Goal: Task Accomplishment & Management: Use online tool/utility

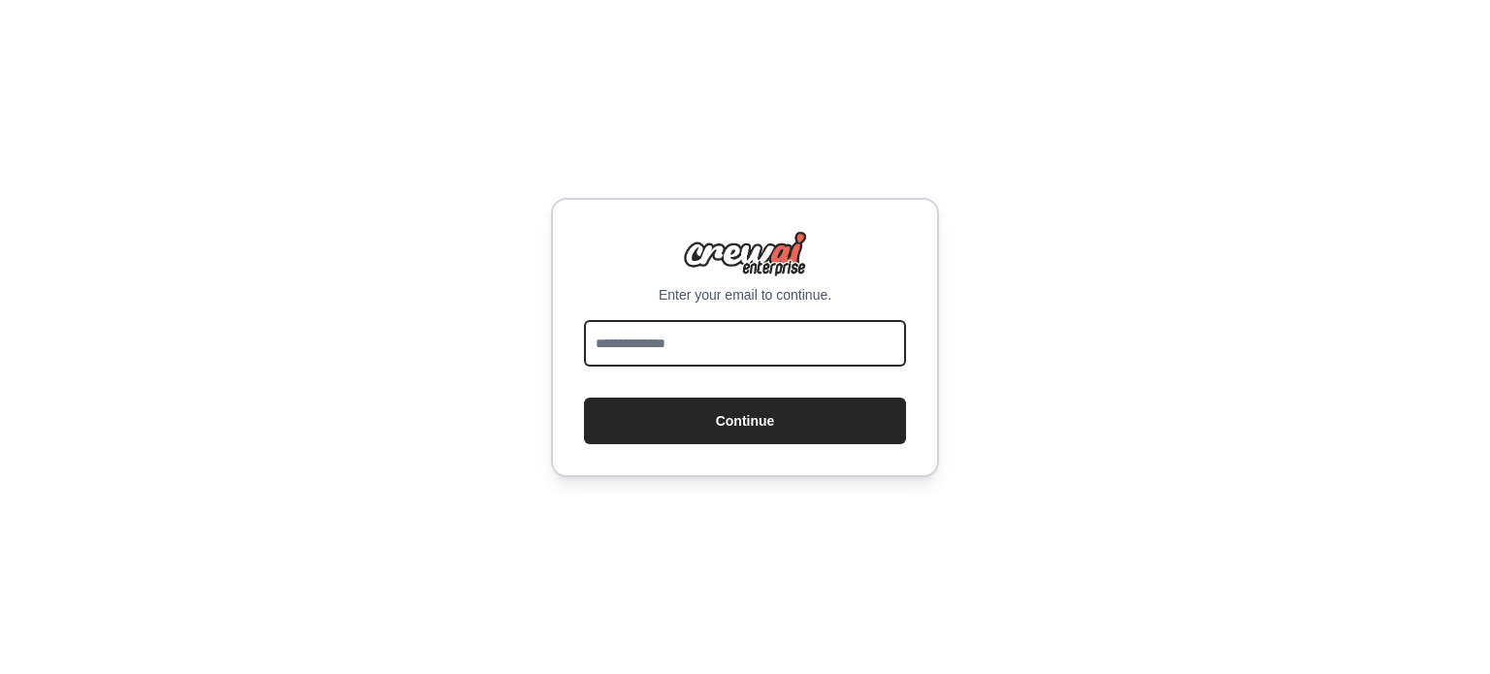
drag, startPoint x: 726, startPoint y: 334, endPoint x: 721, endPoint y: 342, distance: 10.0
click at [726, 334] on input "email" at bounding box center [745, 343] width 322 height 47
type input "**********"
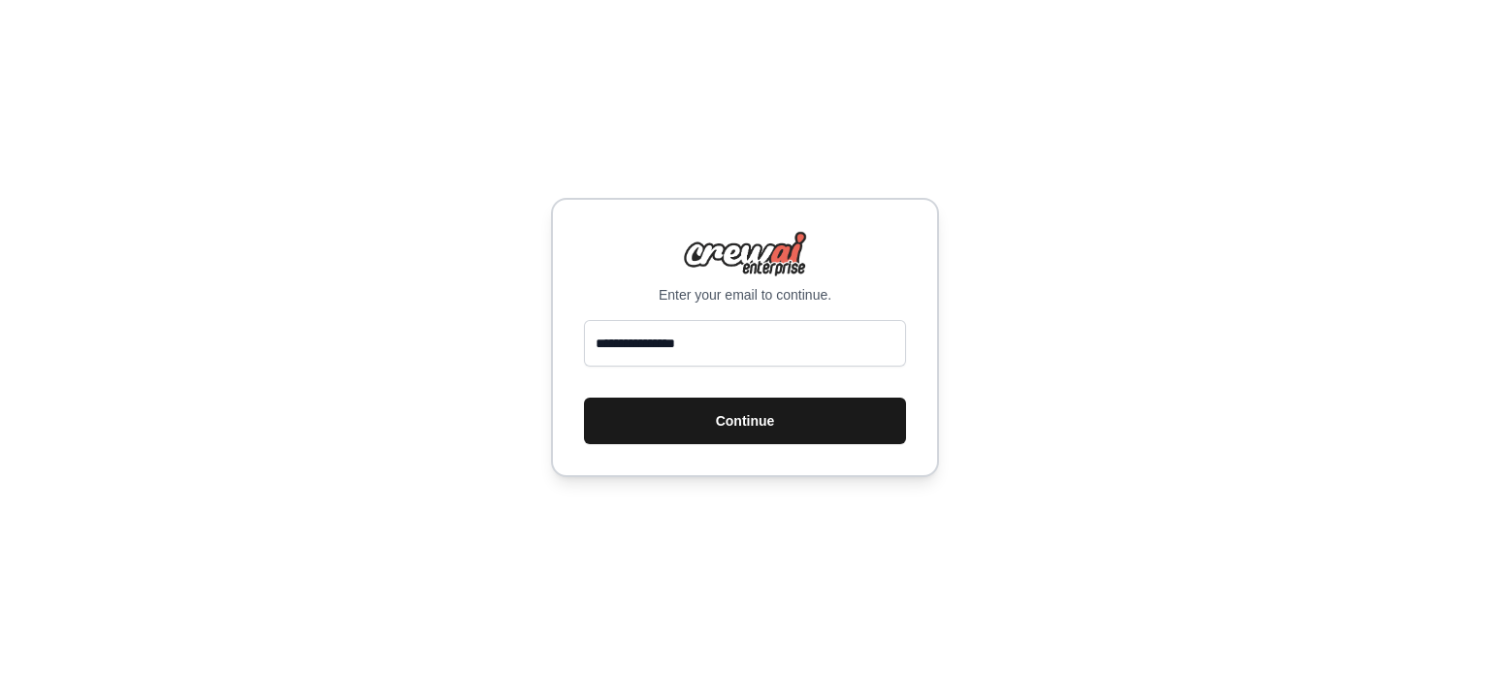
click at [680, 419] on button "Continue" at bounding box center [745, 421] width 322 height 47
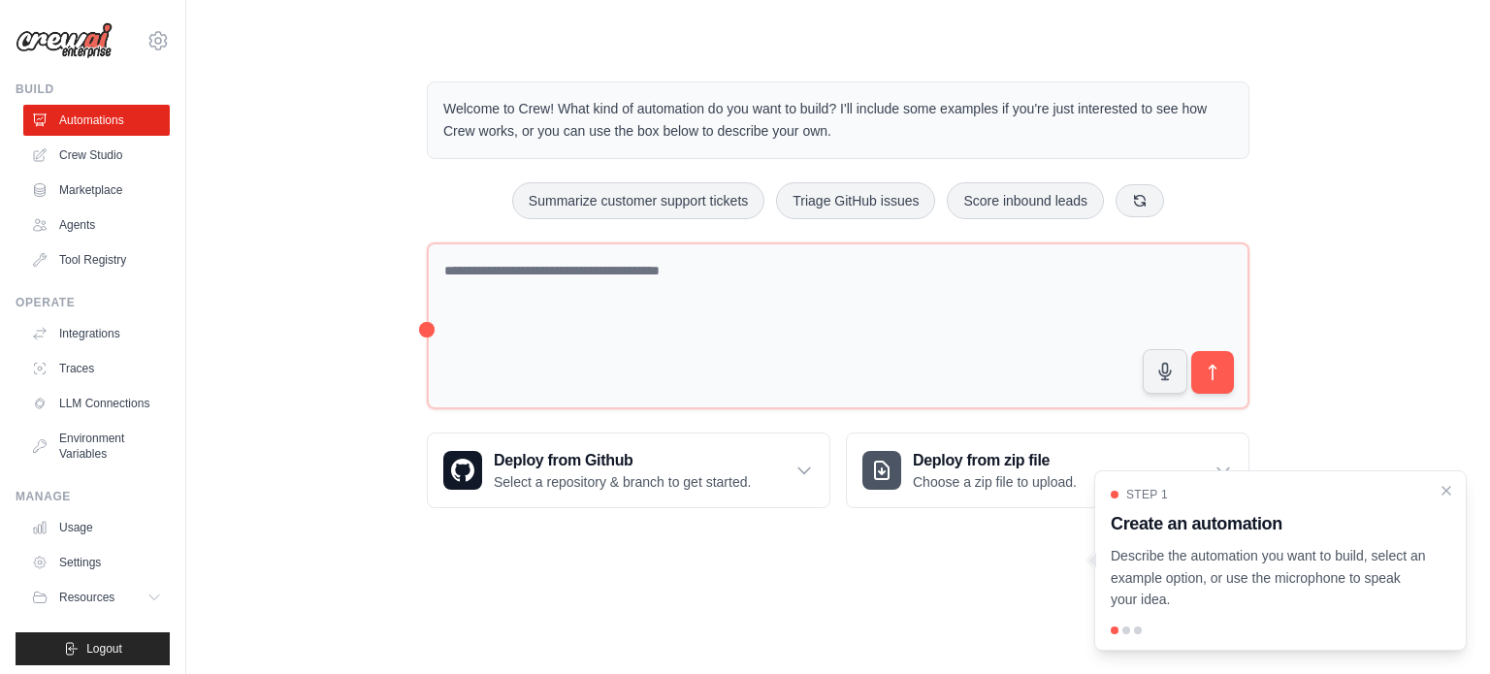
click at [899, 234] on div "Welcome to Crew! What kind of automation do you want to build? I'll include som…" at bounding box center [838, 294] width 869 height 489
click at [242, 337] on div "Welcome to Crew! What kind of automation do you want to build? I'll include som…" at bounding box center [838, 294] width 1242 height 489
click at [116, 159] on link "Crew Studio" at bounding box center [98, 155] width 146 height 31
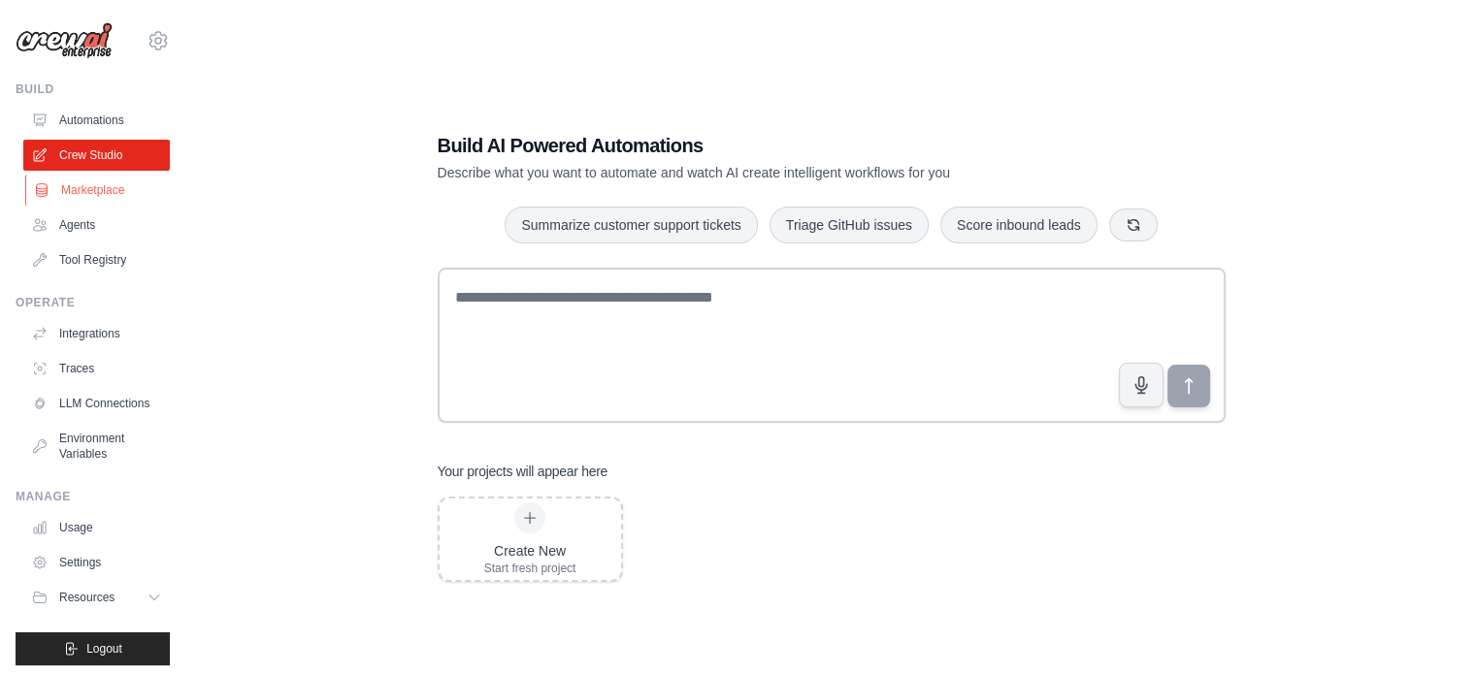
click at [92, 199] on link "Marketplace" at bounding box center [98, 190] width 146 height 31
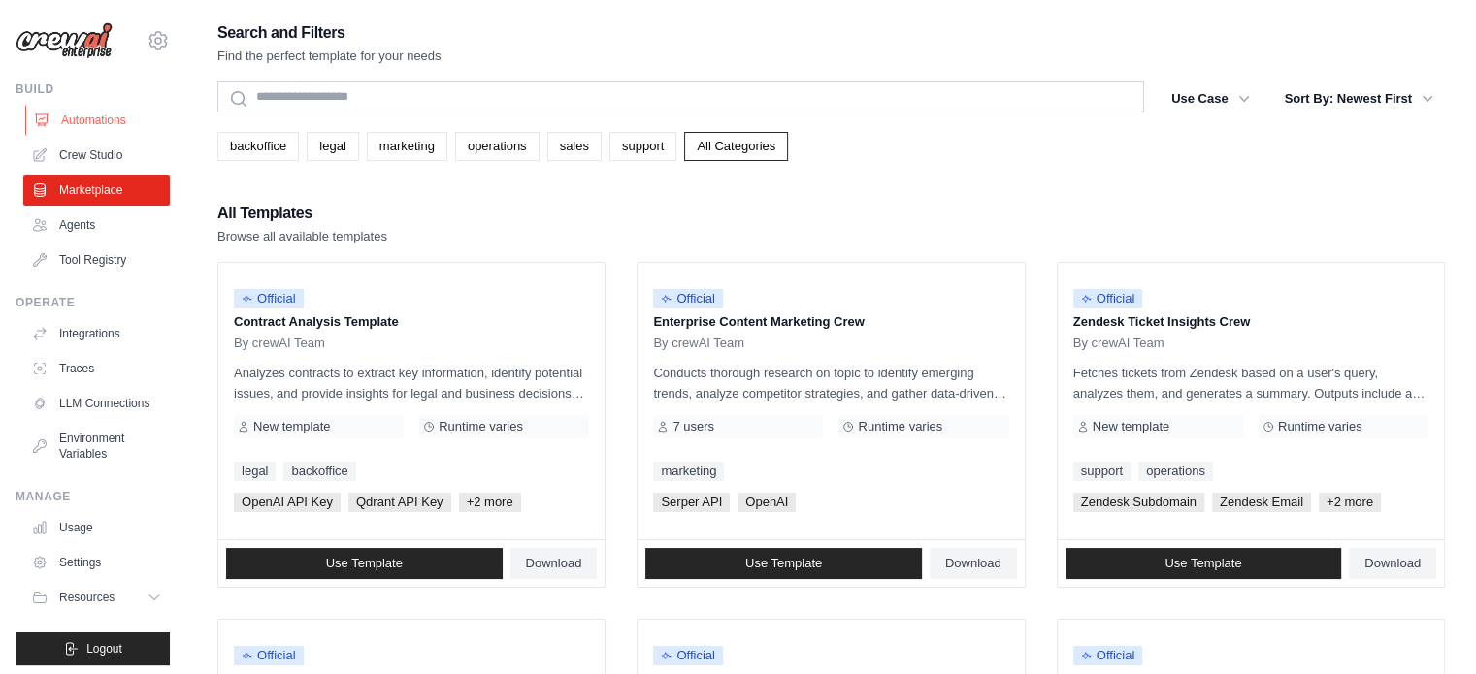
click at [105, 123] on link "Automations" at bounding box center [98, 120] width 146 height 31
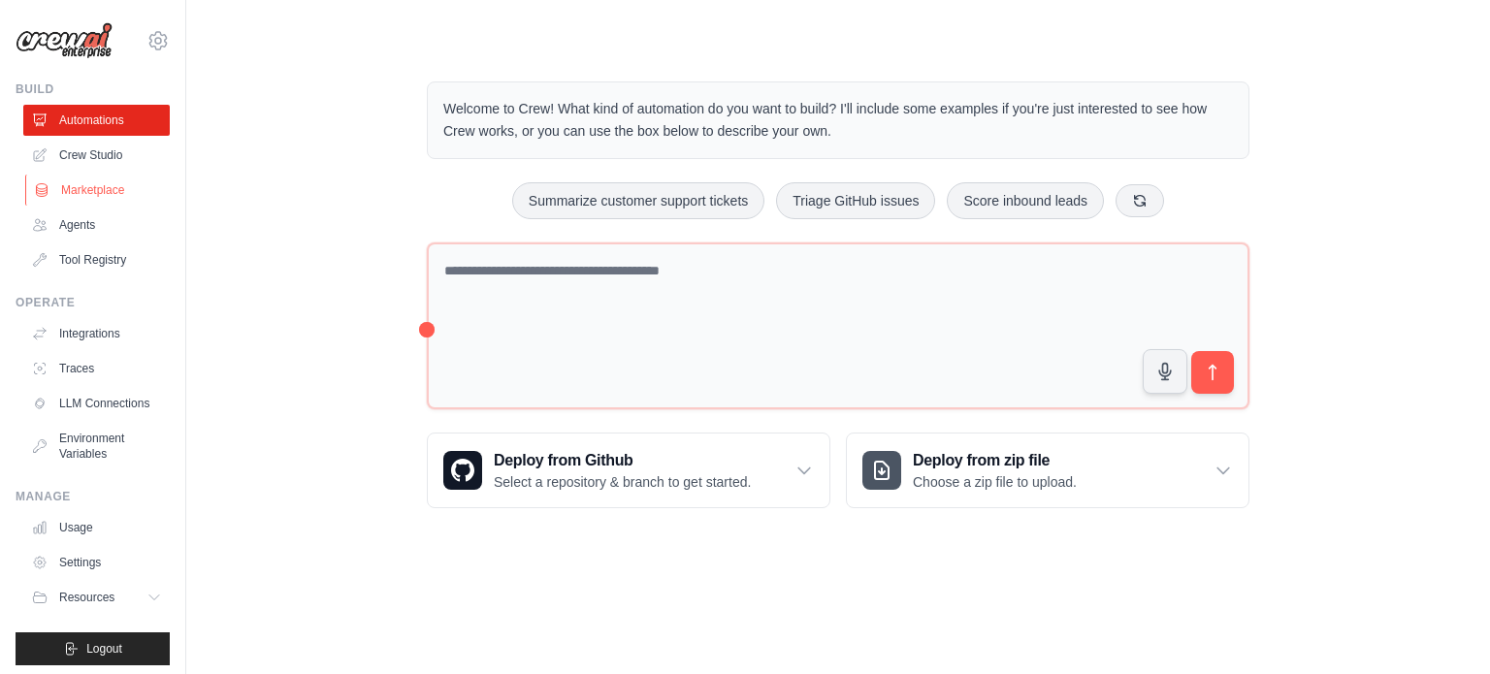
click at [99, 174] on ul "Automations Crew Studio Marketplace Agents Tool Registry" at bounding box center [96, 190] width 146 height 171
click at [98, 161] on link "Crew Studio" at bounding box center [98, 155] width 146 height 31
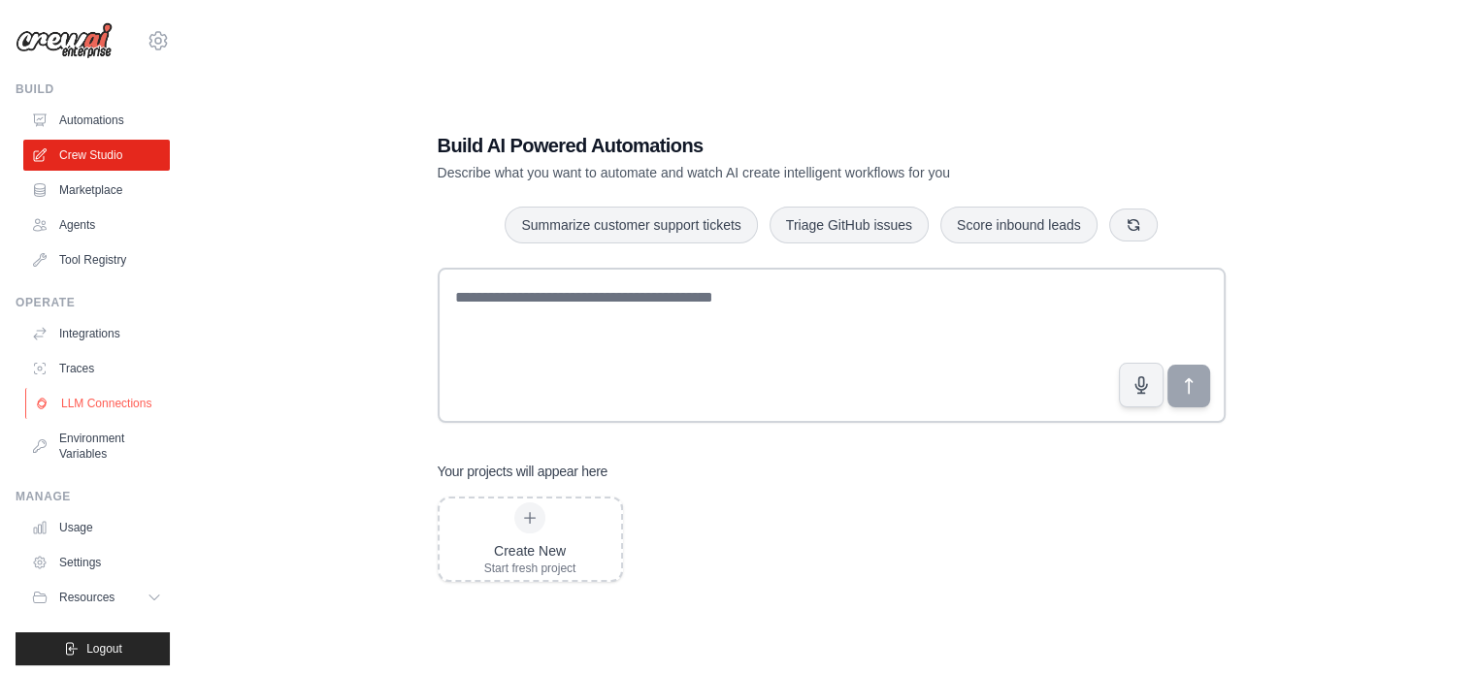
click at [71, 390] on link "LLM Connections" at bounding box center [98, 403] width 146 height 31
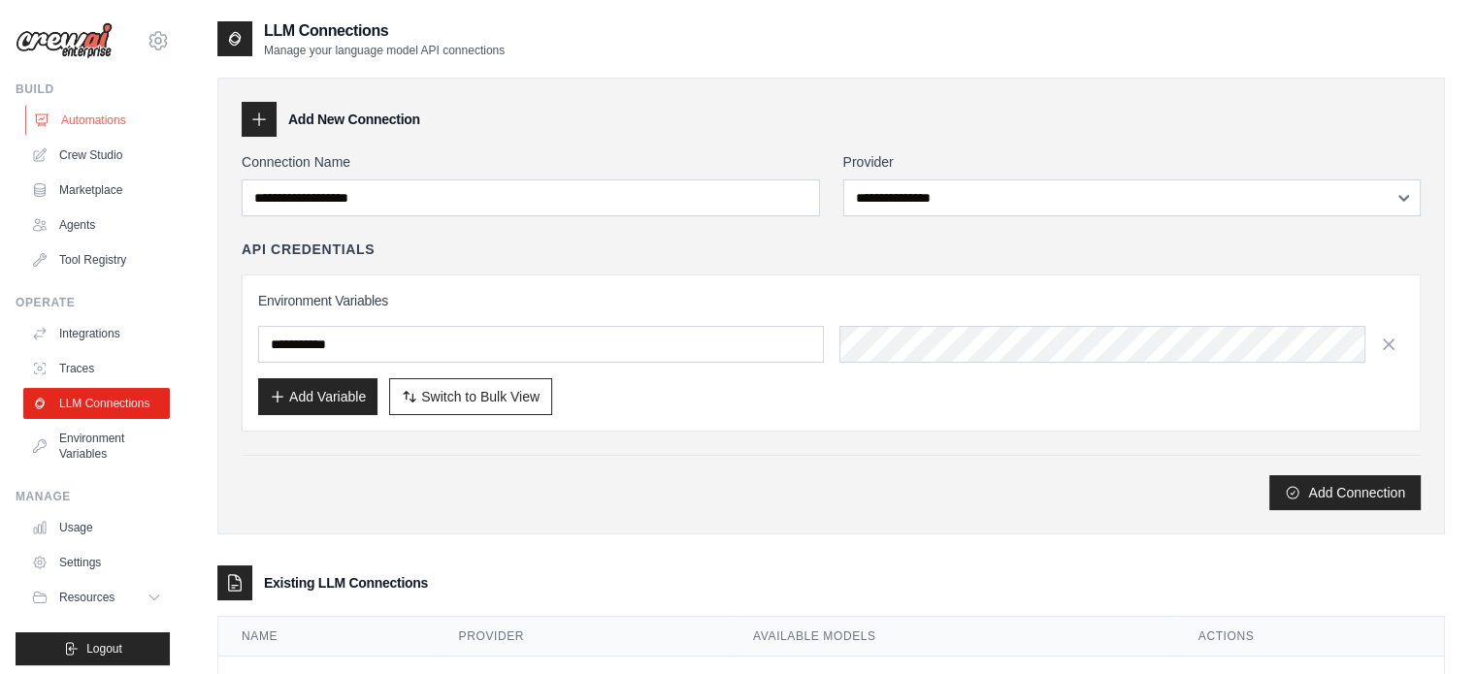
click at [103, 122] on link "Automations" at bounding box center [98, 120] width 146 height 31
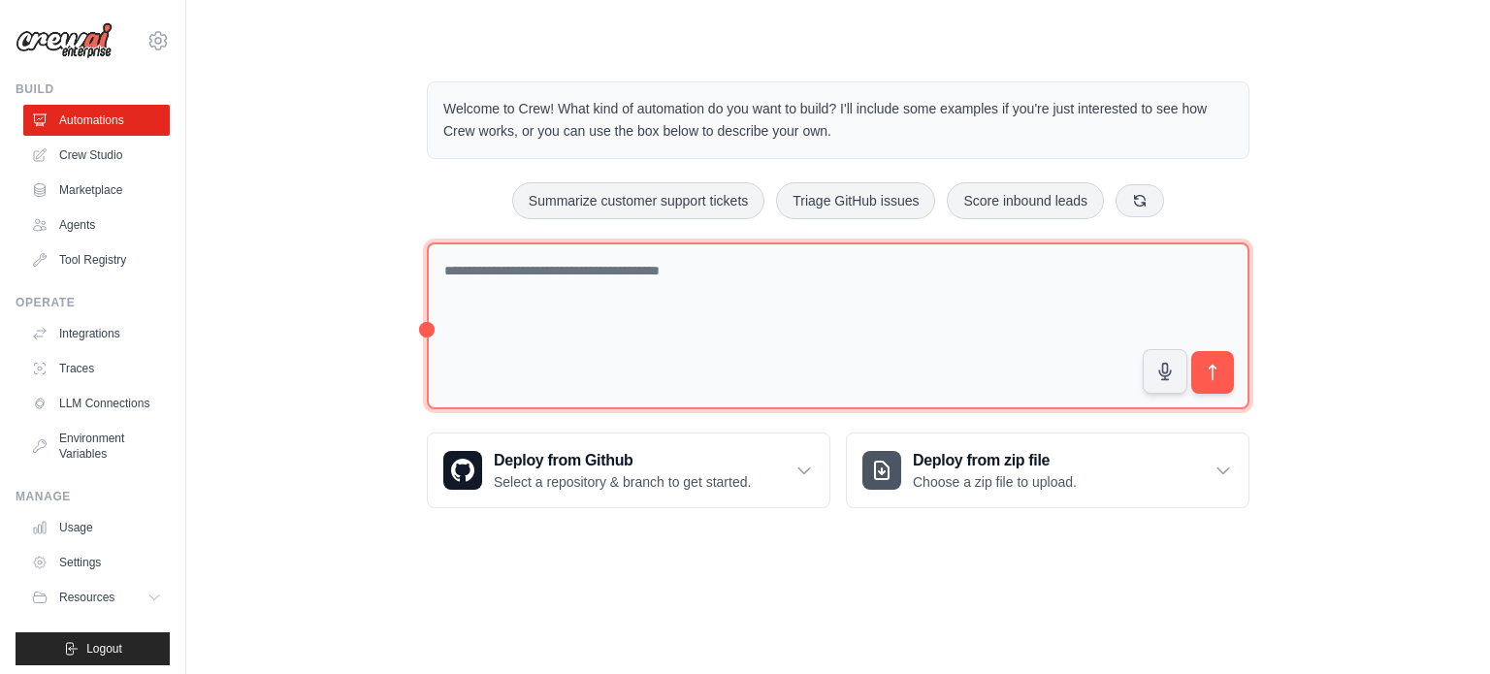
click at [660, 262] on textarea at bounding box center [838, 327] width 823 height 168
paste textarea "**********"
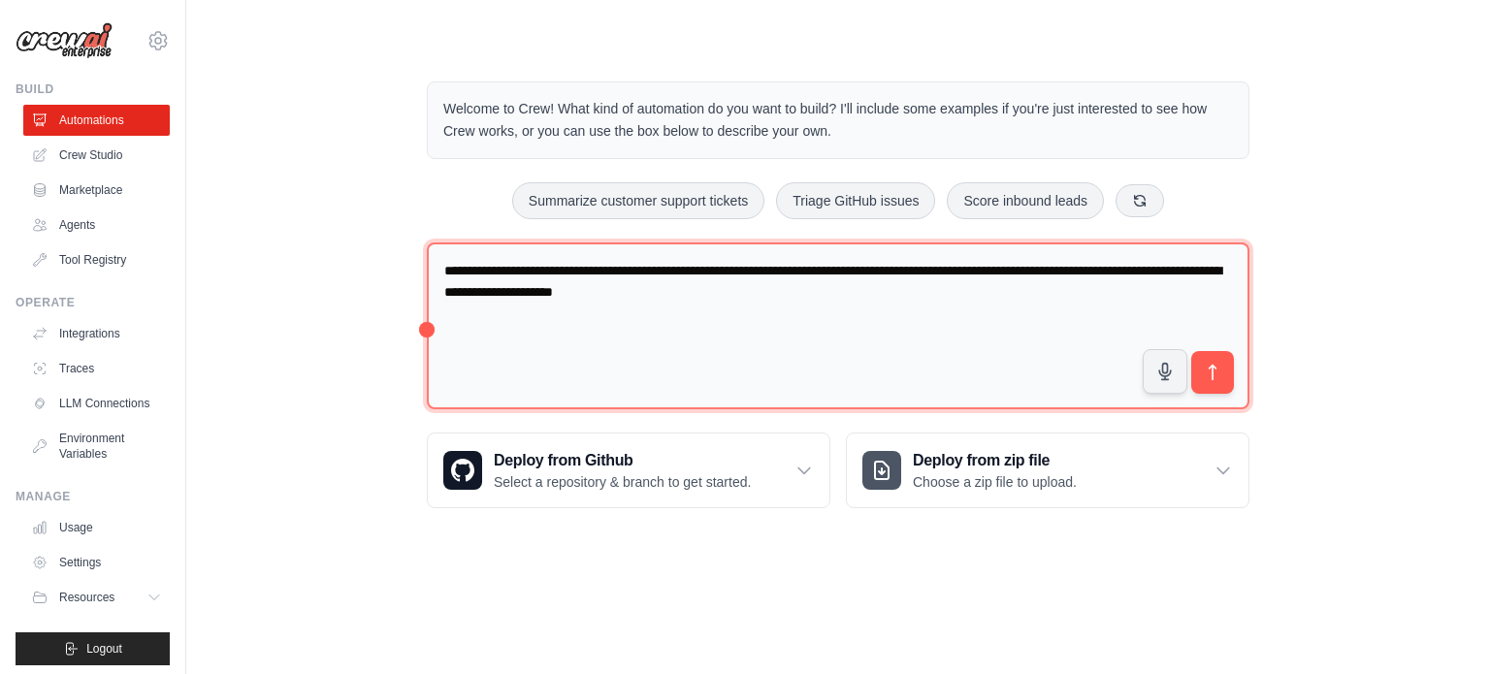
paste textarea "**********"
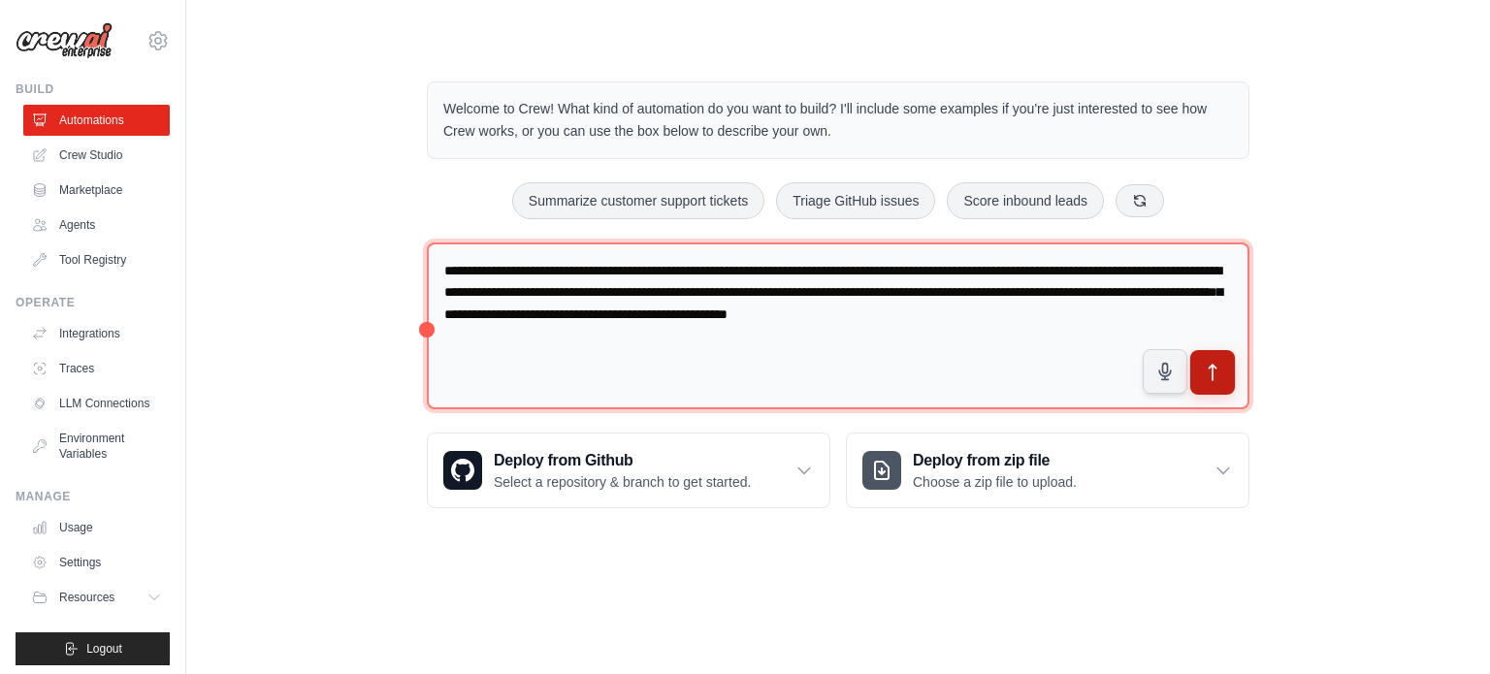
type textarea "**********"
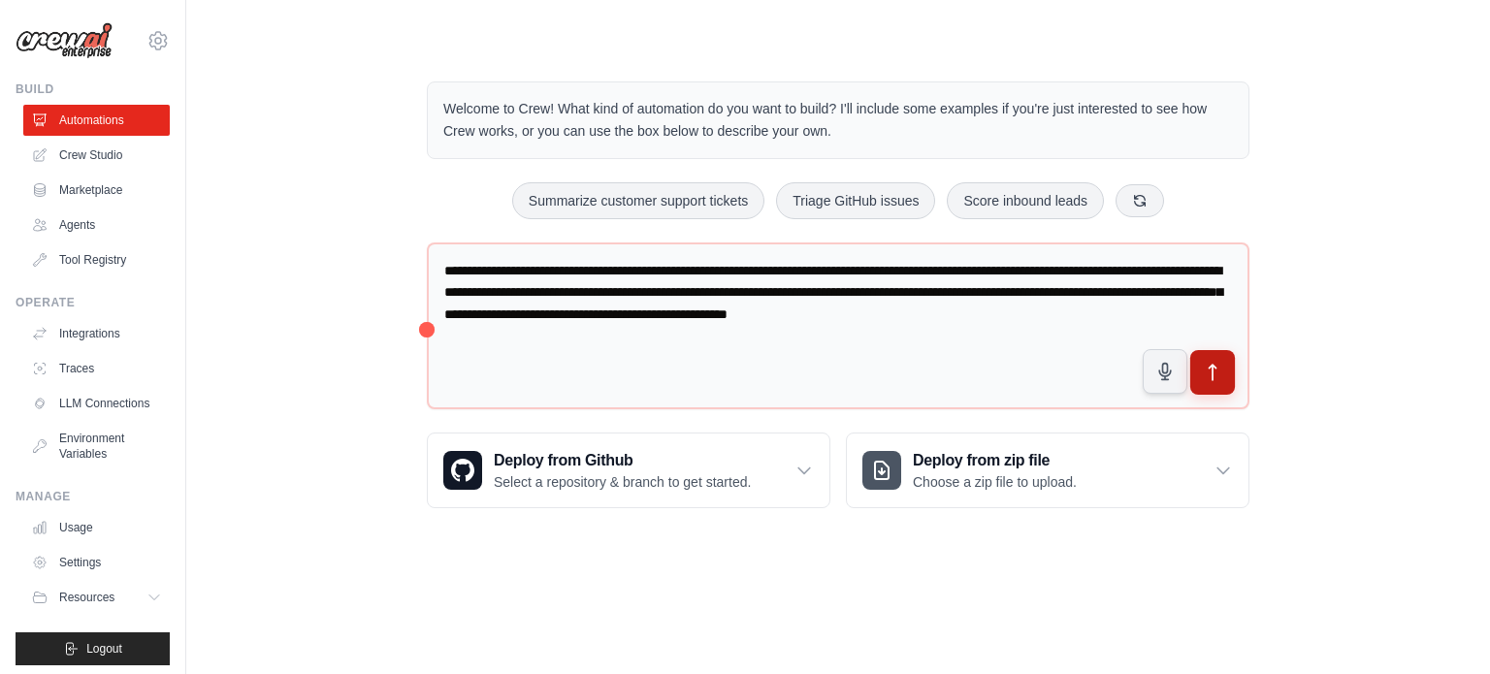
click at [1222, 372] on button "submit" at bounding box center [1212, 372] width 45 height 45
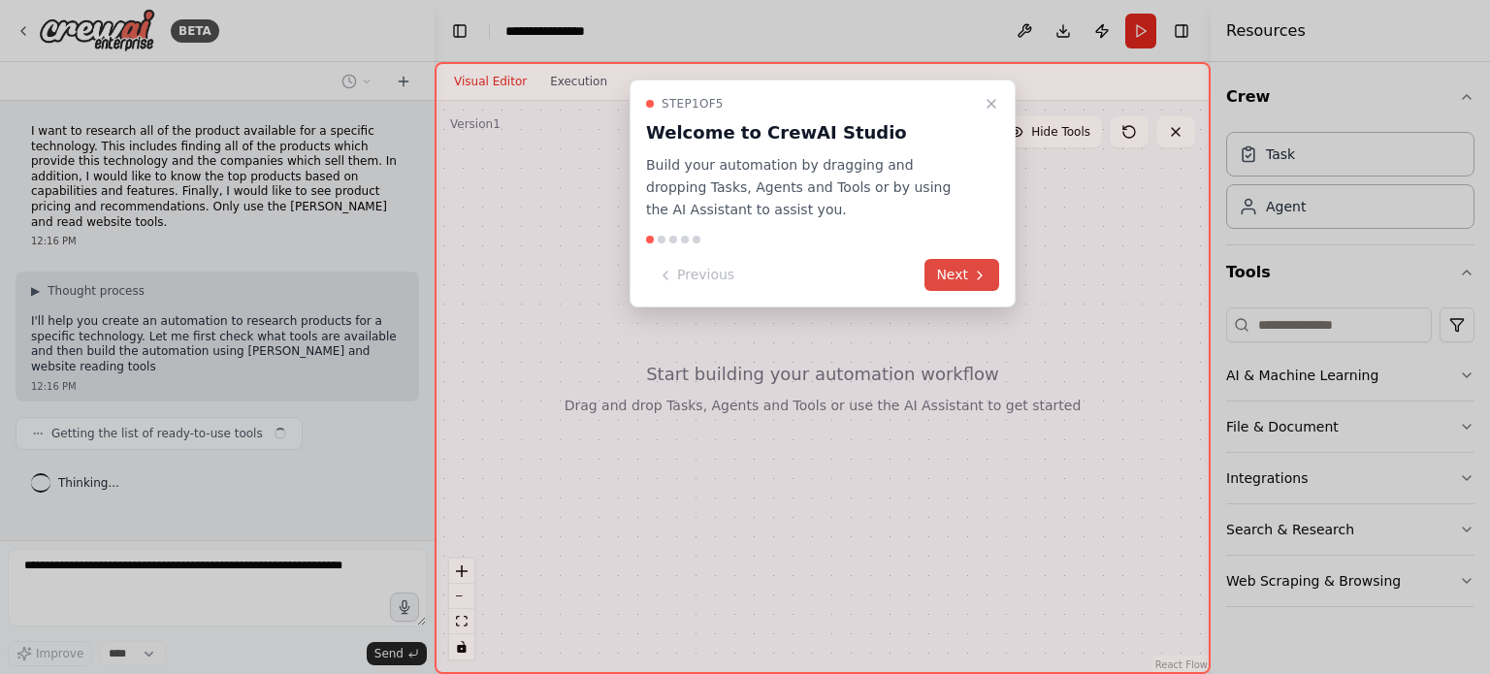
click at [957, 270] on button "Next" at bounding box center [961, 275] width 75 height 32
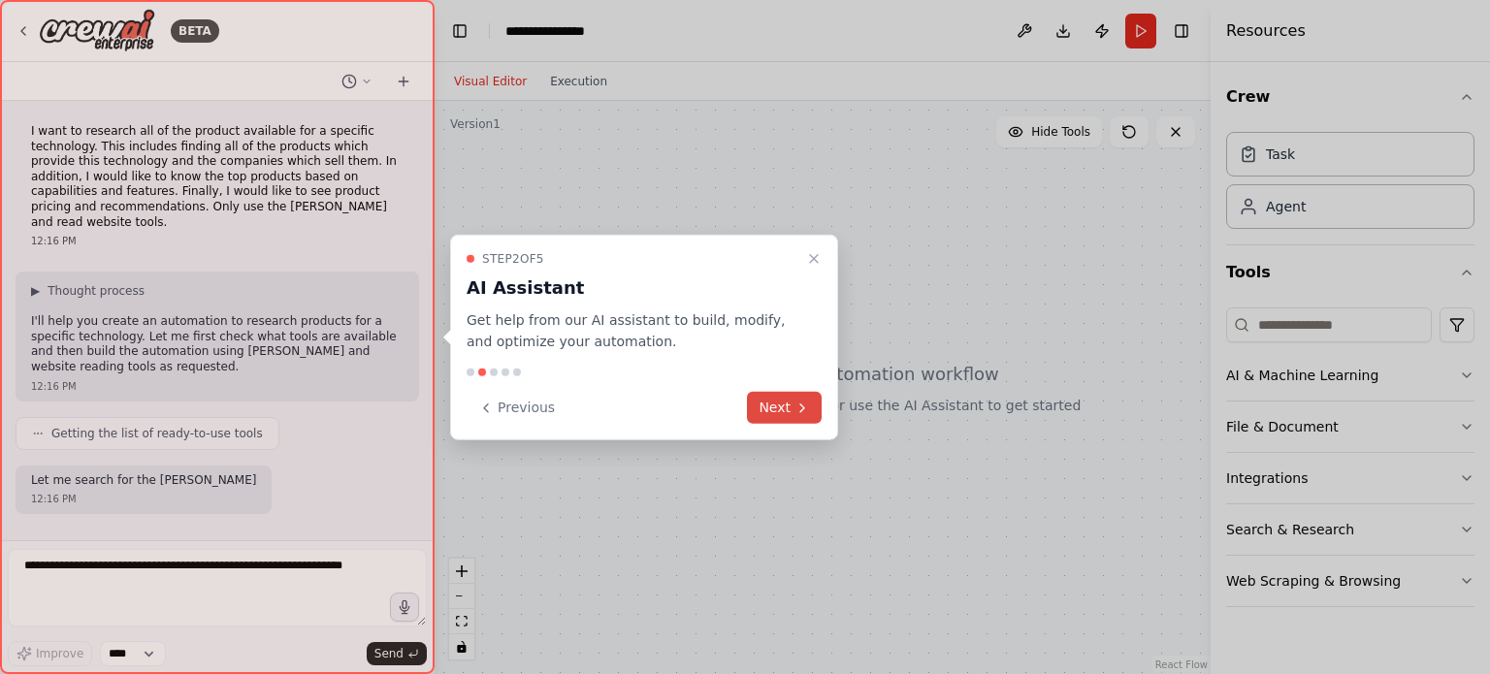
click at [807, 402] on icon at bounding box center [803, 408] width 16 height 16
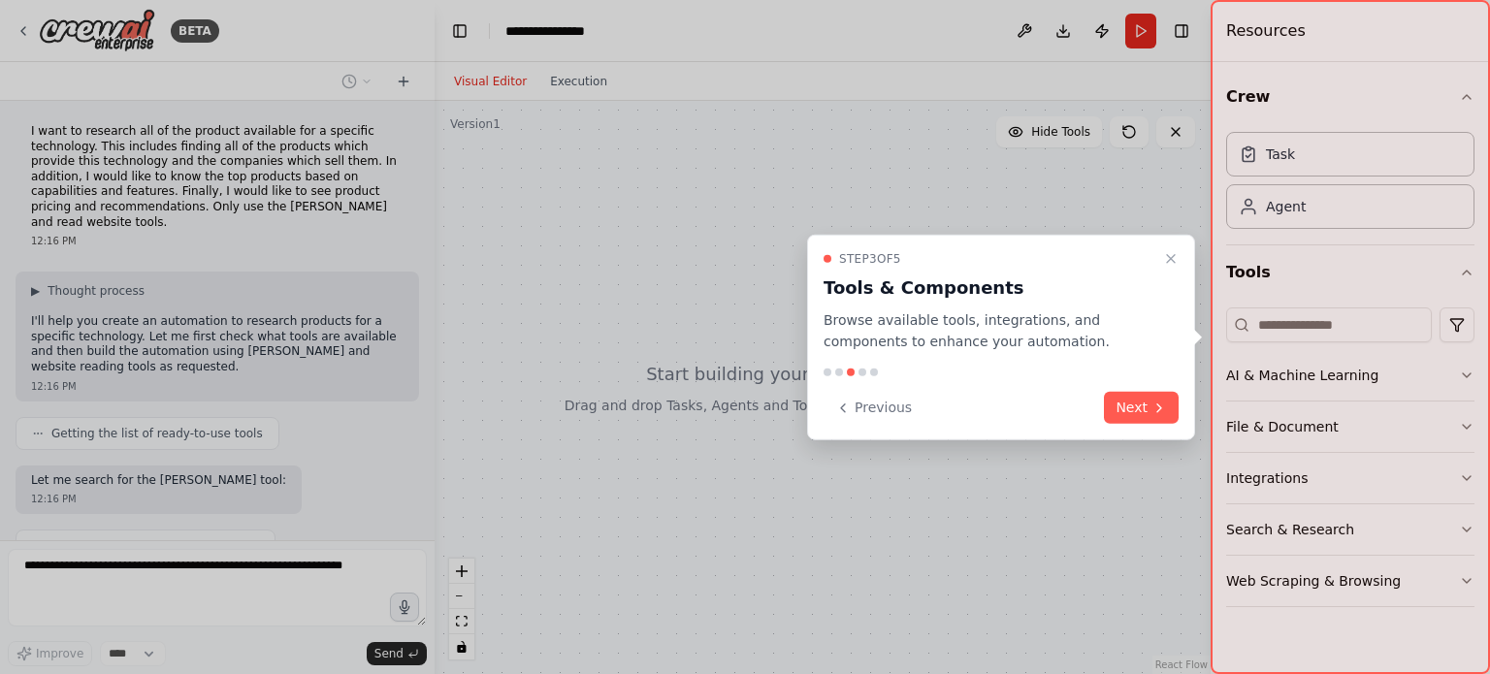
scroll to position [54, 0]
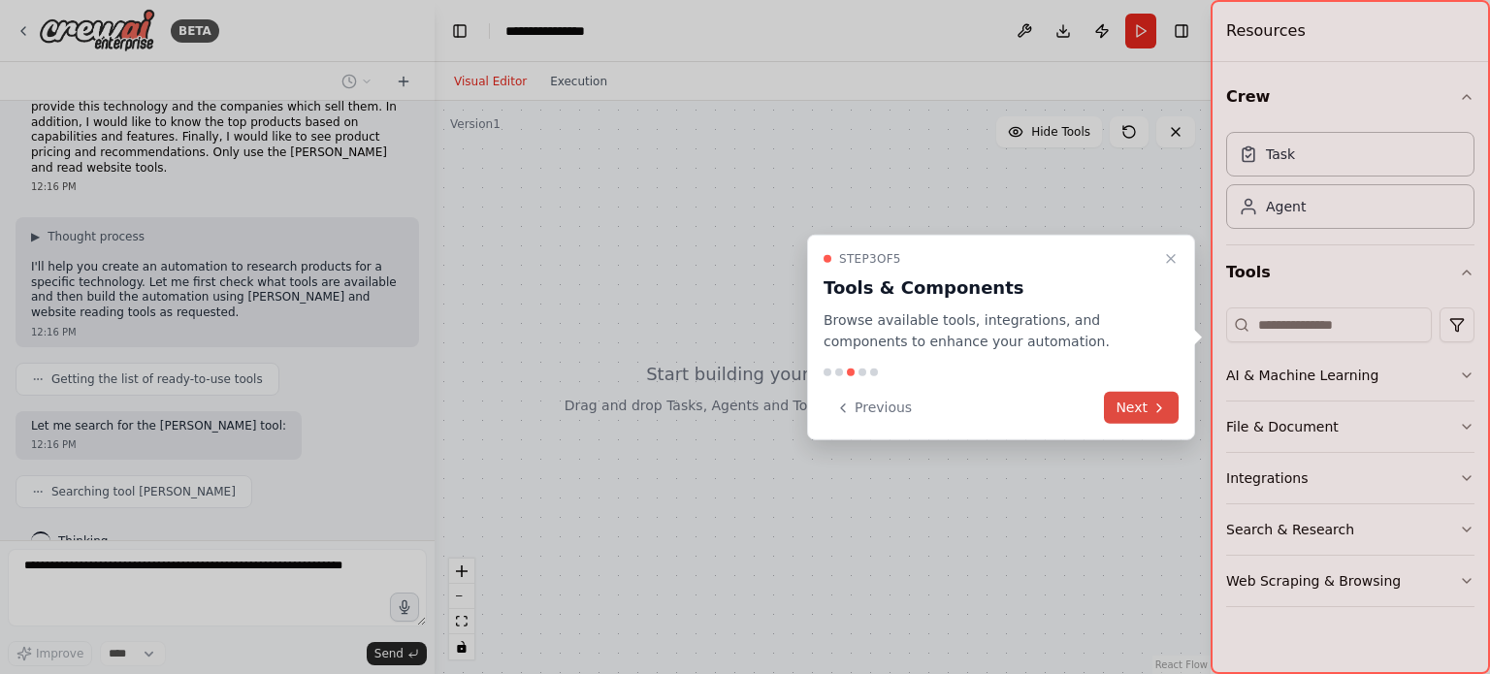
click at [1118, 412] on button "Next" at bounding box center [1141, 408] width 75 height 32
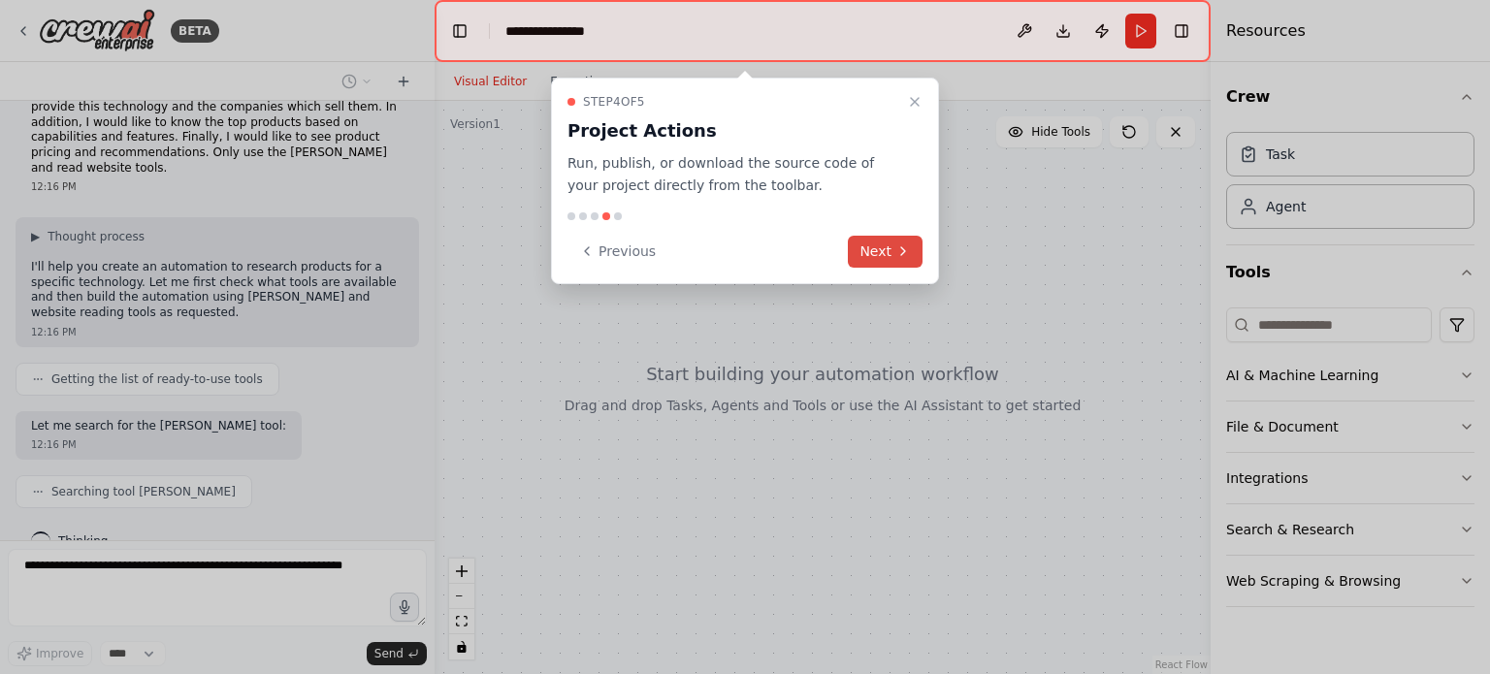
click at [881, 249] on button "Next" at bounding box center [885, 252] width 75 height 32
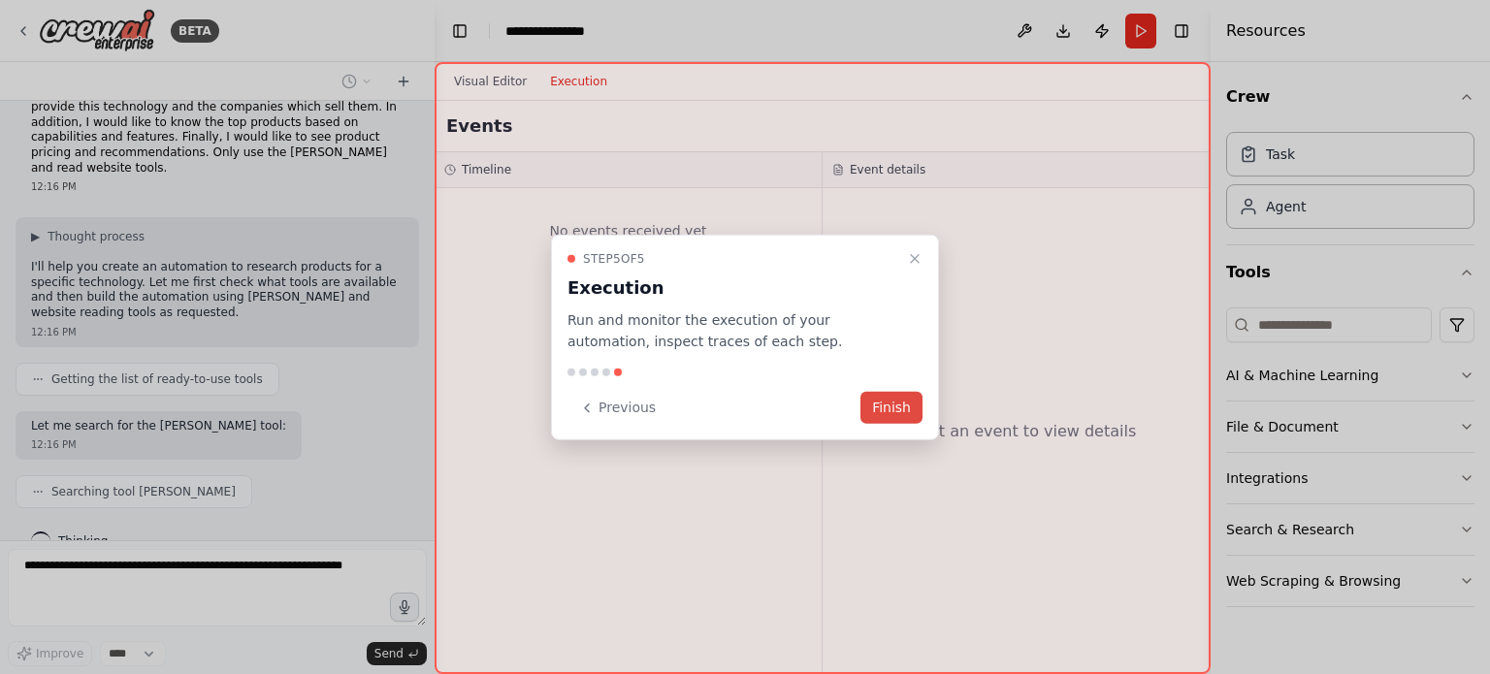
click at [912, 416] on button "Finish" at bounding box center [891, 408] width 62 height 32
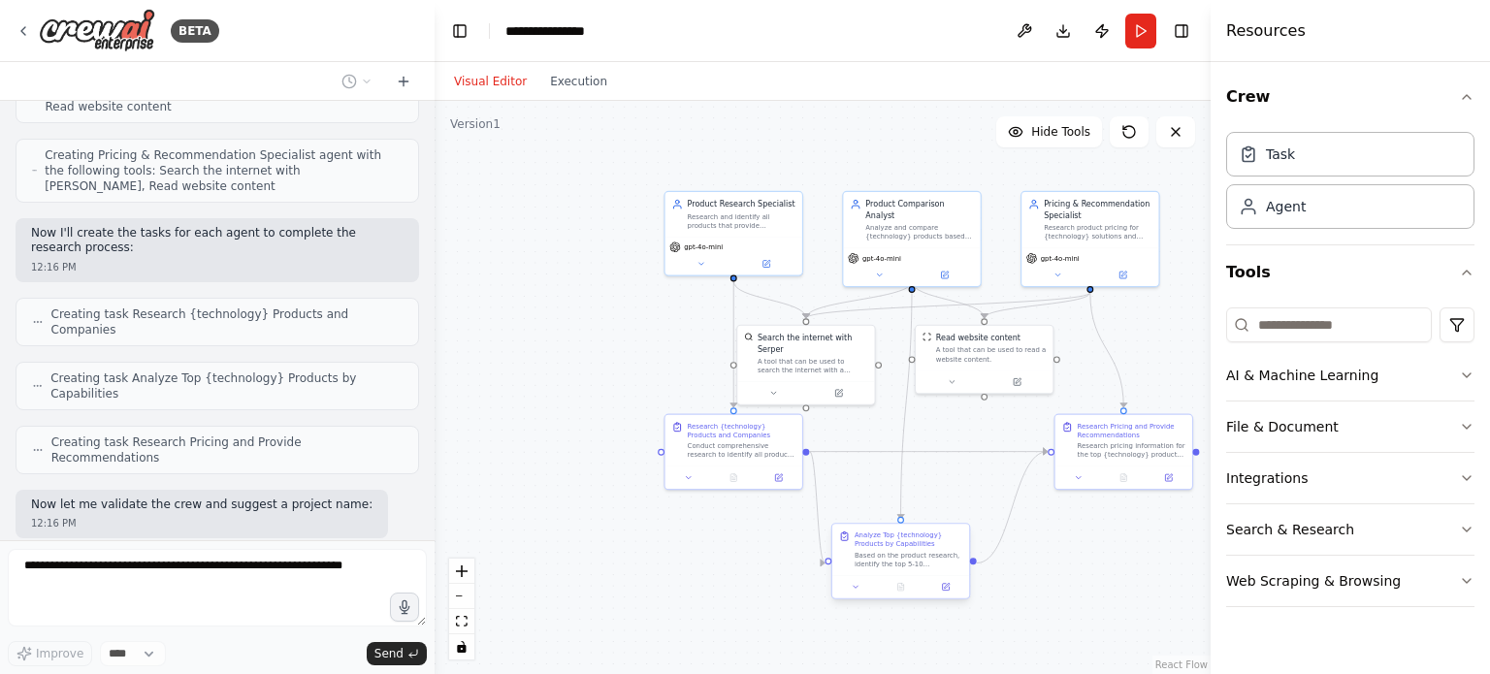
scroll to position [757, 0]
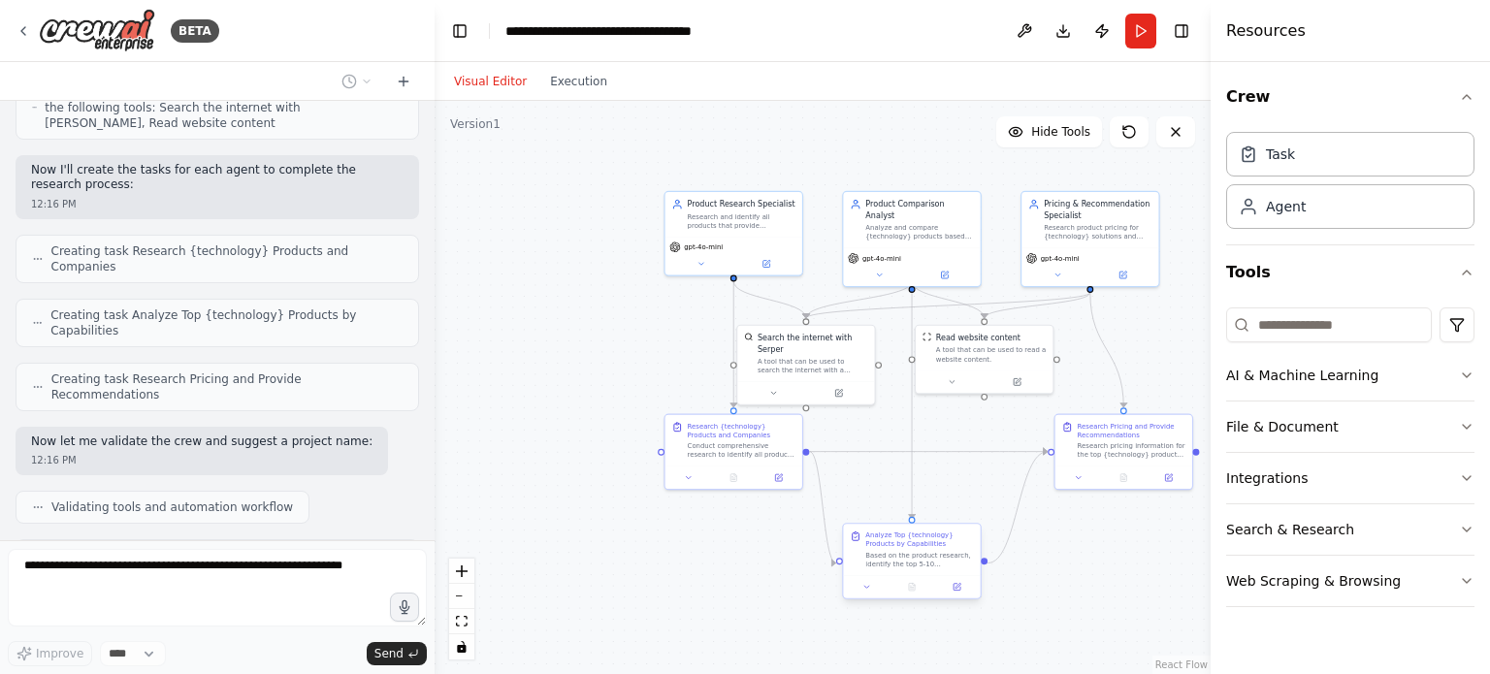
click at [943, 595] on div ".deletable-edge-delete-btn { width: 20px; height: 20px; border: 0px solid #ffff…" at bounding box center [823, 387] width 776 height 573
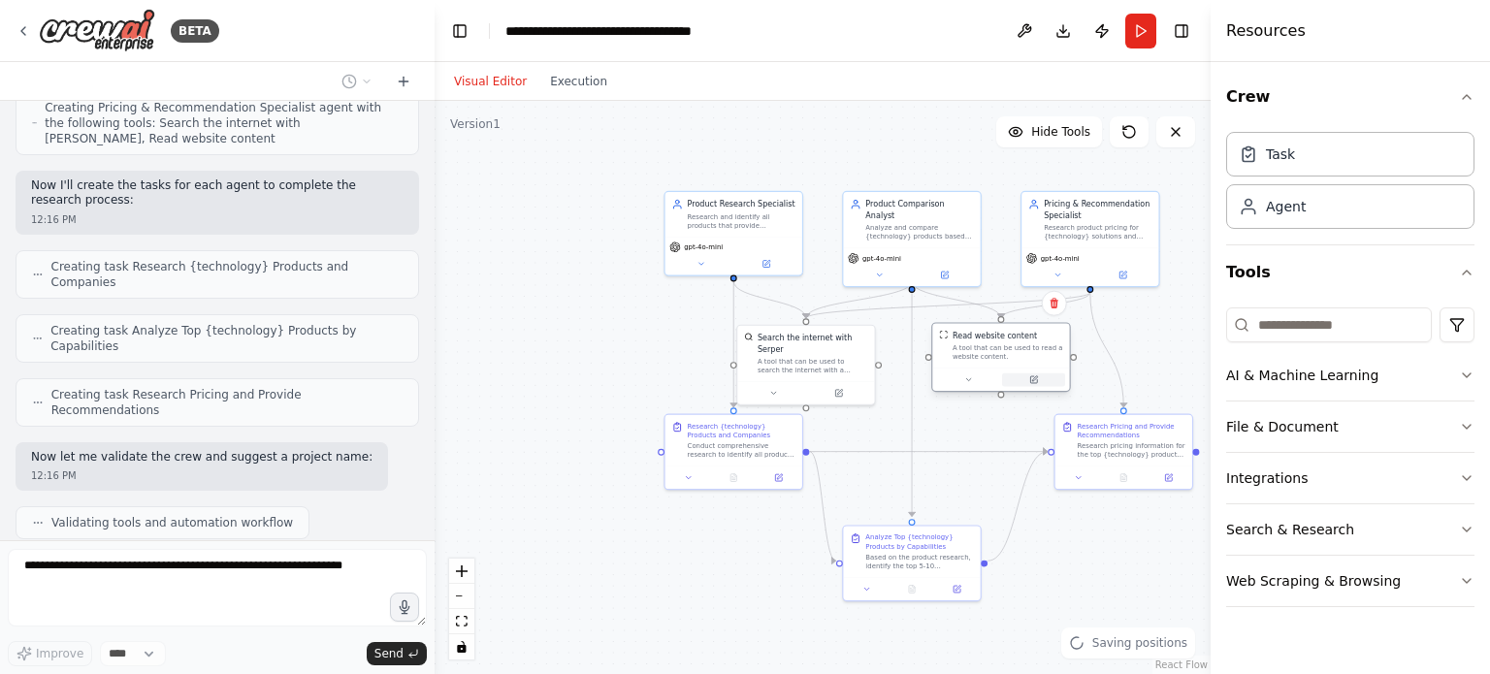
drag, startPoint x: 983, startPoint y: 378, endPoint x: 1001, endPoint y: 381, distance: 18.7
click at [1001, 381] on div at bounding box center [1001, 380] width 128 height 14
click at [977, 434] on div ".deletable-edge-delete-btn { width: 20px; height: 20px; border: 0px solid #ffff…" at bounding box center [823, 387] width 776 height 573
drag, startPoint x: 1093, startPoint y: 255, endPoint x: 1125, endPoint y: 211, distance: 54.9
click at [1125, 211] on div "gpt-4o-mini" at bounding box center [1123, 211] width 128 height 11
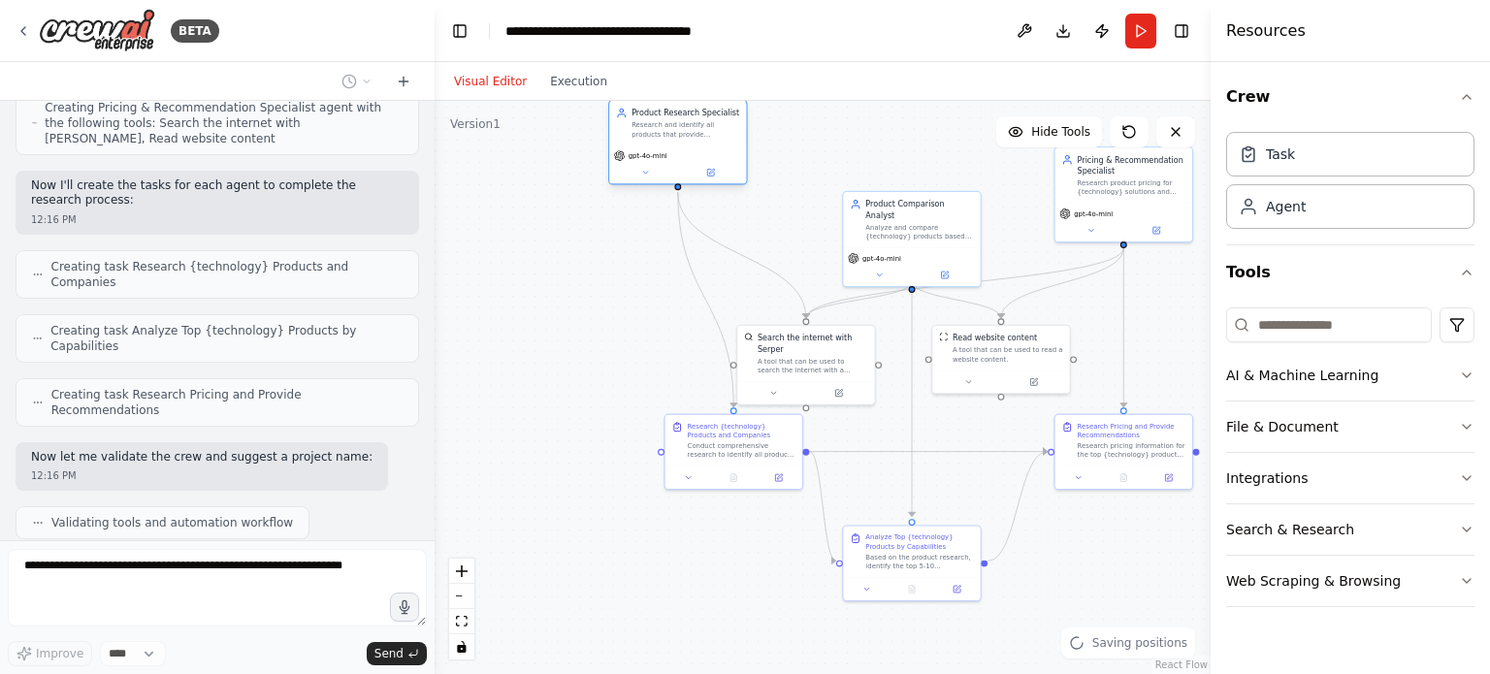
drag, startPoint x: 771, startPoint y: 253, endPoint x: 720, endPoint y: 166, distance: 101.3
click at [720, 166] on div "gpt-4o-mini" at bounding box center [677, 165] width 137 height 39
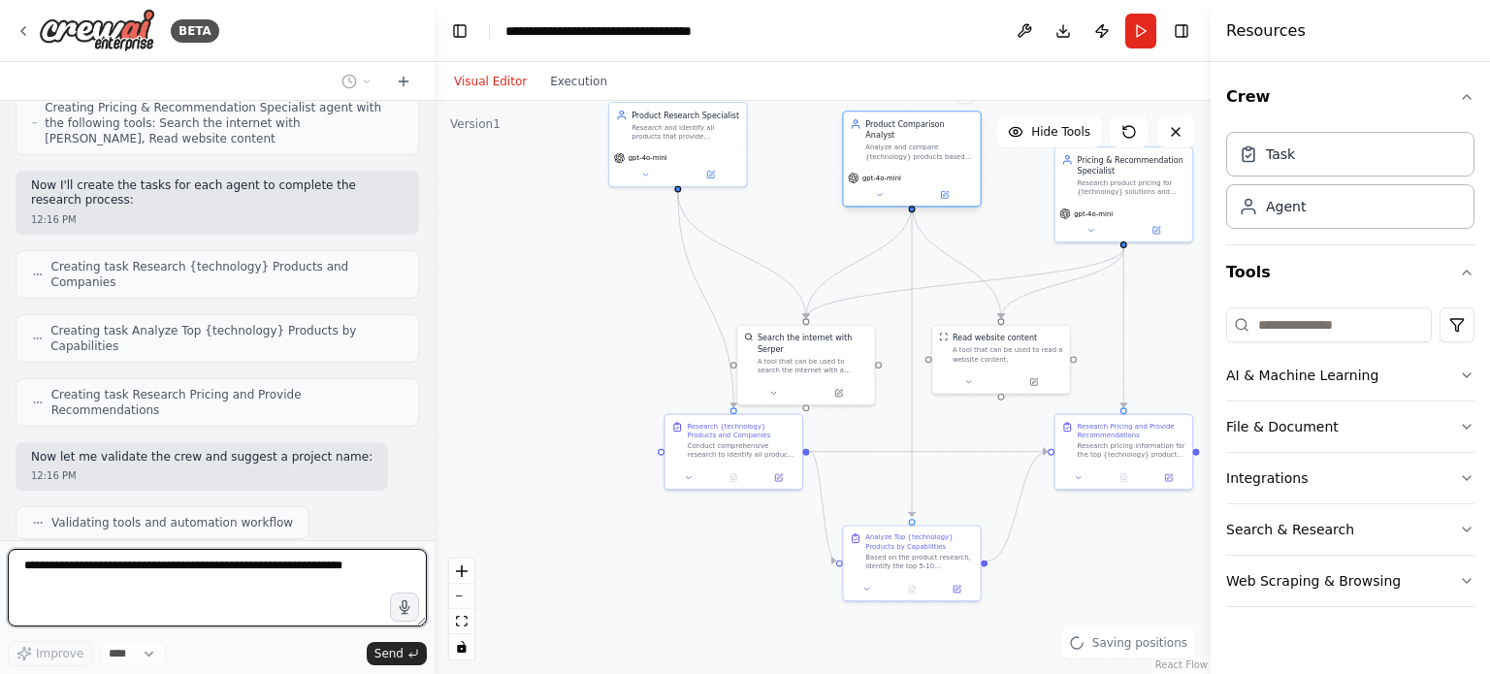
drag, startPoint x: 894, startPoint y: 224, endPoint x: 892, endPoint y: 144, distance: 80.5
click at [892, 144] on div "Analyze and compare {technology} products based on capabilities, features, and …" at bounding box center [919, 151] width 108 height 17
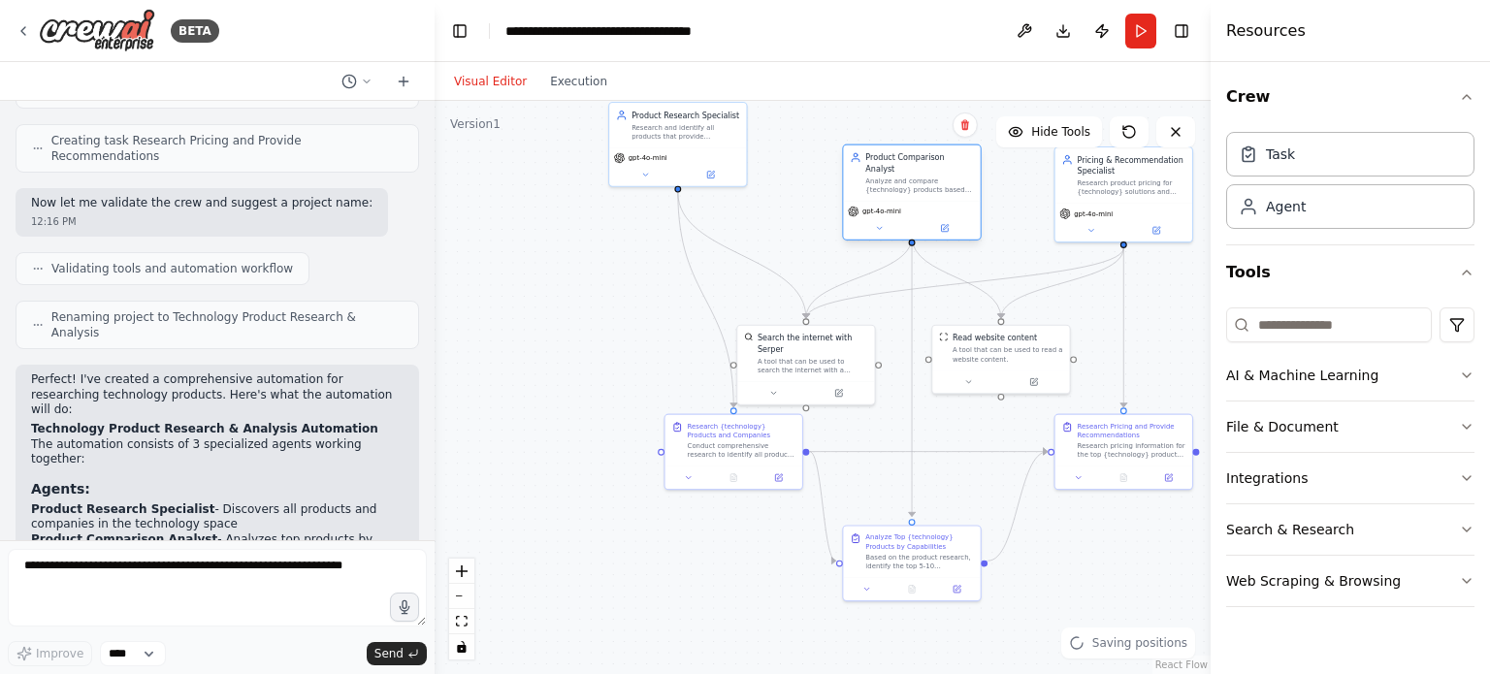
drag, startPoint x: 910, startPoint y: 166, endPoint x: 906, endPoint y: 190, distance: 24.6
click at [906, 190] on div "Product Comparison Analyst Analyze and compare {technology} products based on c…" at bounding box center [912, 193] width 140 height 96
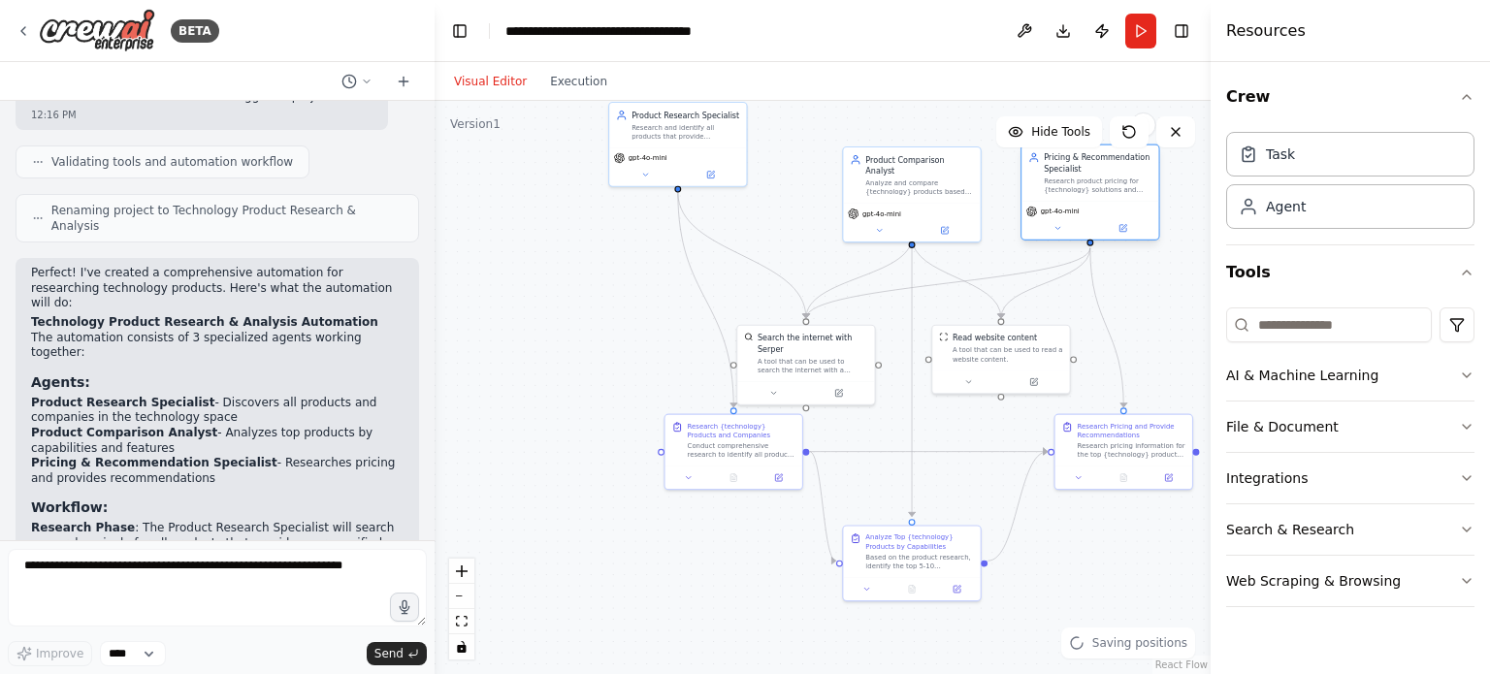
drag, startPoint x: 1081, startPoint y: 216, endPoint x: 1041, endPoint y: 212, distance: 40.0
click at [1041, 212] on div "gpt-4o-mini" at bounding box center [1090, 220] width 137 height 39
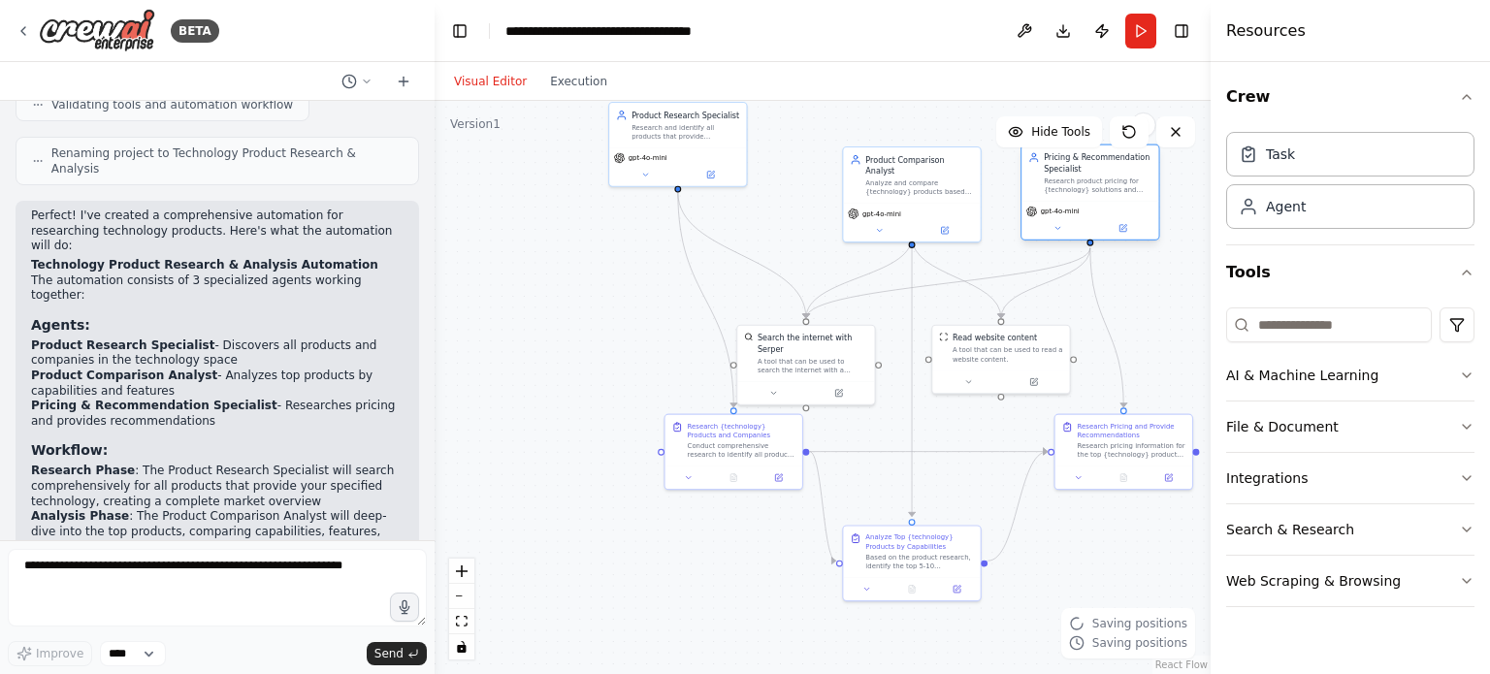
click at [1041, 212] on span "gpt-4o-mini" at bounding box center [1060, 211] width 39 height 9
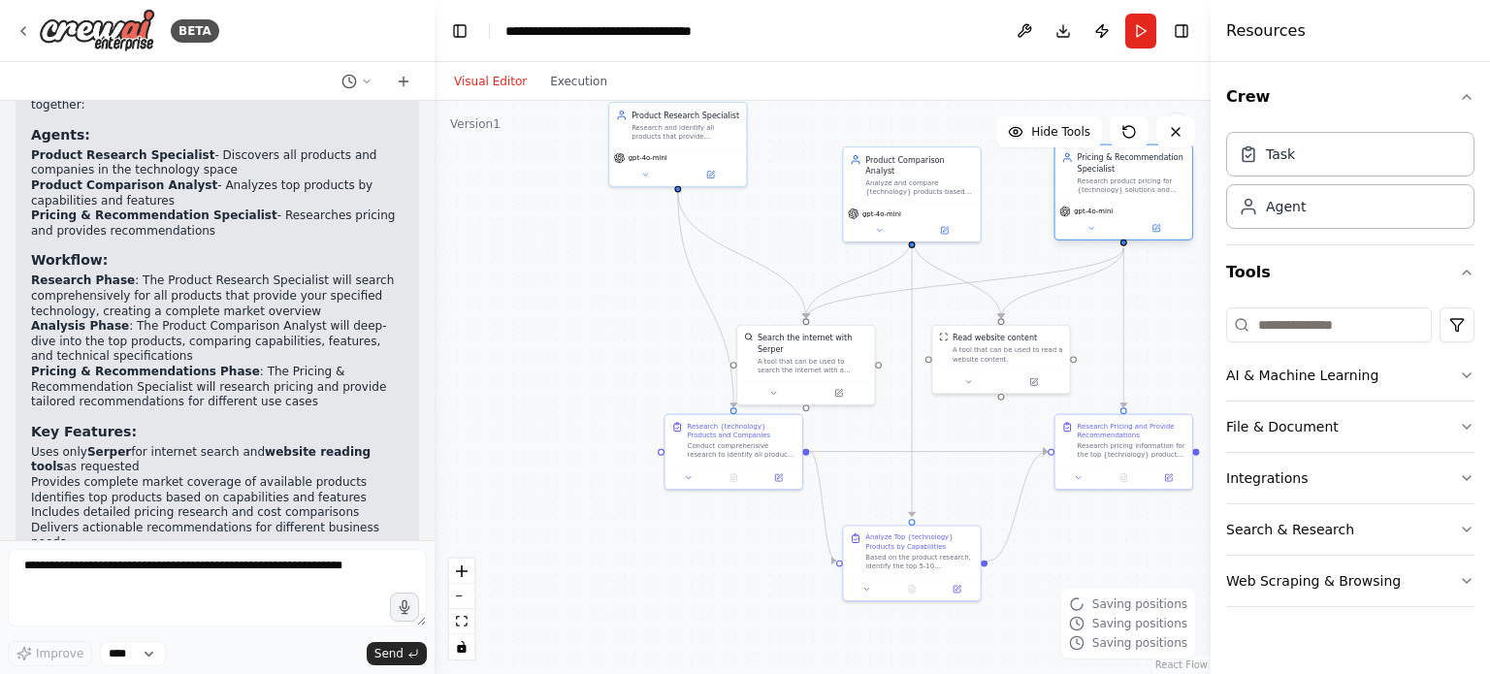
scroll to position [1365, 0]
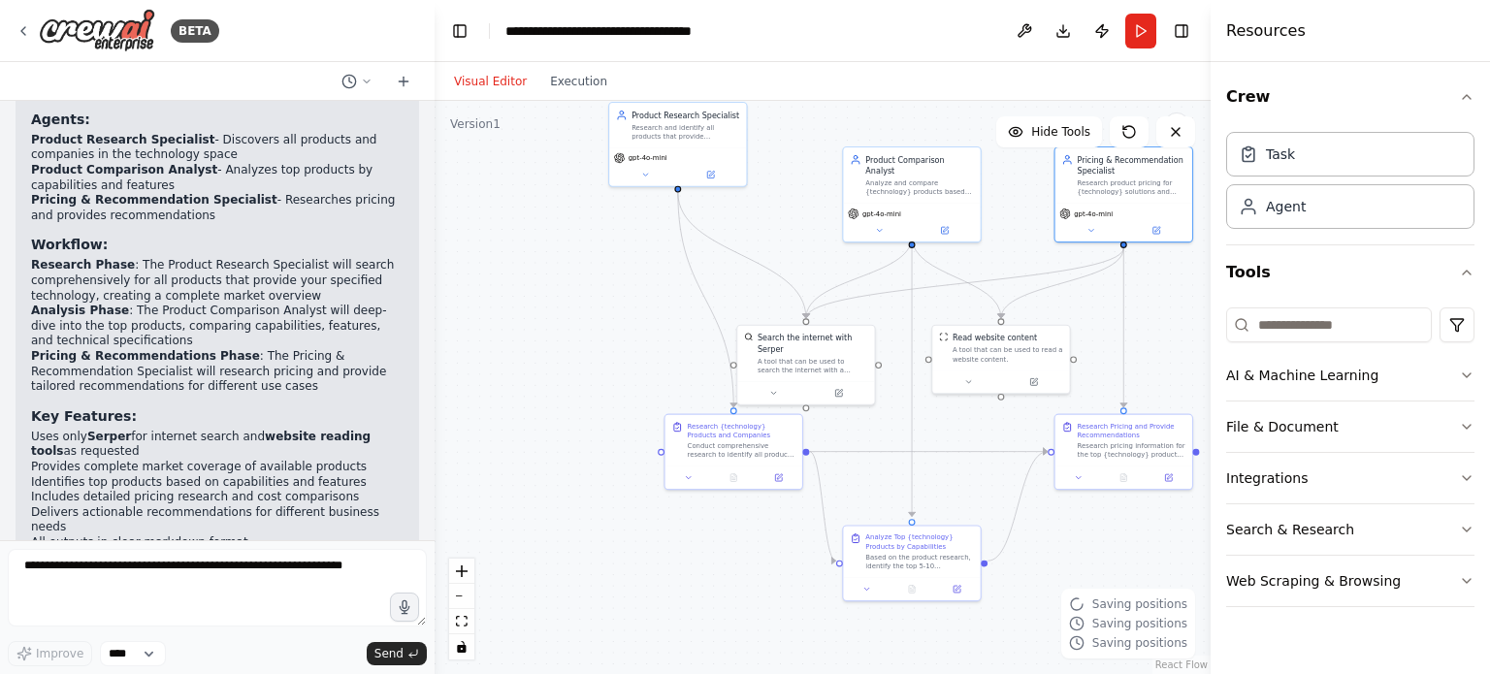
click at [1072, 212] on div "gpt-4o-mini" at bounding box center [1085, 214] width 53 height 11
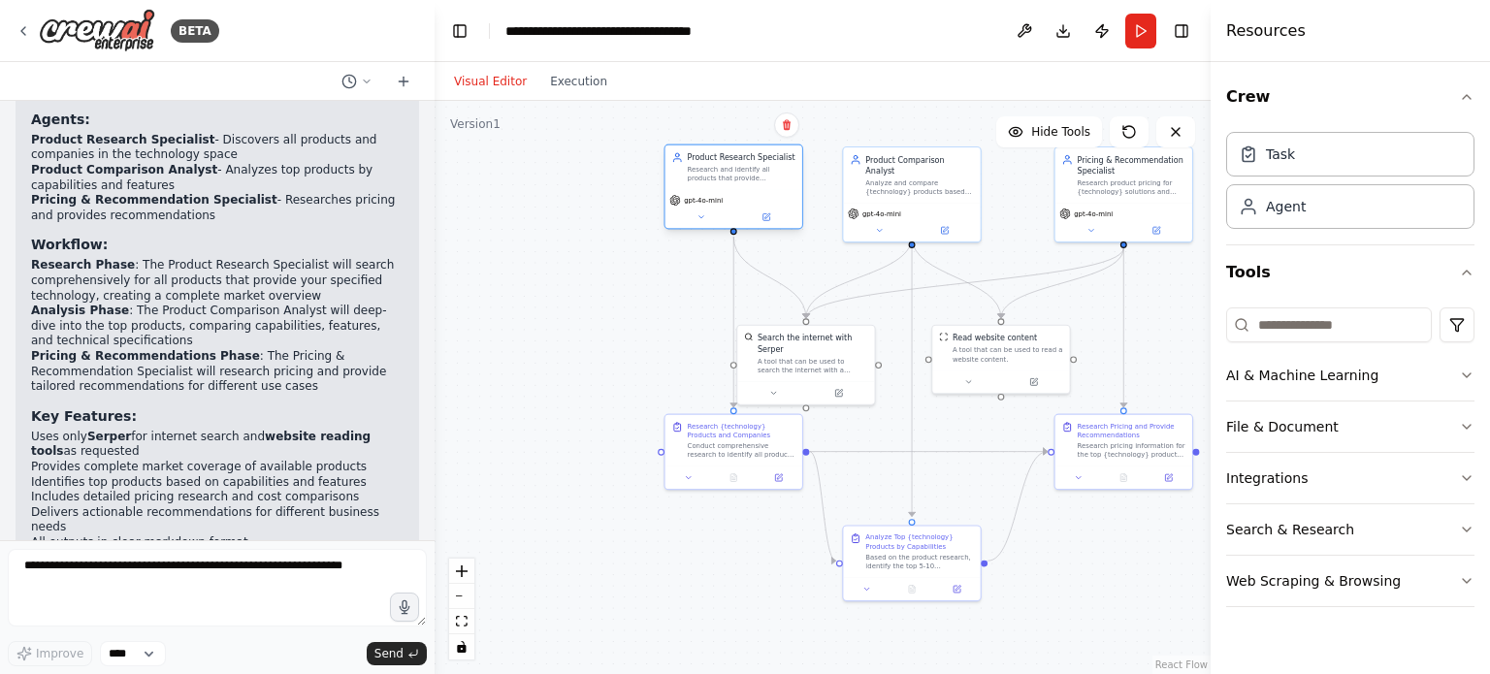
drag, startPoint x: 711, startPoint y: 154, endPoint x: 763, endPoint y: 196, distance: 67.0
click at [763, 196] on div "gpt-4o-mini" at bounding box center [733, 200] width 128 height 11
drag, startPoint x: 812, startPoint y: 358, endPoint x: 828, endPoint y: 357, distance: 16.5
click at [828, 357] on div "A tool that can be used to search the internet with a search_query. Supports di…" at bounding box center [829, 363] width 111 height 17
drag, startPoint x: 1091, startPoint y: 216, endPoint x: 1070, endPoint y: 217, distance: 21.4
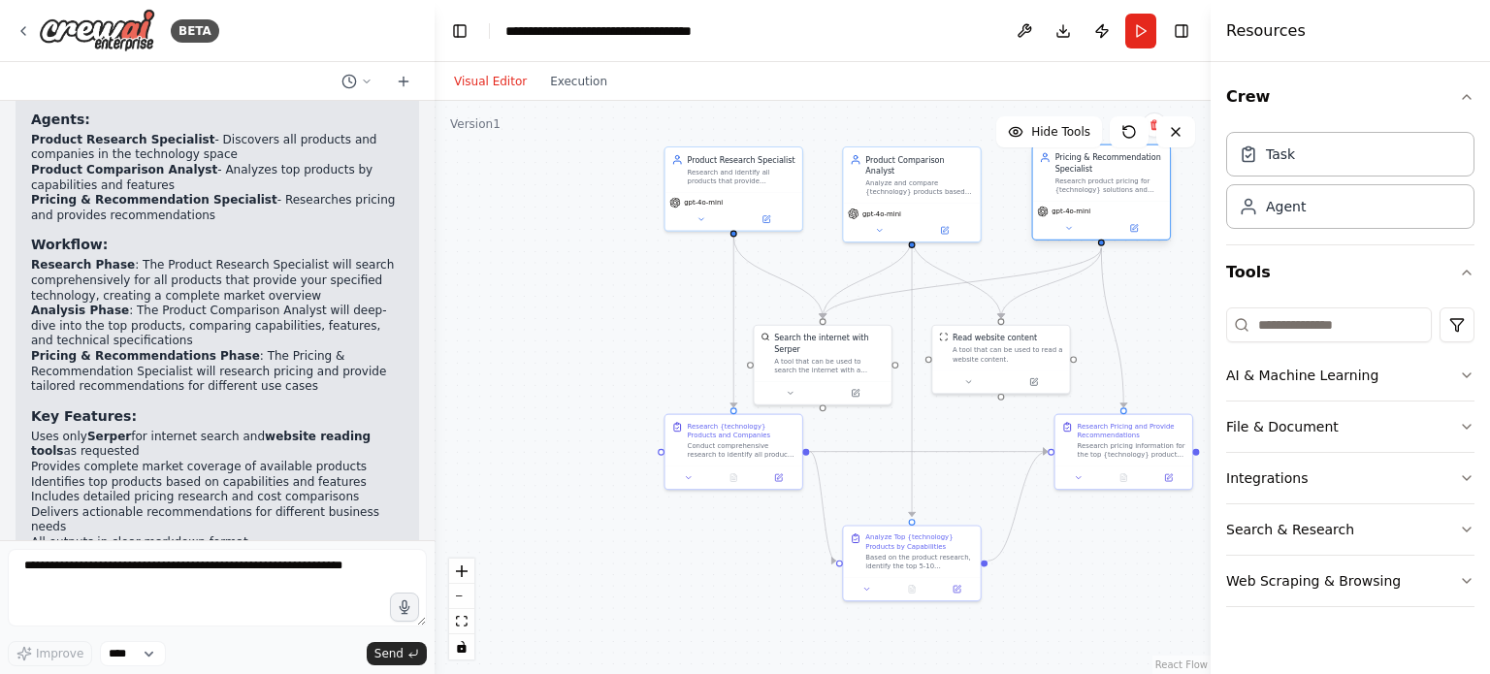
click at [1070, 217] on div "gpt-4o-mini" at bounding box center [1101, 220] width 137 height 39
drag, startPoint x: 1103, startPoint y: 434, endPoint x: 1075, endPoint y: 431, distance: 28.3
click at [1075, 431] on div "Research Pricing and Provide Recommendations" at bounding box center [1109, 427] width 108 height 17
drag, startPoint x: 1071, startPoint y: 444, endPoint x: 1057, endPoint y: 444, distance: 13.6
click at [1057, 444] on div "Research pricing information for the top {technology} products identified in th…" at bounding box center [1098, 447] width 108 height 17
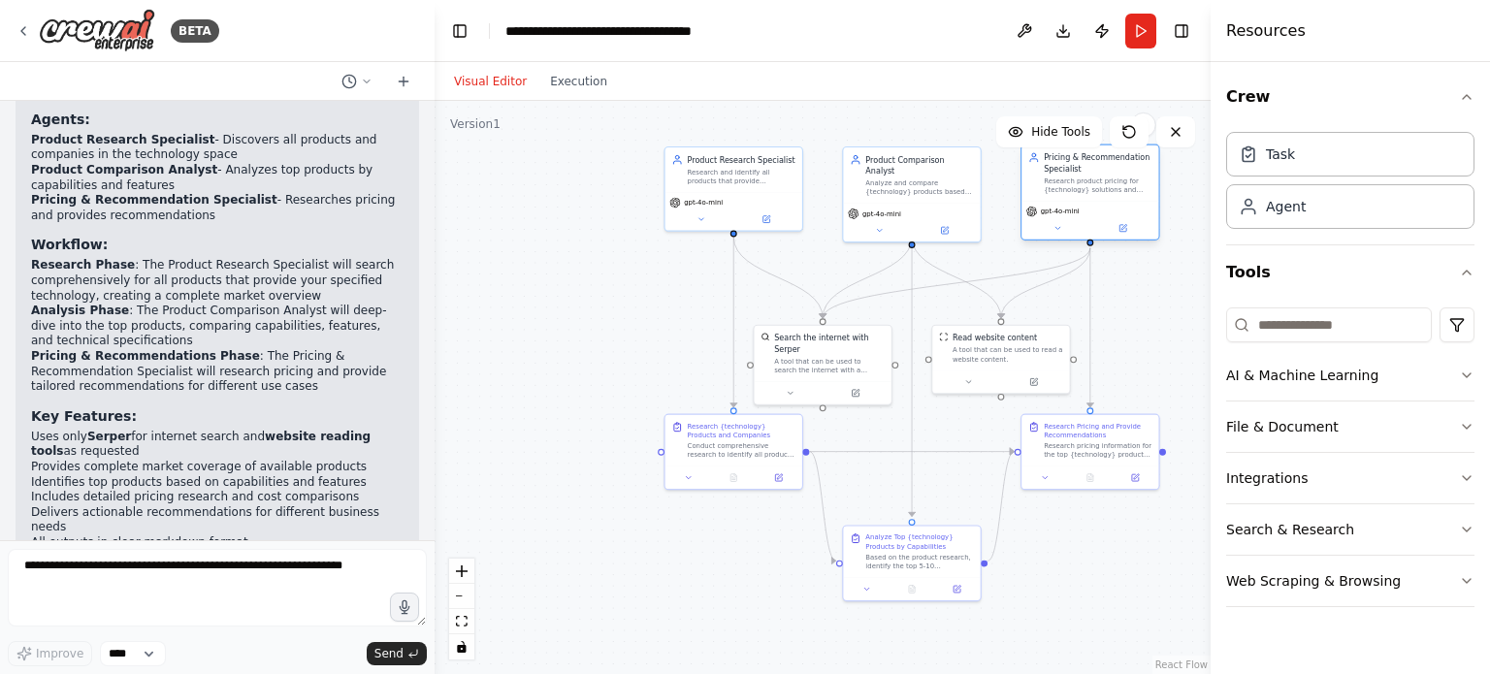
click at [1086, 206] on div "gpt-4o-mini" at bounding box center [1090, 211] width 128 height 11
drag, startPoint x: 808, startPoint y: 373, endPoint x: 885, endPoint y: 548, distance: 191.6
click at [807, 386] on button at bounding box center [790, 393] width 63 height 14
click at [1296, 159] on div "Task" at bounding box center [1350, 153] width 248 height 45
click at [1287, 170] on div "Task" at bounding box center [1350, 153] width 248 height 45
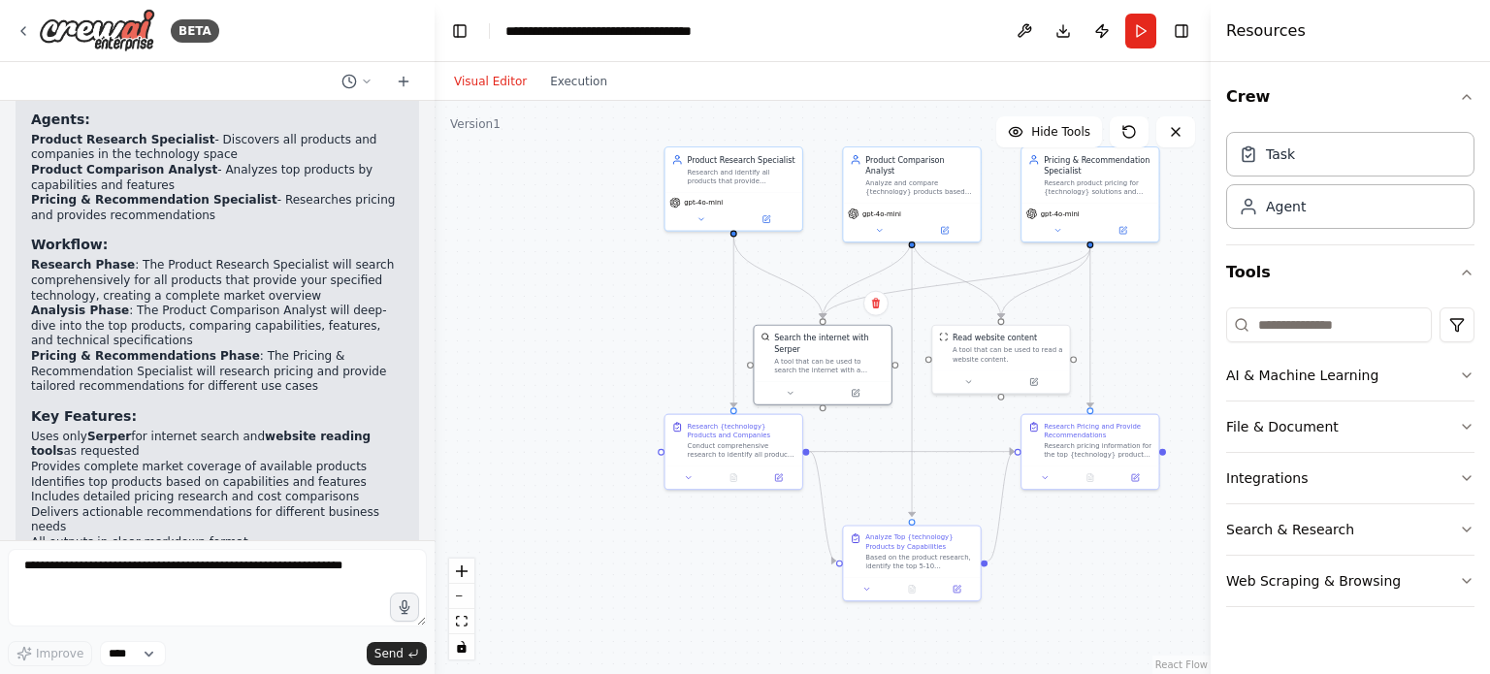
click at [1160, 208] on div ".deletable-edge-delete-btn { width: 20px; height: 20px; border: 0px solid #ffff…" at bounding box center [823, 387] width 776 height 573
click at [1127, 230] on button at bounding box center [1122, 228] width 63 height 14
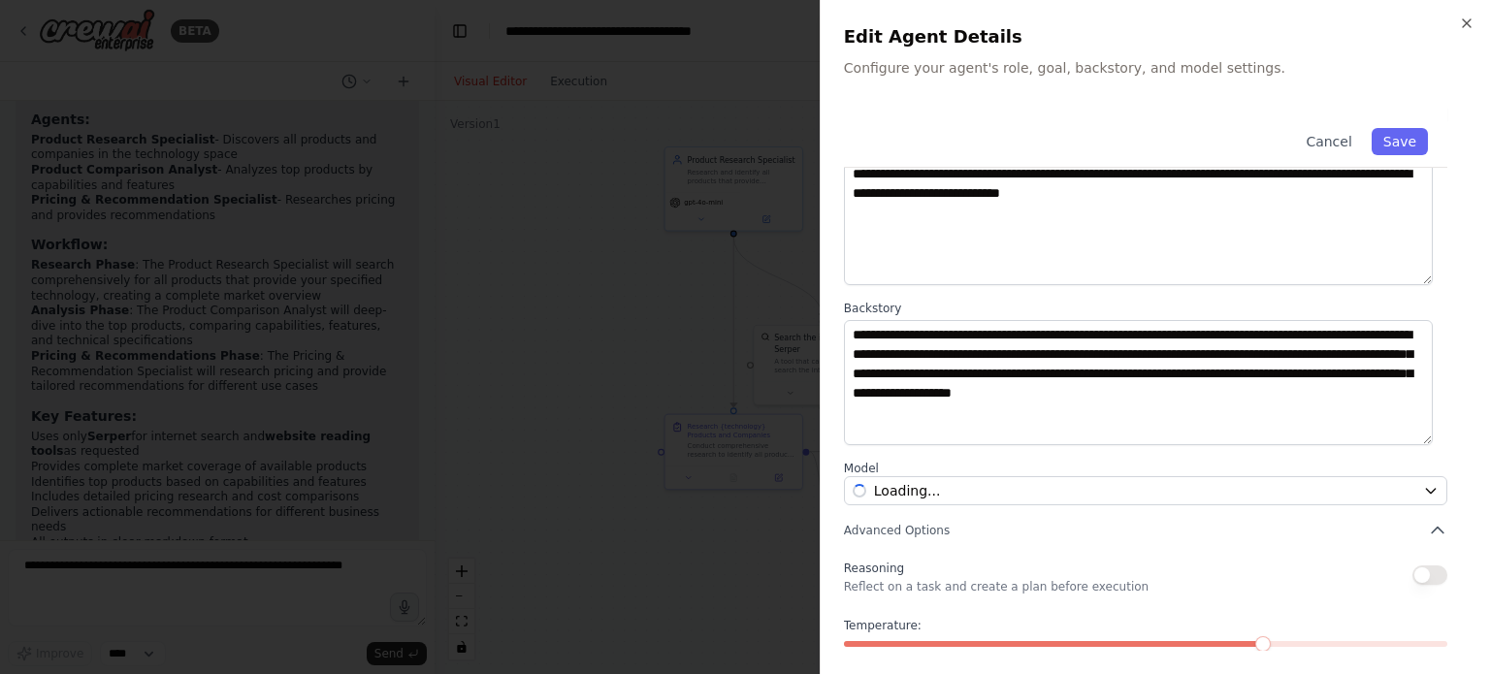
scroll to position [202, 0]
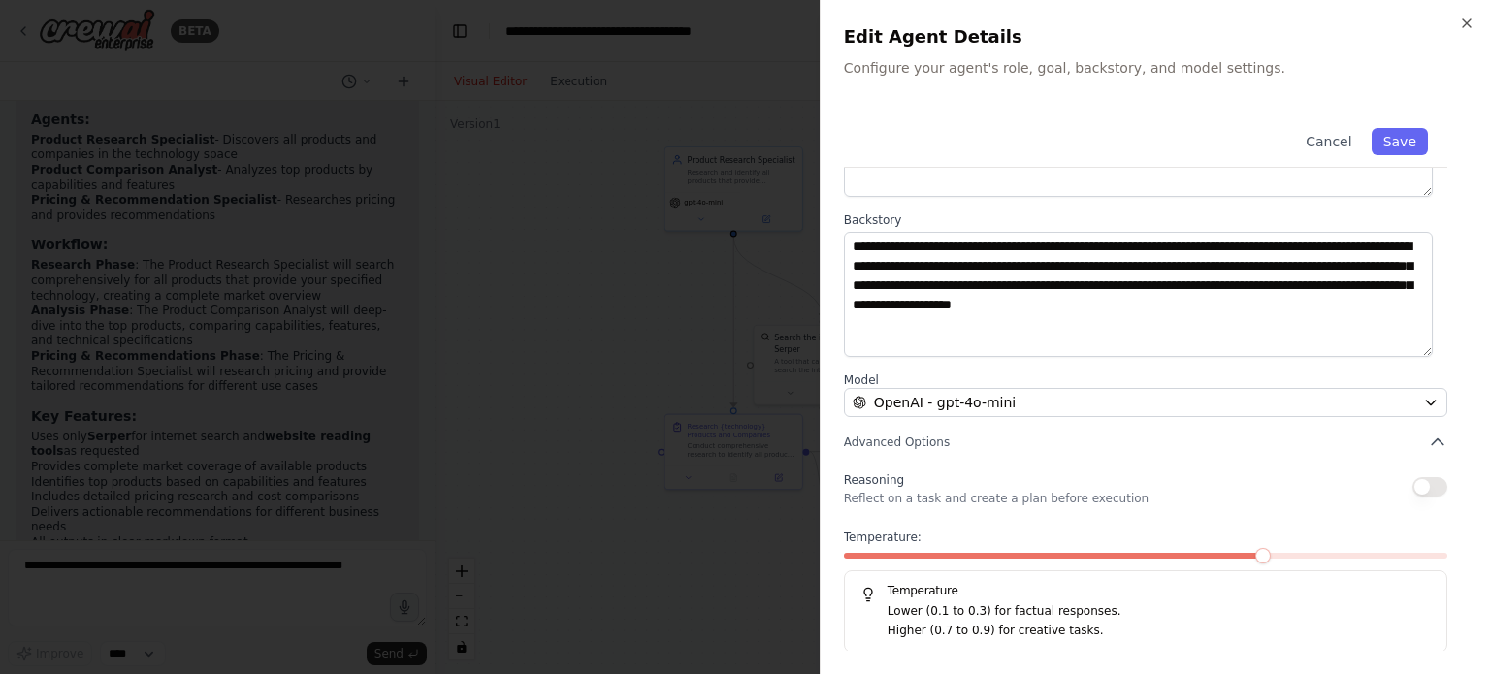
click at [1463, 36] on h2 "Edit Agent Details" at bounding box center [1155, 36] width 623 height 27
click at [1465, 22] on icon "button" at bounding box center [1467, 23] width 8 height 8
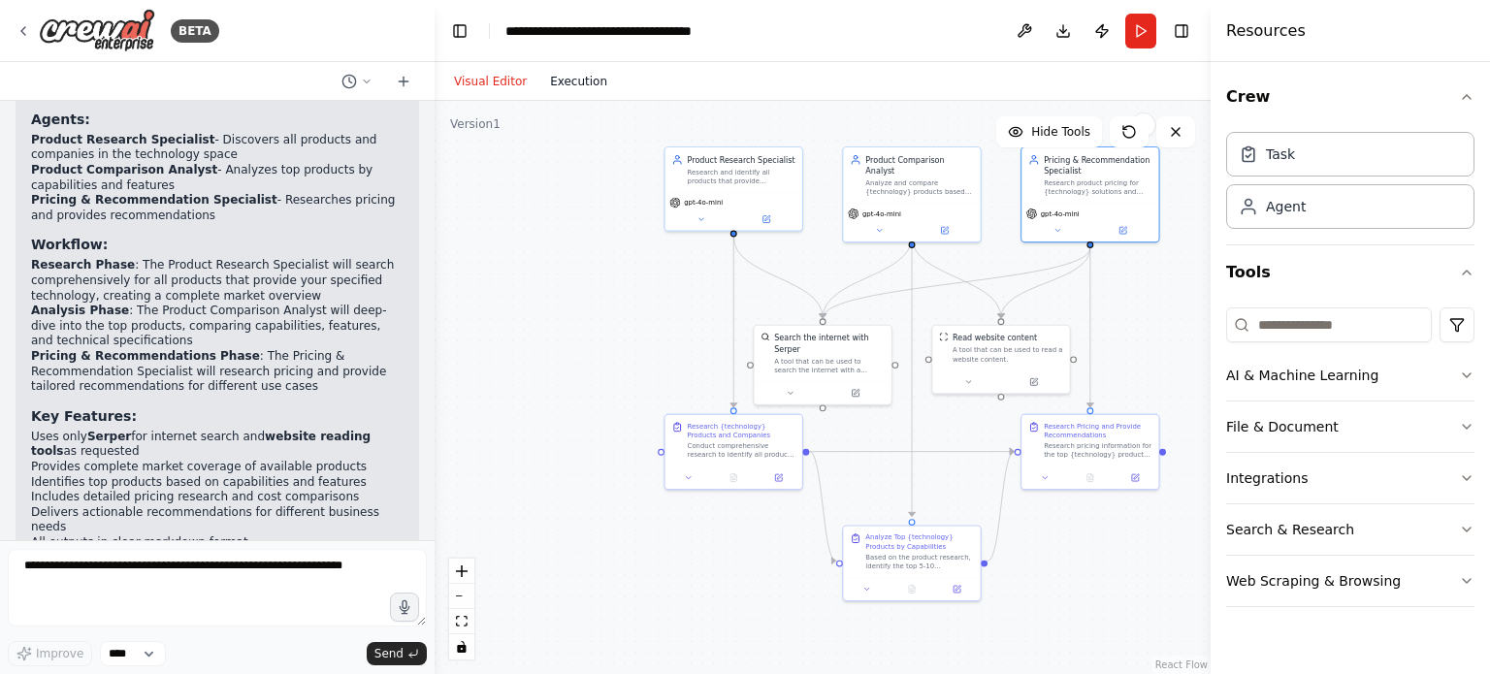
click at [590, 78] on button "Execution" at bounding box center [578, 81] width 81 height 23
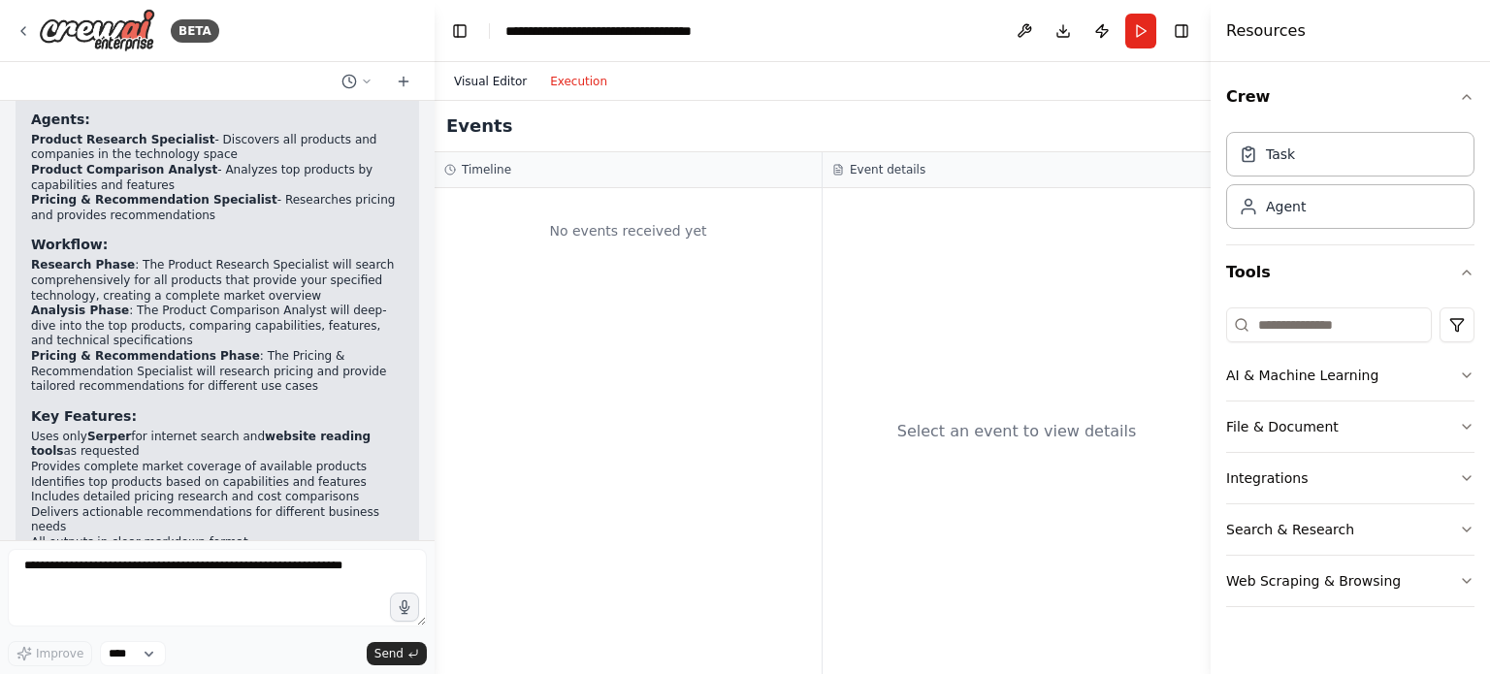
click at [476, 80] on button "Visual Editor" at bounding box center [490, 81] width 96 height 23
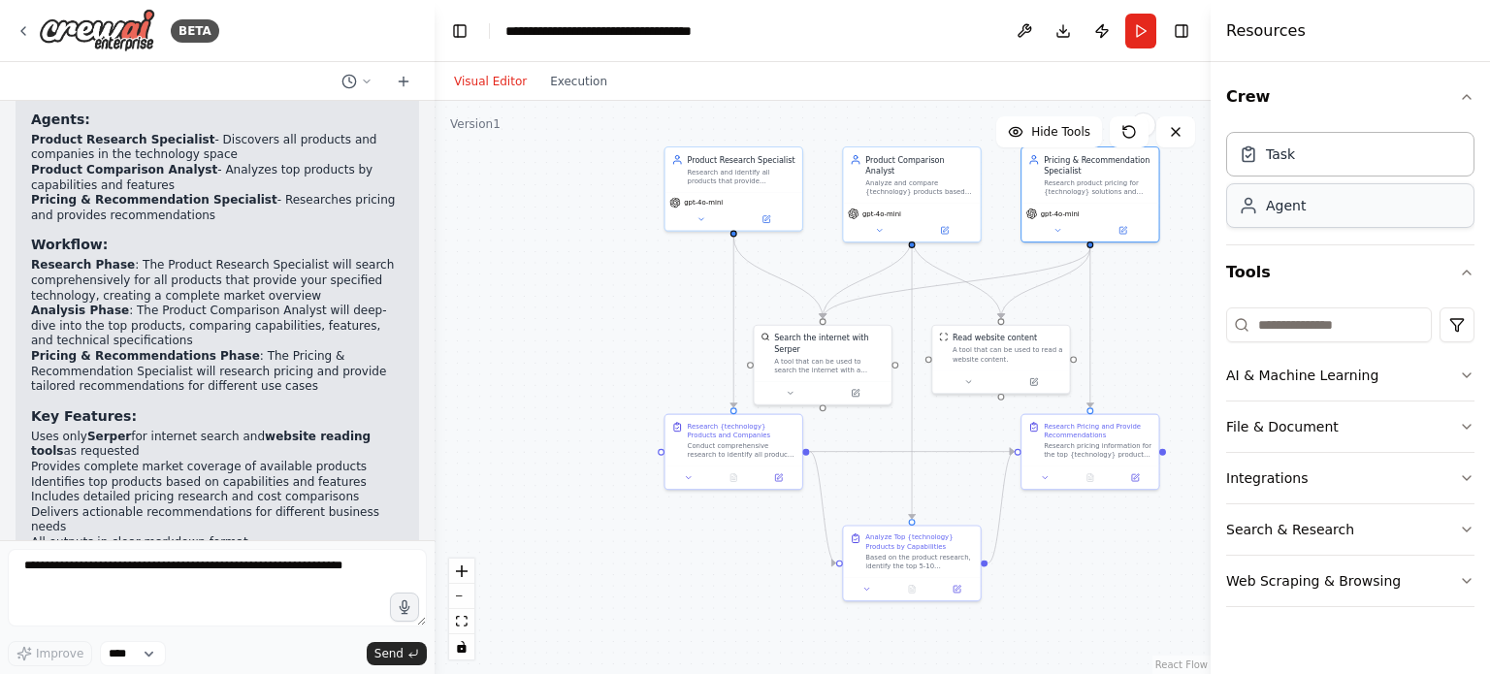
click at [1366, 219] on div "Agent" at bounding box center [1350, 205] width 248 height 45
click at [1457, 95] on button "Crew" at bounding box center [1350, 97] width 248 height 54
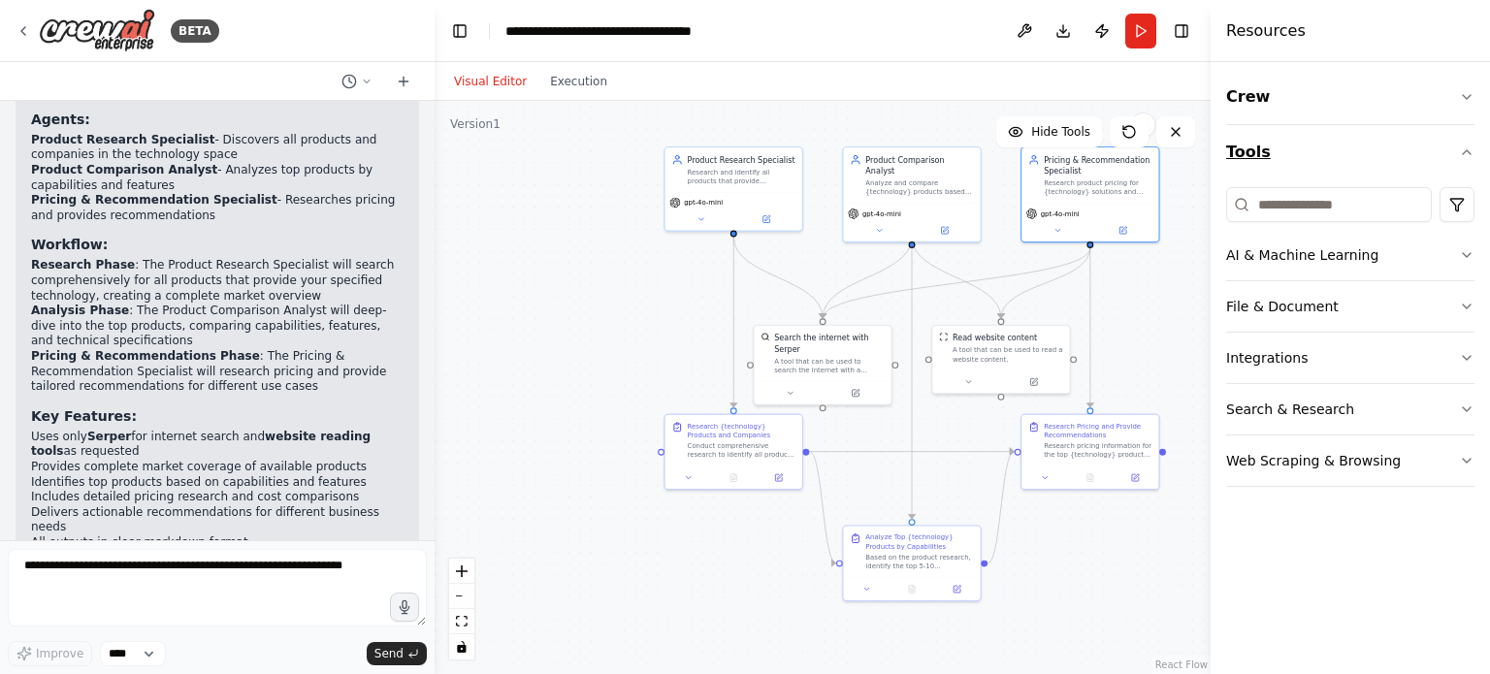
click at [1452, 145] on button "Tools" at bounding box center [1350, 152] width 248 height 54
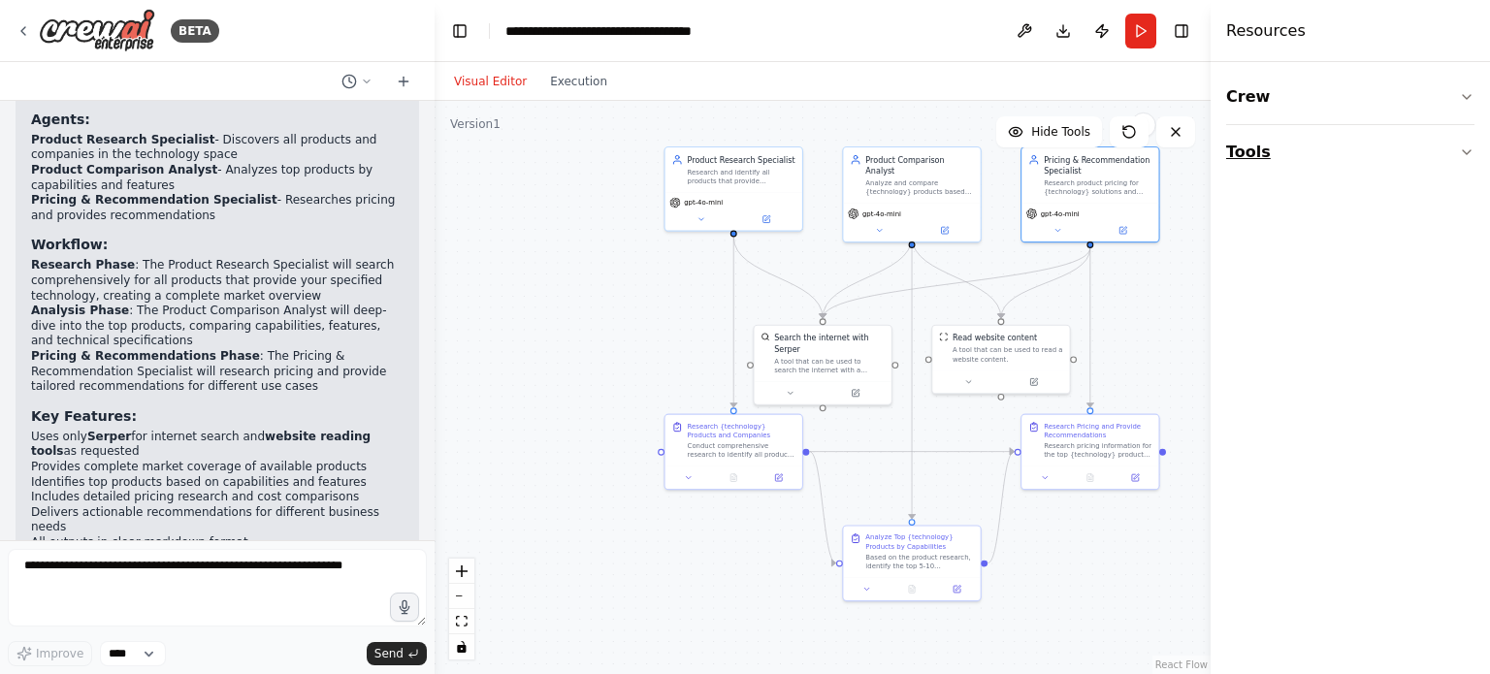
click at [1452, 145] on button "Tools" at bounding box center [1350, 152] width 248 height 54
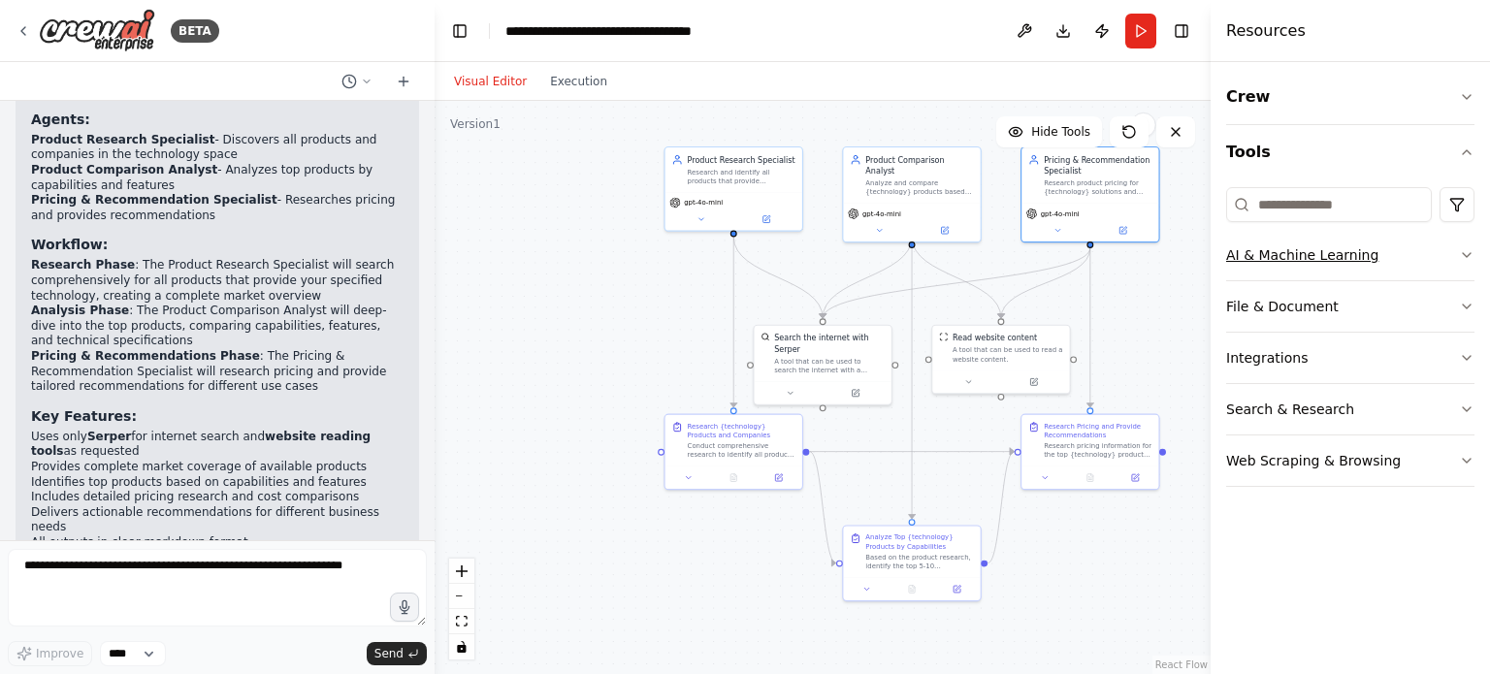
click at [1444, 257] on button "AI & Machine Learning" at bounding box center [1350, 255] width 248 height 50
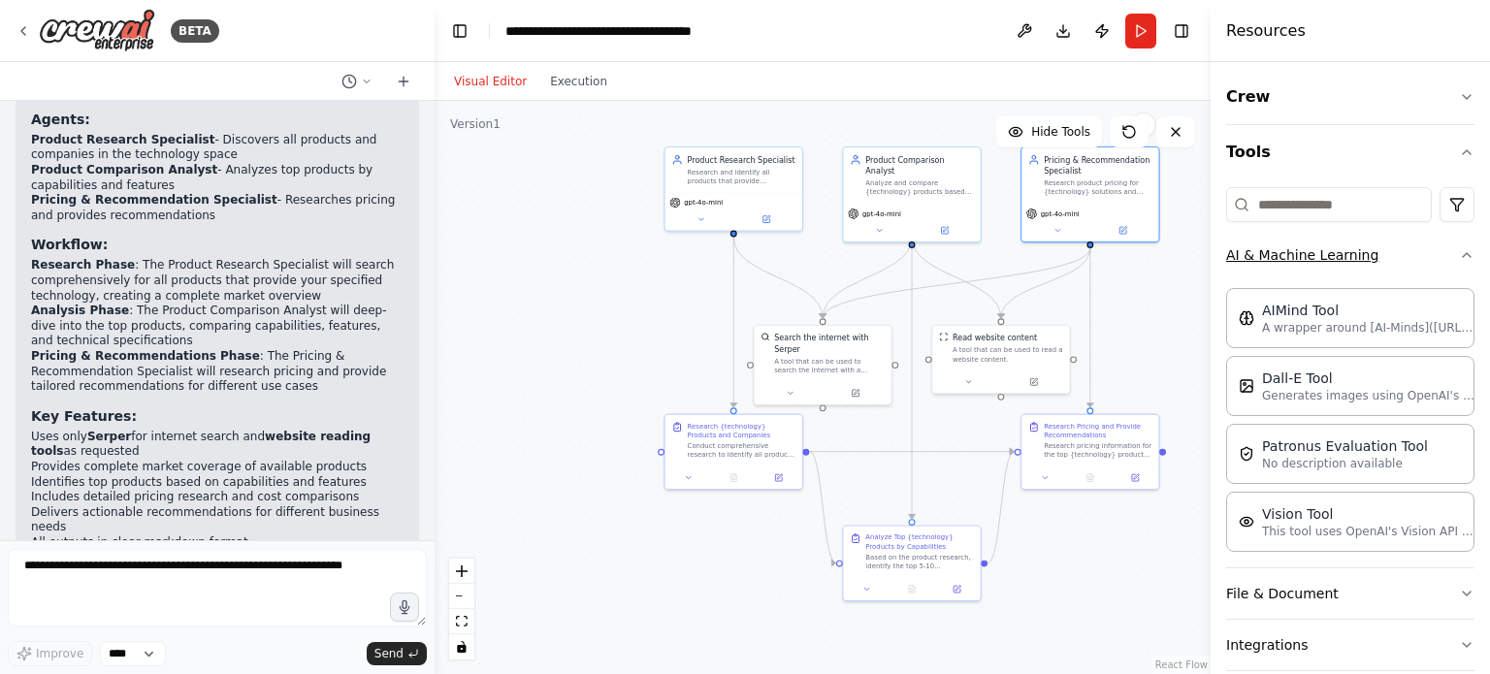
click at [1459, 257] on icon "button" at bounding box center [1467, 255] width 16 height 16
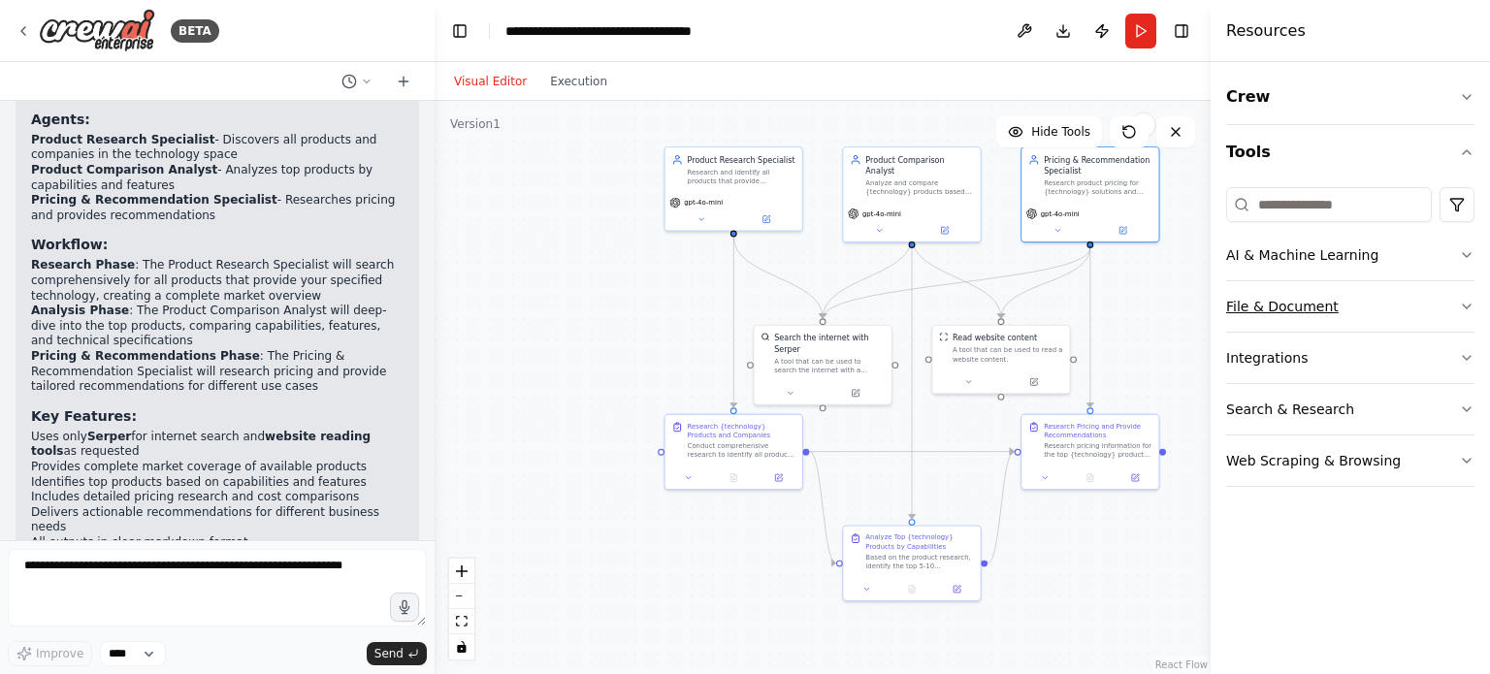
click at [1402, 311] on button "File & Document" at bounding box center [1350, 306] width 248 height 50
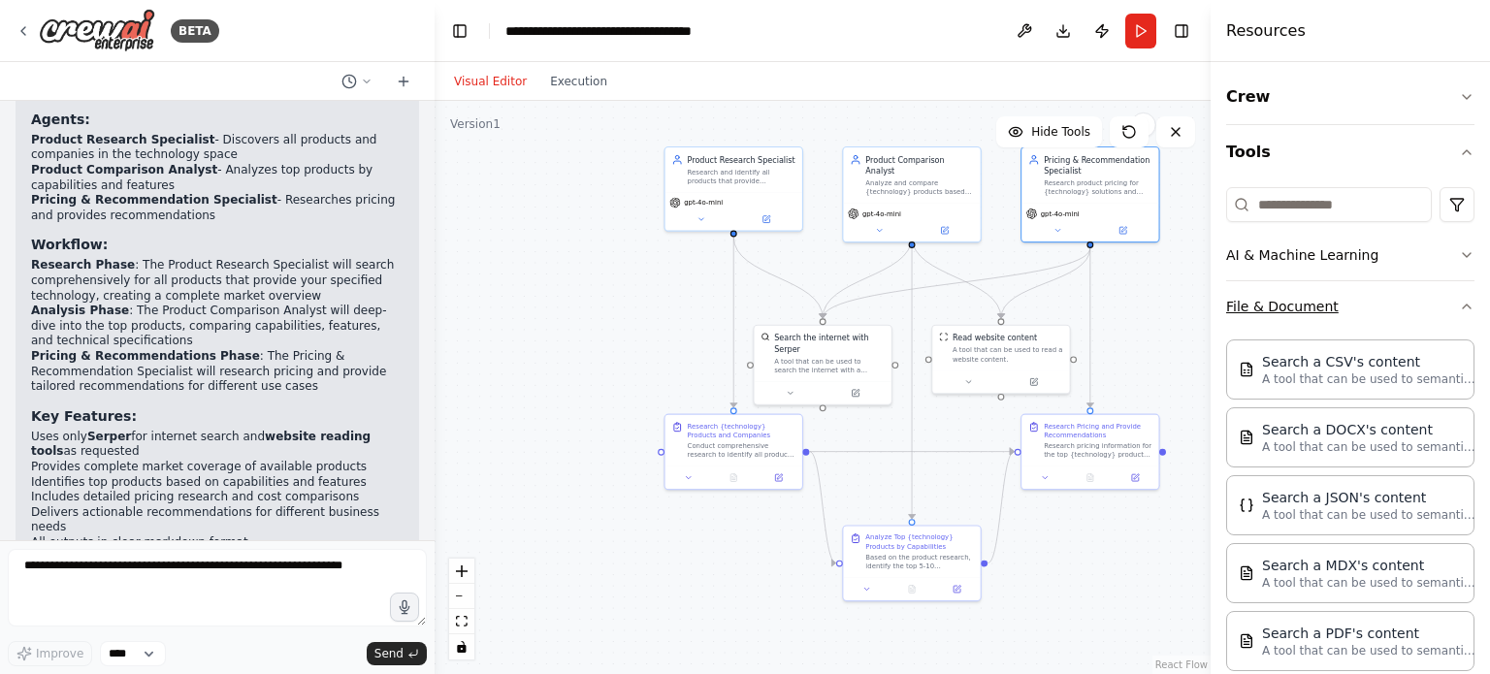
click at [1401, 309] on button "File & Document" at bounding box center [1350, 306] width 248 height 50
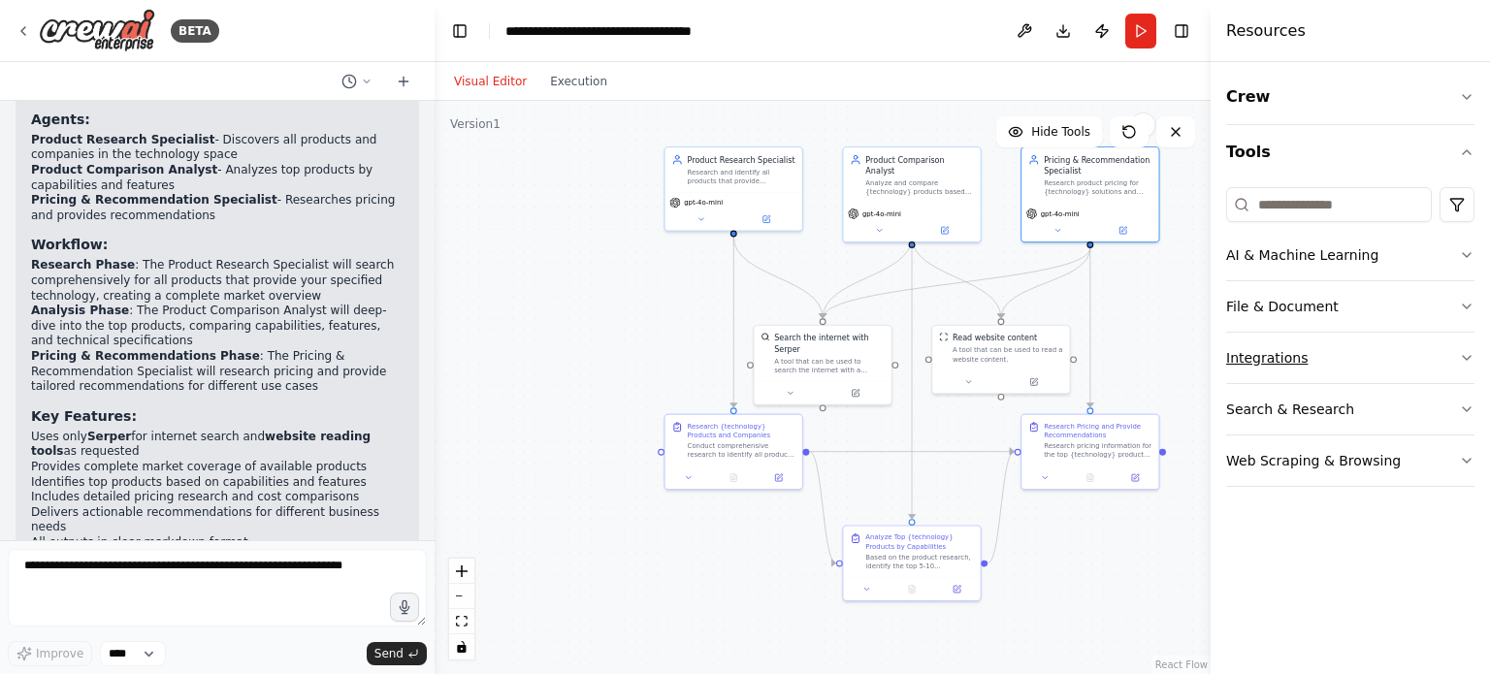
click at [1385, 344] on button "Integrations" at bounding box center [1350, 358] width 248 height 50
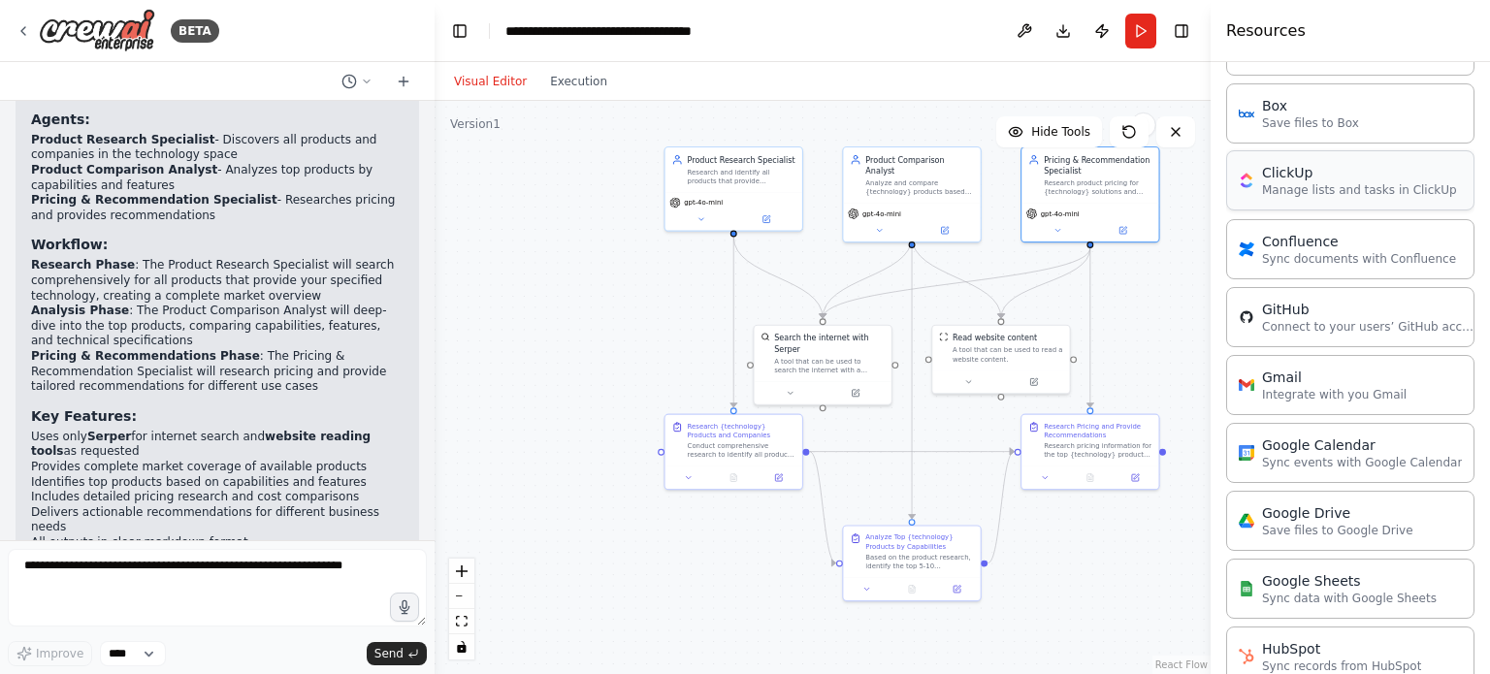
scroll to position [388, 0]
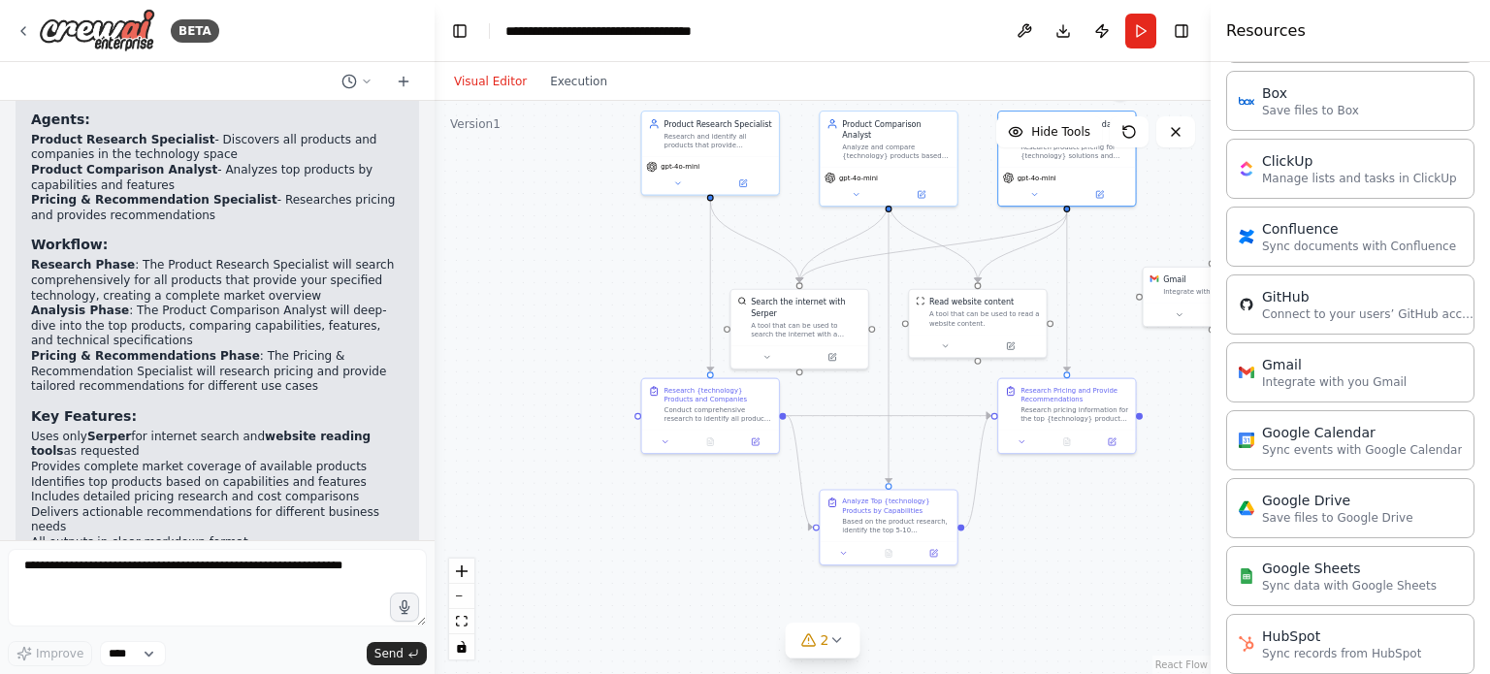
drag, startPoint x: 1158, startPoint y: 334, endPoint x: 1133, endPoint y: 294, distance: 47.1
click at [1133, 294] on div ".deletable-edge-delete-btn { width: 20px; height: 20px; border: 0px solid #ffff…" at bounding box center [823, 387] width 776 height 573
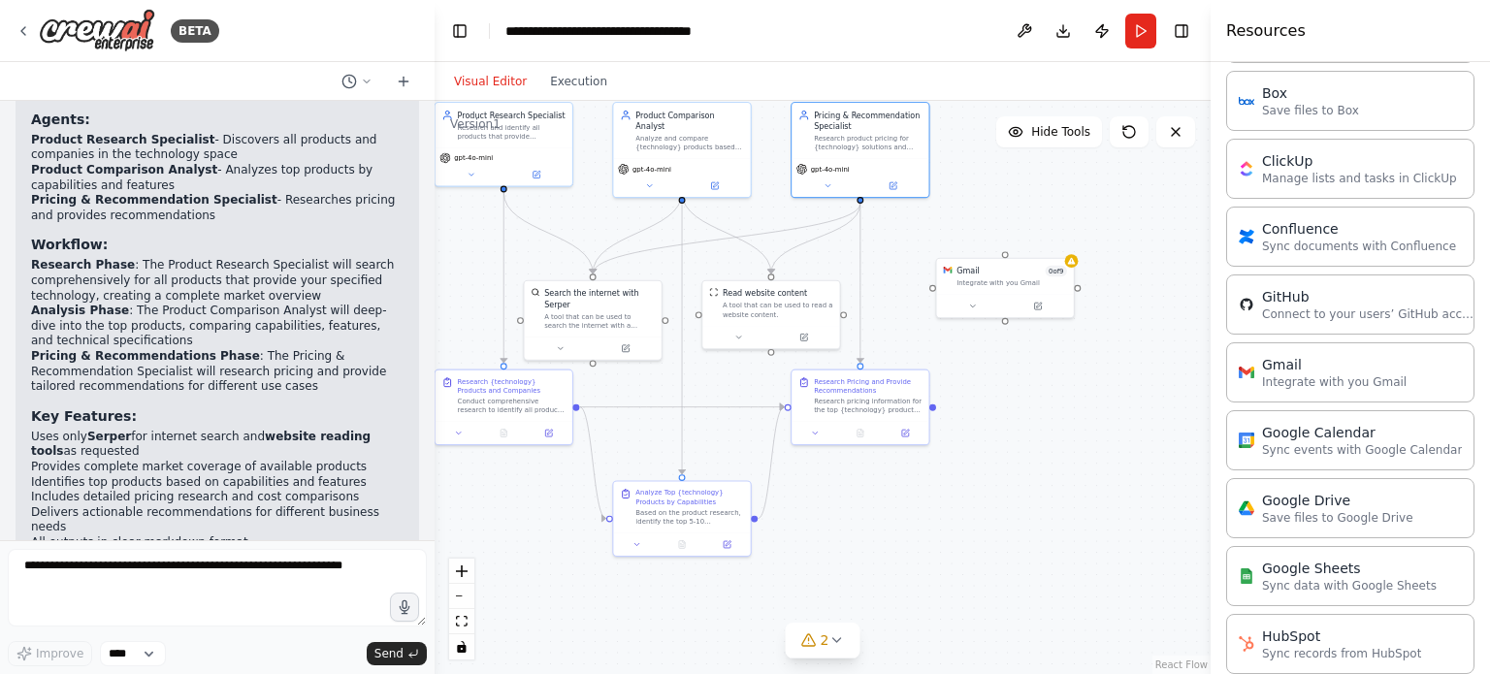
drag, startPoint x: 1148, startPoint y: 361, endPoint x: 928, endPoint y: 356, distance: 219.3
click at [928, 356] on div ".deletable-edge-delete-btn { width: 20px; height: 20px; border: 0px solid #ffff…" at bounding box center [823, 387] width 776 height 573
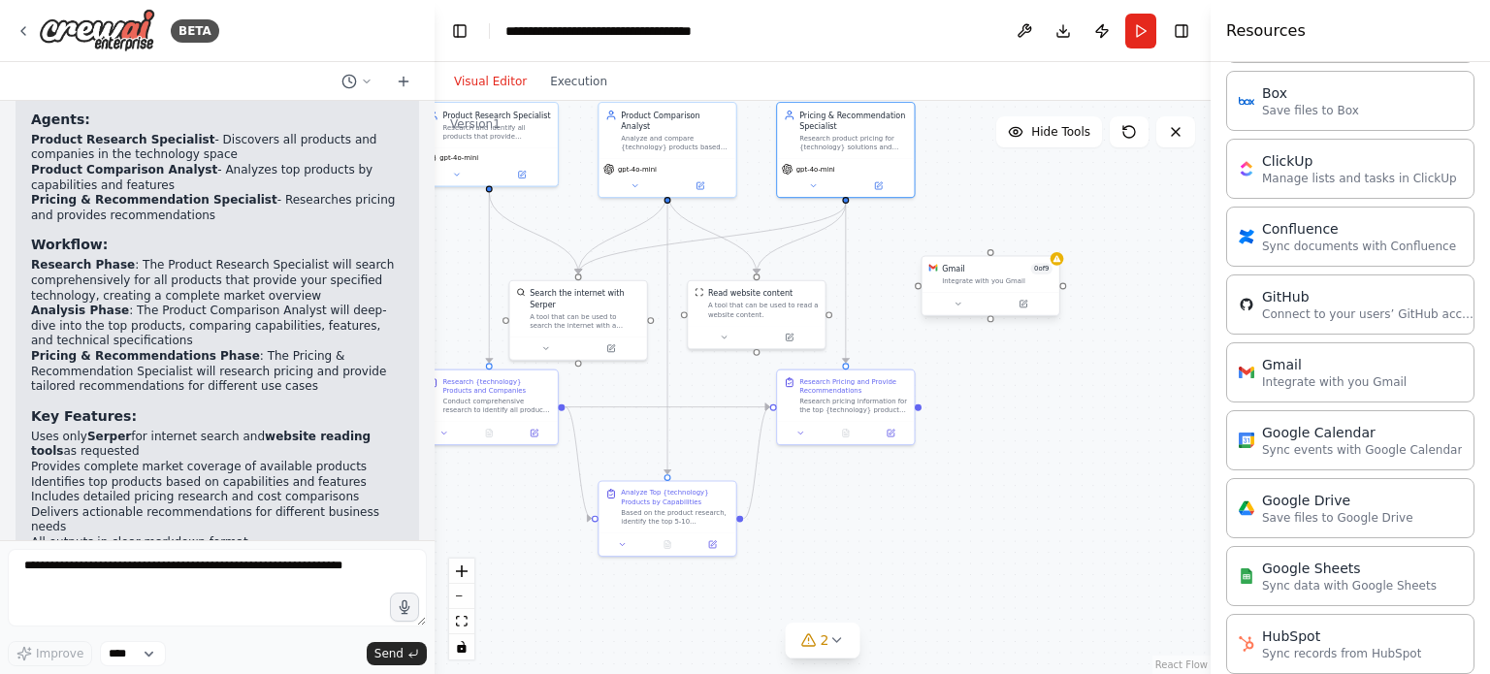
click at [992, 259] on div "Gmail 0 of 9 Integrate with you Gmail" at bounding box center [991, 275] width 137 height 36
click at [1060, 267] on div ".deletable-edge-delete-btn { width: 20px; height: 20px; border: 0px solid #ffff…" at bounding box center [823, 387] width 776 height 573
click at [1291, 370] on div "Gmail" at bounding box center [1334, 363] width 145 height 19
click at [1164, 32] on header "**********" at bounding box center [823, 31] width 776 height 62
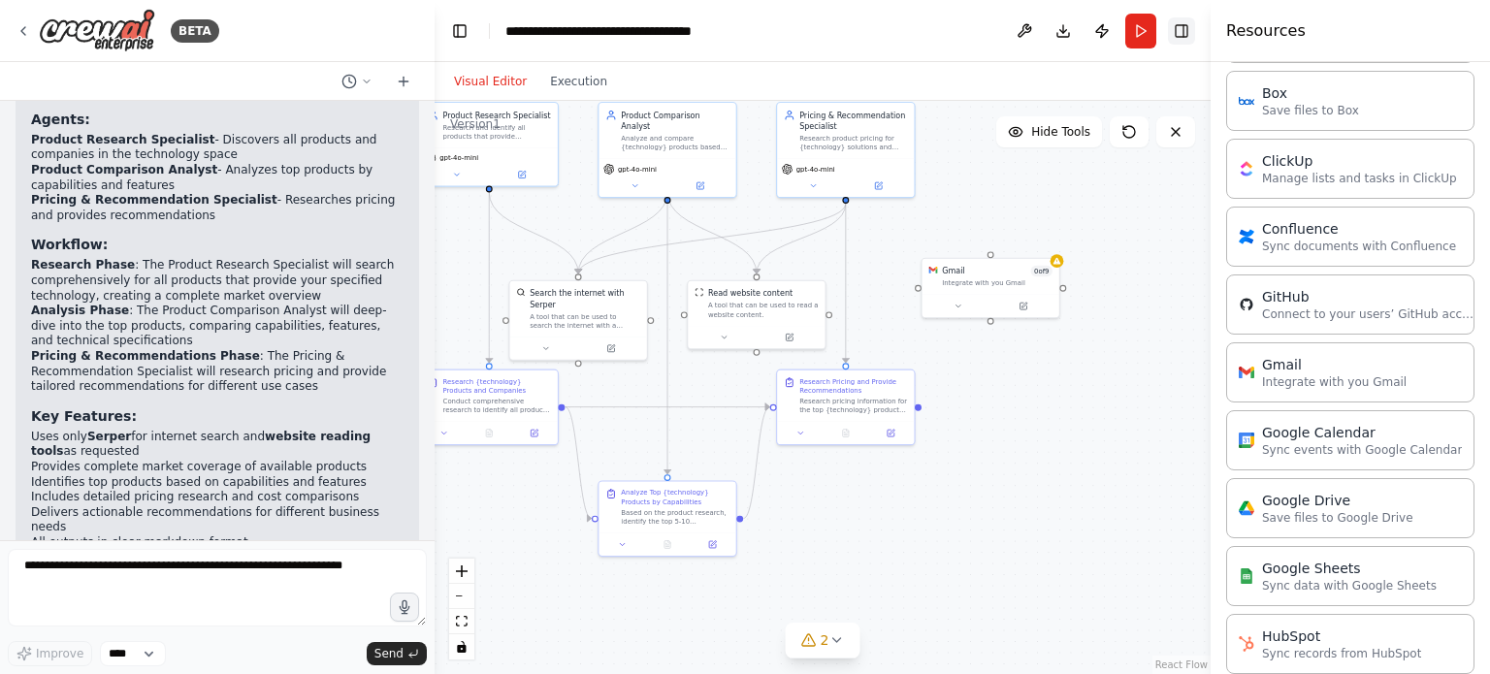
click at [1180, 30] on button "Toggle Right Sidebar" at bounding box center [1181, 30] width 27 height 27
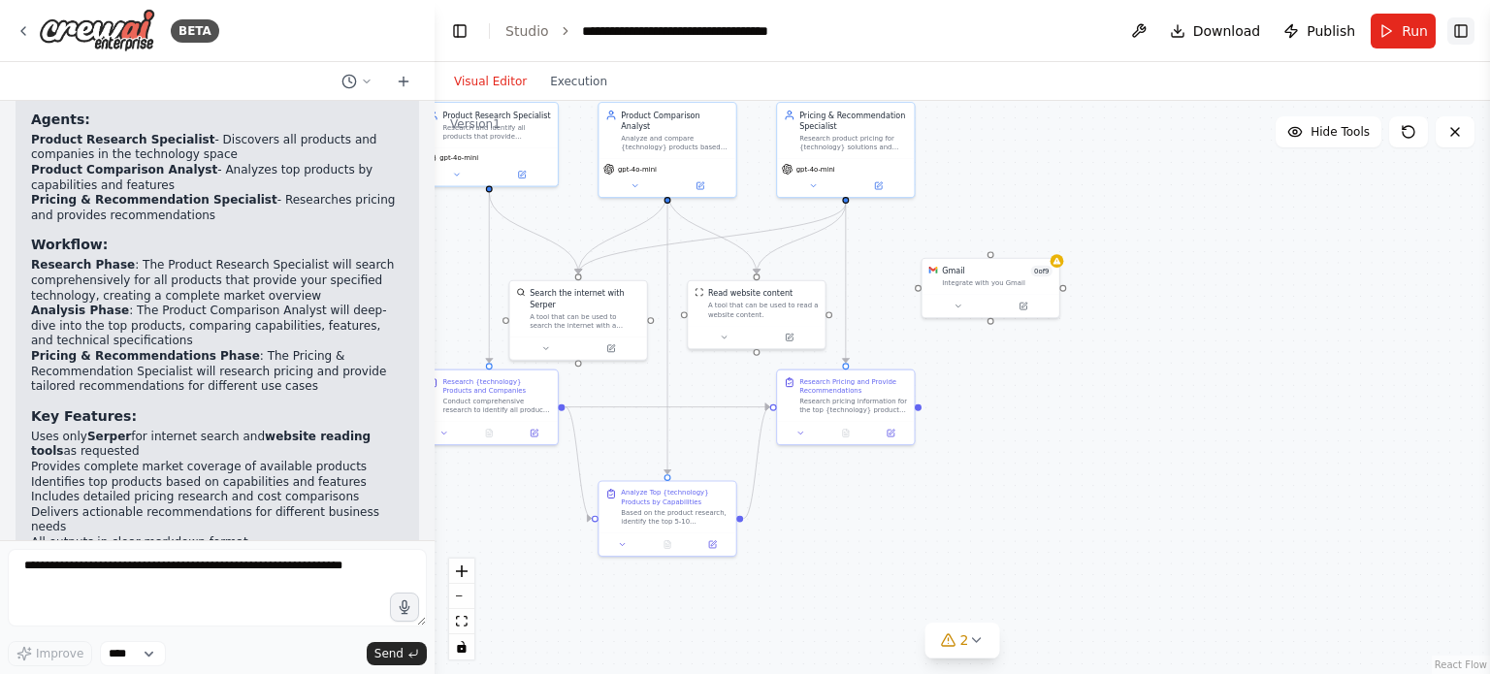
click at [1447, 39] on button "Toggle Right Sidebar" at bounding box center [1460, 30] width 27 height 27
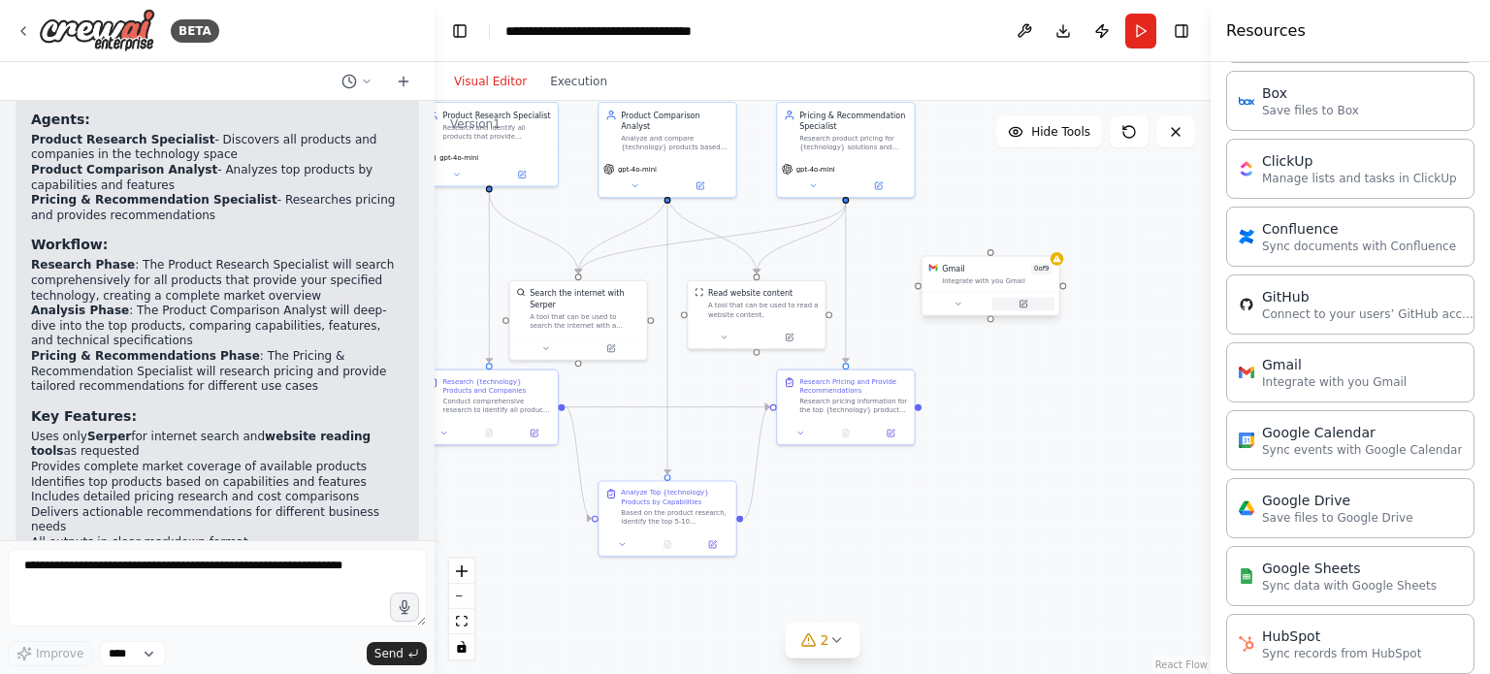
click at [1022, 304] on icon at bounding box center [1024, 303] width 5 height 5
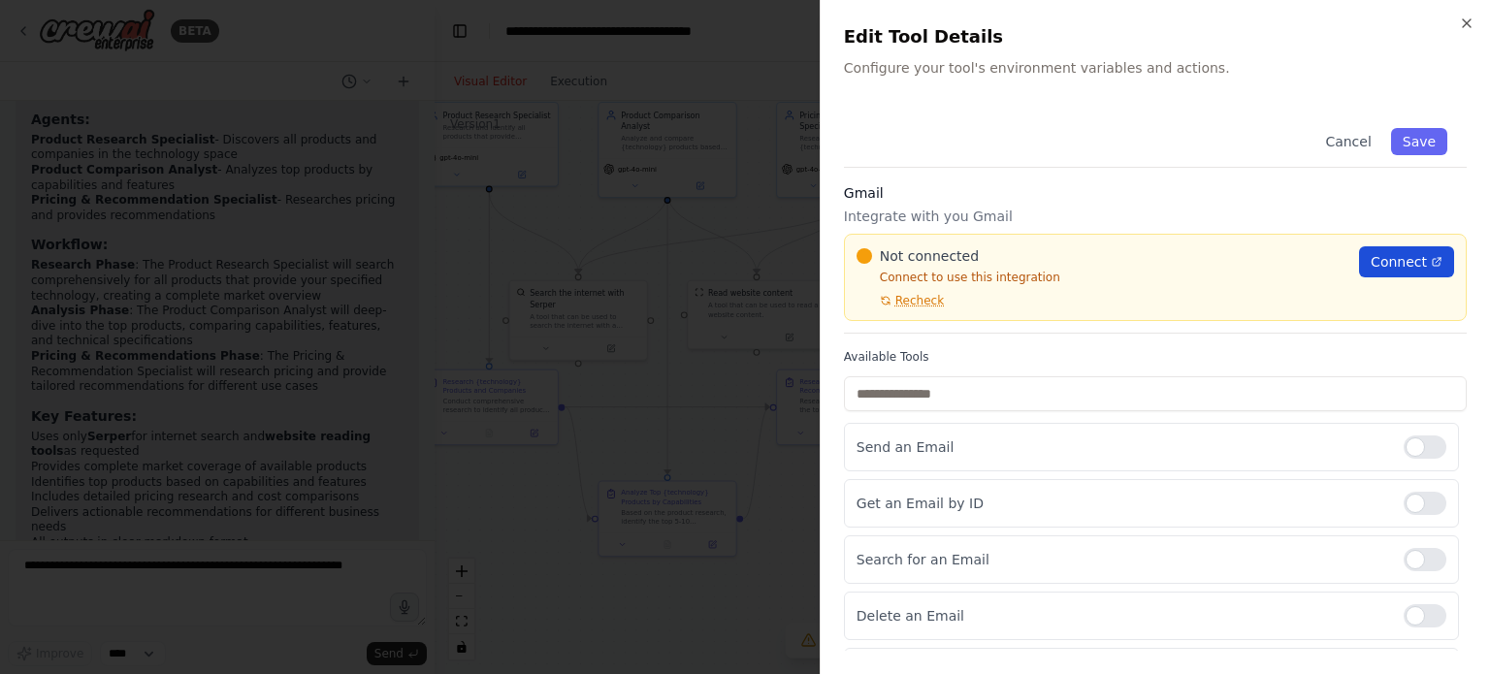
click at [1374, 256] on span "Connect" at bounding box center [1399, 261] width 56 height 19
click at [753, 400] on div at bounding box center [745, 337] width 1490 height 674
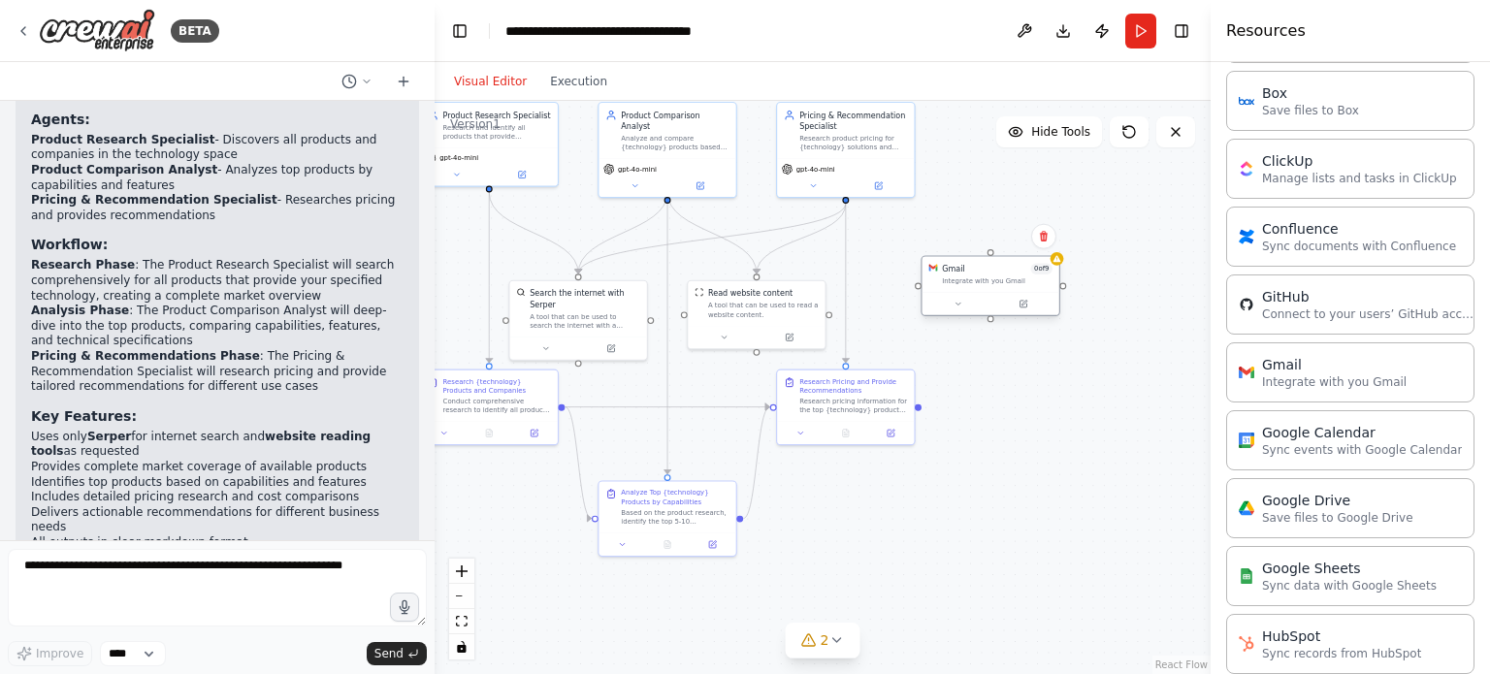
click at [999, 259] on div "Gmail 0 of 9 Integrate with you Gmail" at bounding box center [991, 275] width 137 height 36
click at [1037, 247] on button at bounding box center [1043, 236] width 25 height 25
click at [1044, 233] on icon at bounding box center [1043, 236] width 8 height 11
click at [977, 245] on button "Confirm" at bounding box center [988, 236] width 69 height 23
click at [974, 271] on div ".deletable-edge-delete-btn { width: 20px; height: 20px; border: 0px solid #ffff…" at bounding box center [823, 387] width 776 height 573
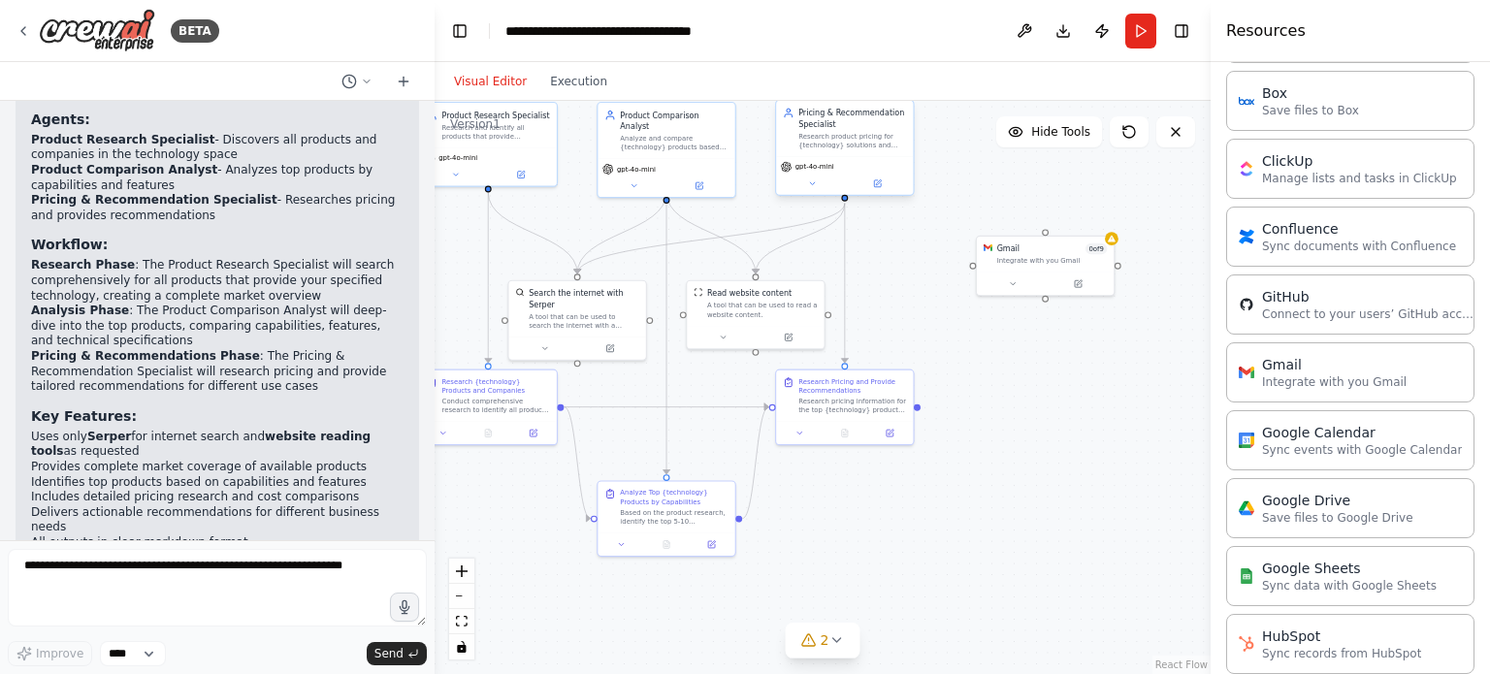
click at [870, 192] on div "gpt-4o-mini" at bounding box center [844, 175] width 137 height 39
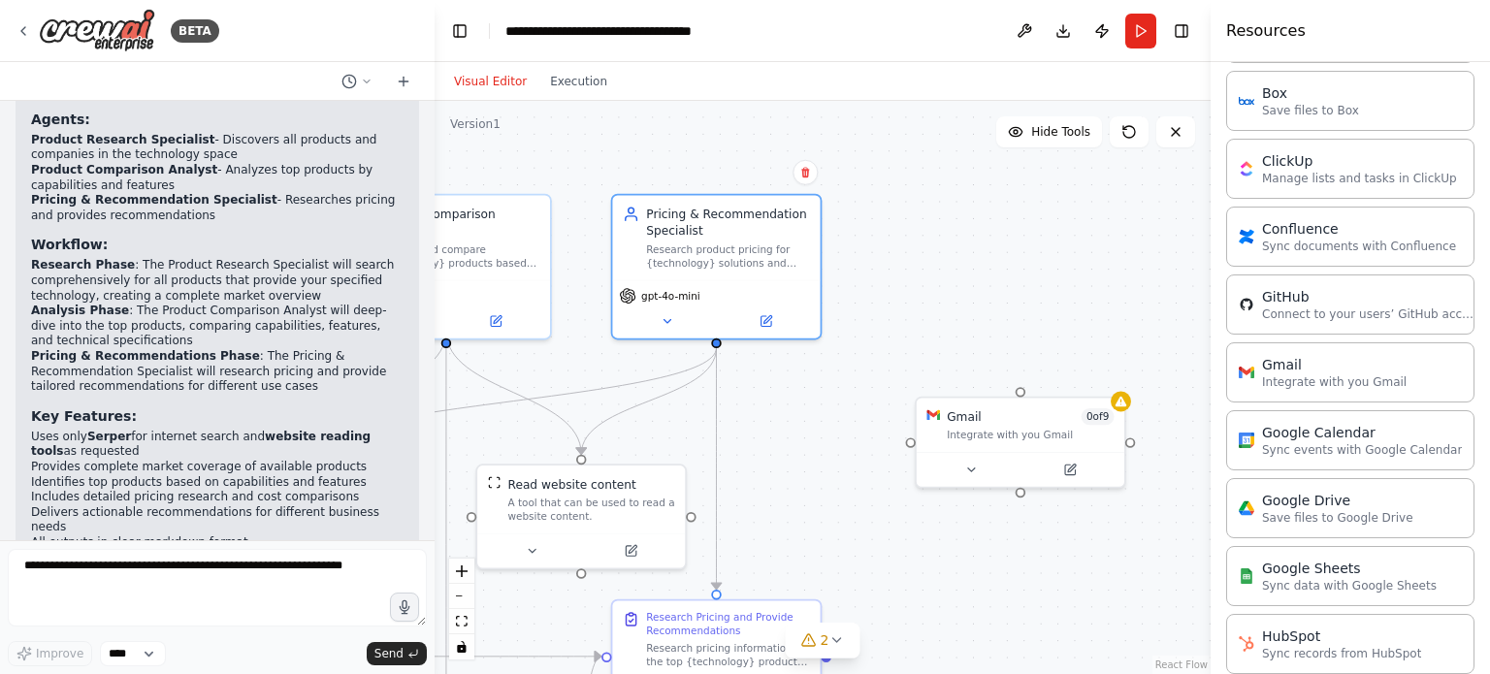
drag, startPoint x: 939, startPoint y: 356, endPoint x: 855, endPoint y: 504, distance: 170.7
click at [855, 504] on div ".deletable-edge-delete-btn { width: 20px; height: 20px; border: 0px solid #ffff…" at bounding box center [823, 387] width 776 height 573
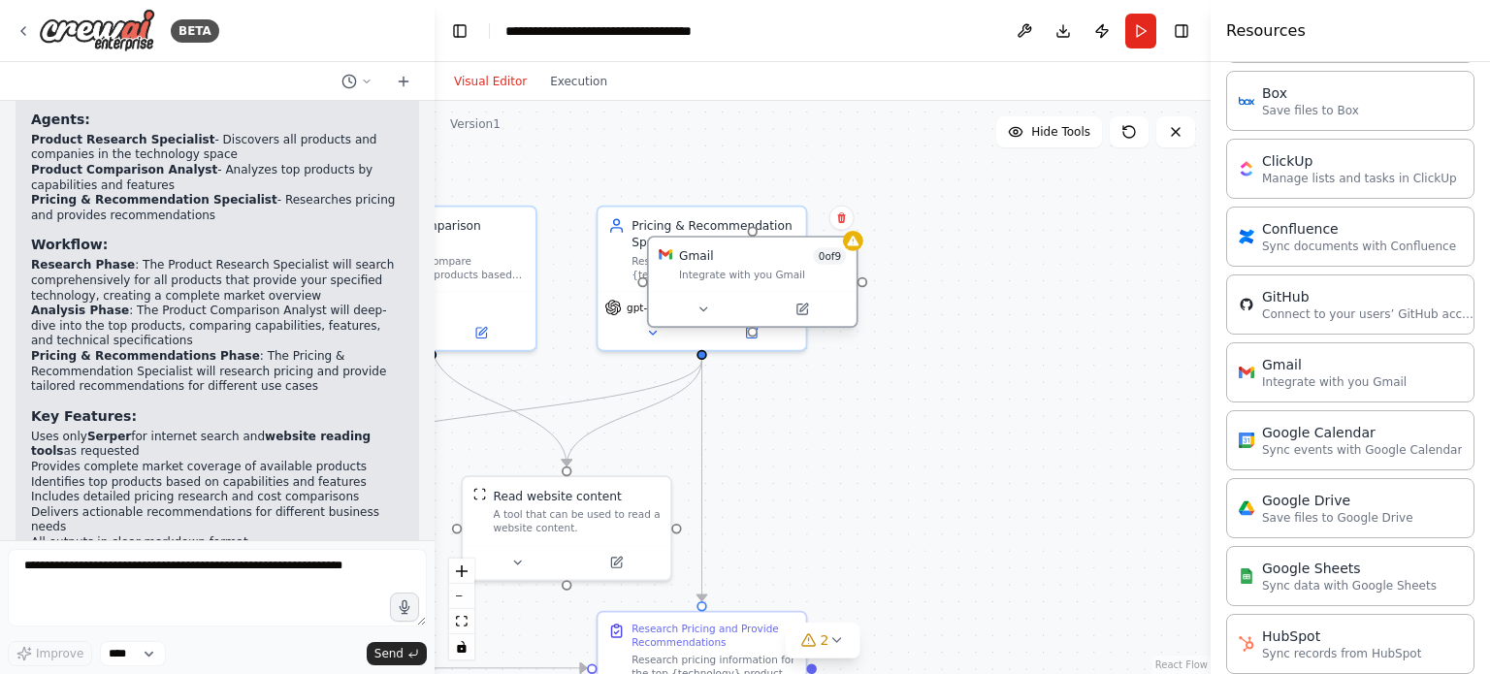
drag, startPoint x: 933, startPoint y: 433, endPoint x: 683, endPoint y: 263, distance: 302.4
click at [683, 263] on div "Gmail 0 of 9 Integrate with you Gmail" at bounding box center [762, 264] width 167 height 34
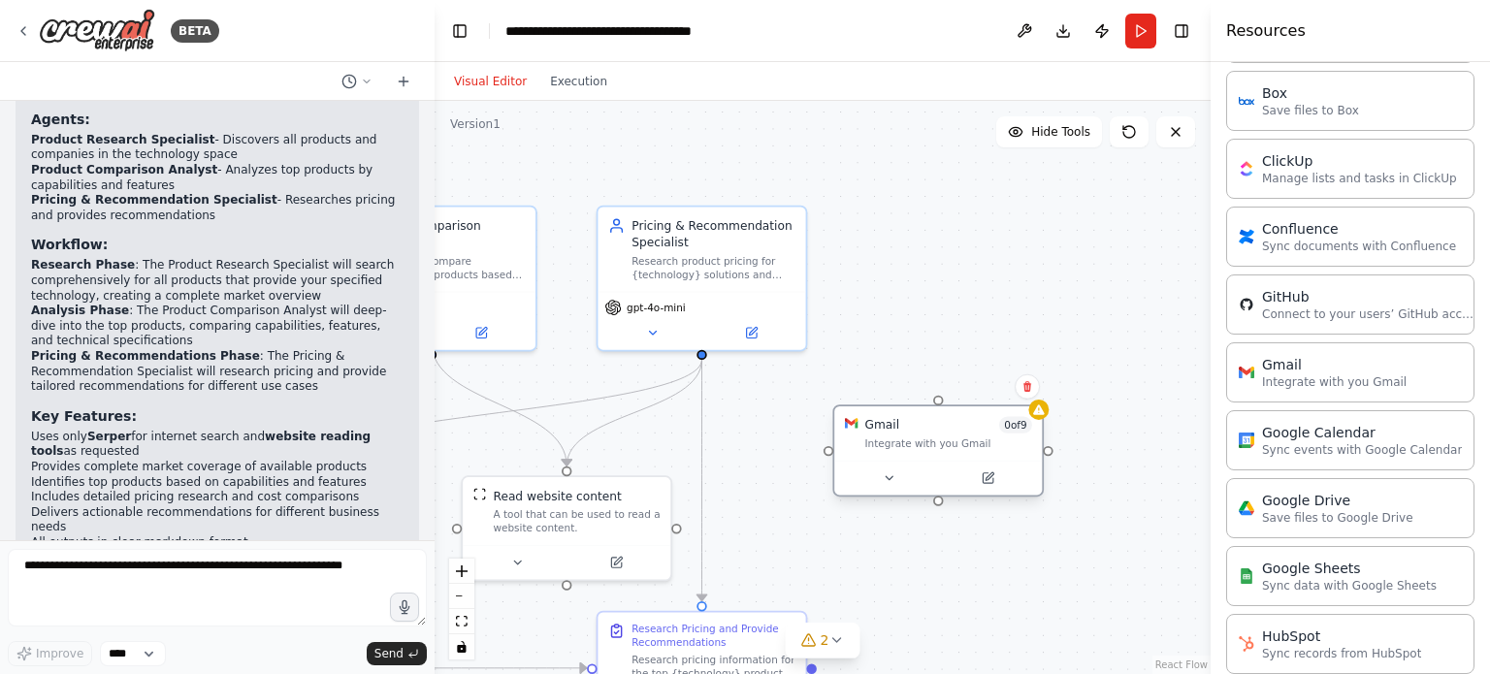
drag, startPoint x: 697, startPoint y: 278, endPoint x: 872, endPoint y: 447, distance: 243.6
click at [872, 447] on div "Integrate with you Gmail" at bounding box center [948, 444] width 167 height 14
drag, startPoint x: 701, startPoint y: 356, endPoint x: 944, endPoint y: 408, distance: 248.1
click at [646, 408] on div "Product Research Specialist Research and identify all products that provide {te…" at bounding box center [308, 437] width 675 height 499
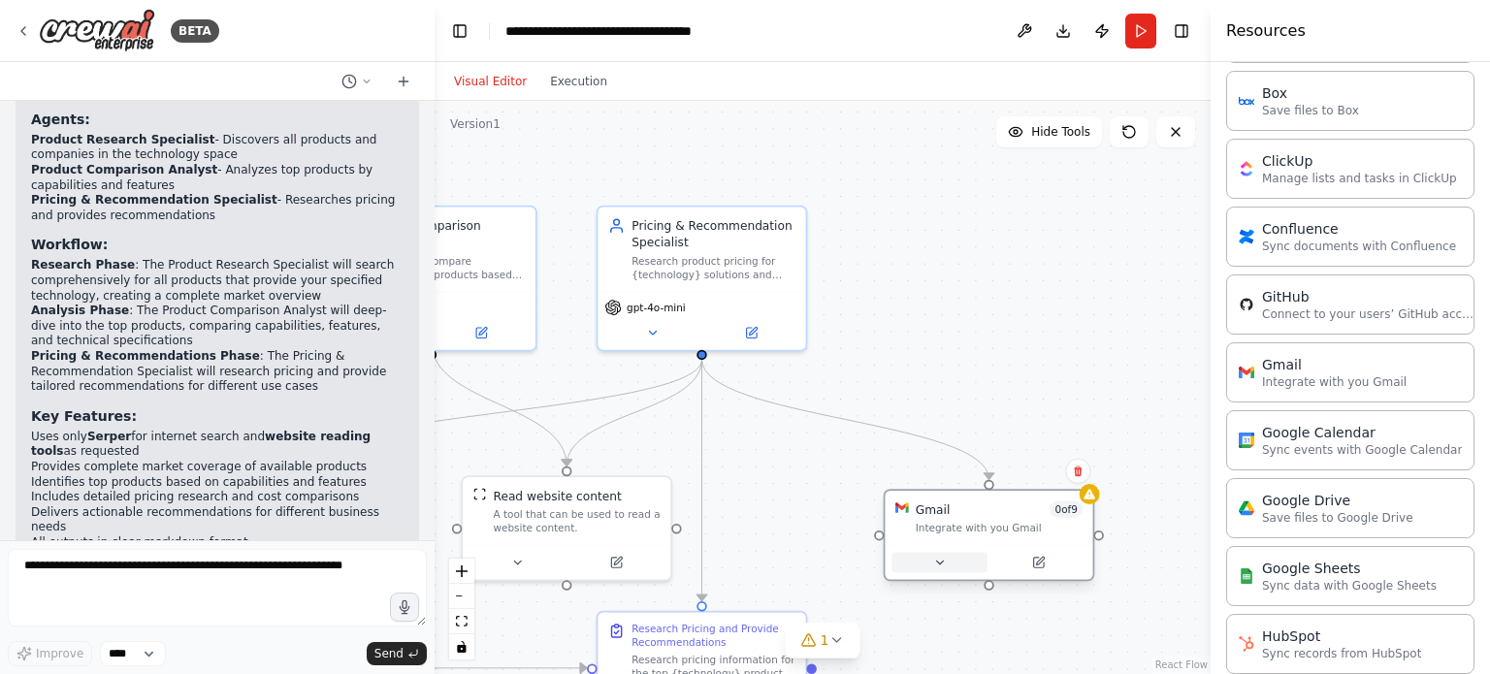
drag, startPoint x: 939, startPoint y: 479, endPoint x: 986, endPoint y: 562, distance: 94.7
click at [986, 562] on div at bounding box center [989, 563] width 194 height 20
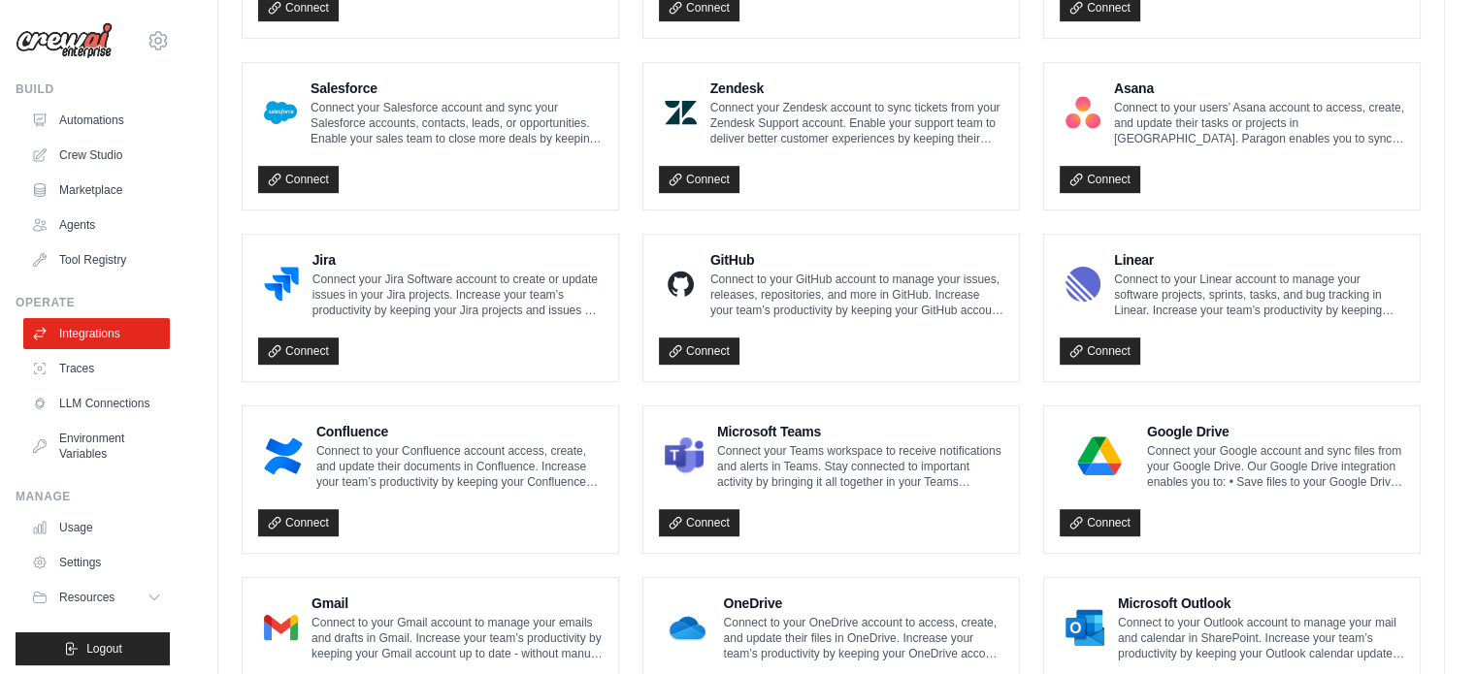
scroll to position [1146, 0]
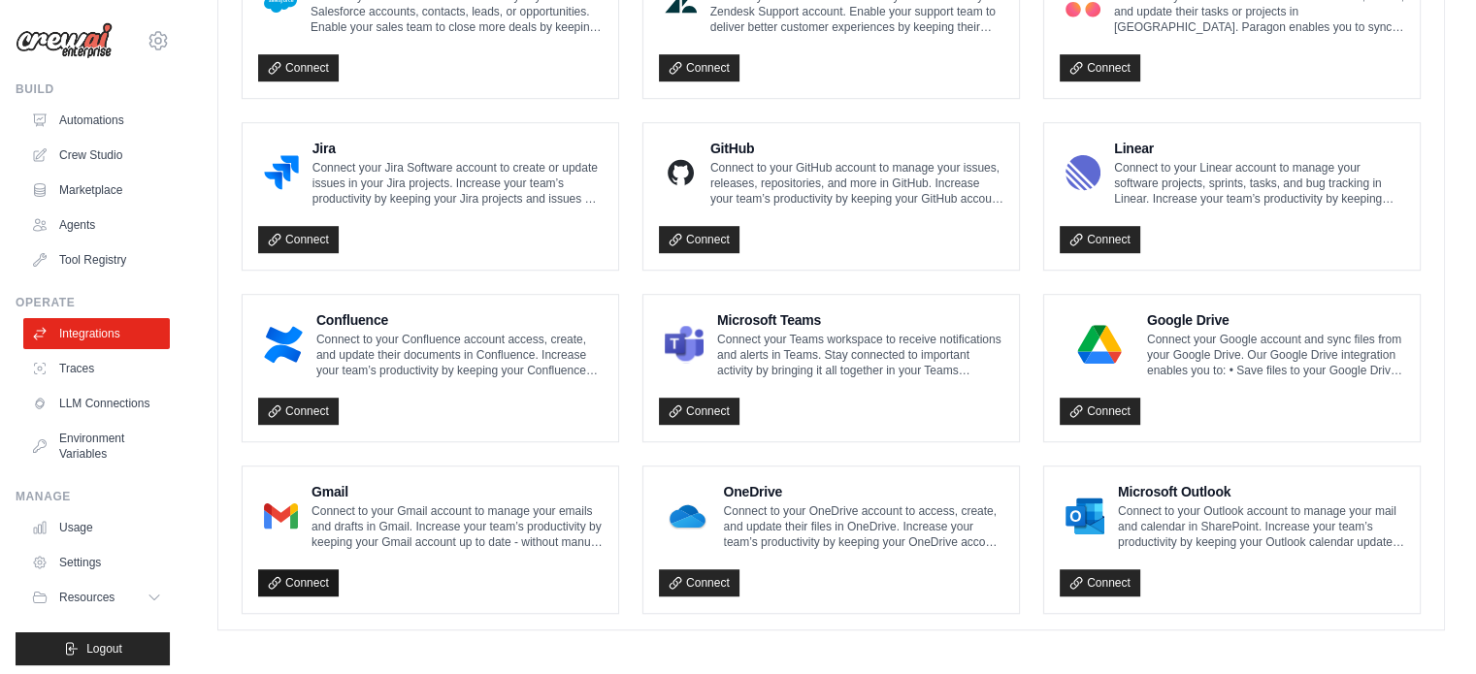
click at [281, 581] on link "Connect" at bounding box center [298, 582] width 81 height 27
click at [90, 535] on link "Usage" at bounding box center [98, 527] width 146 height 31
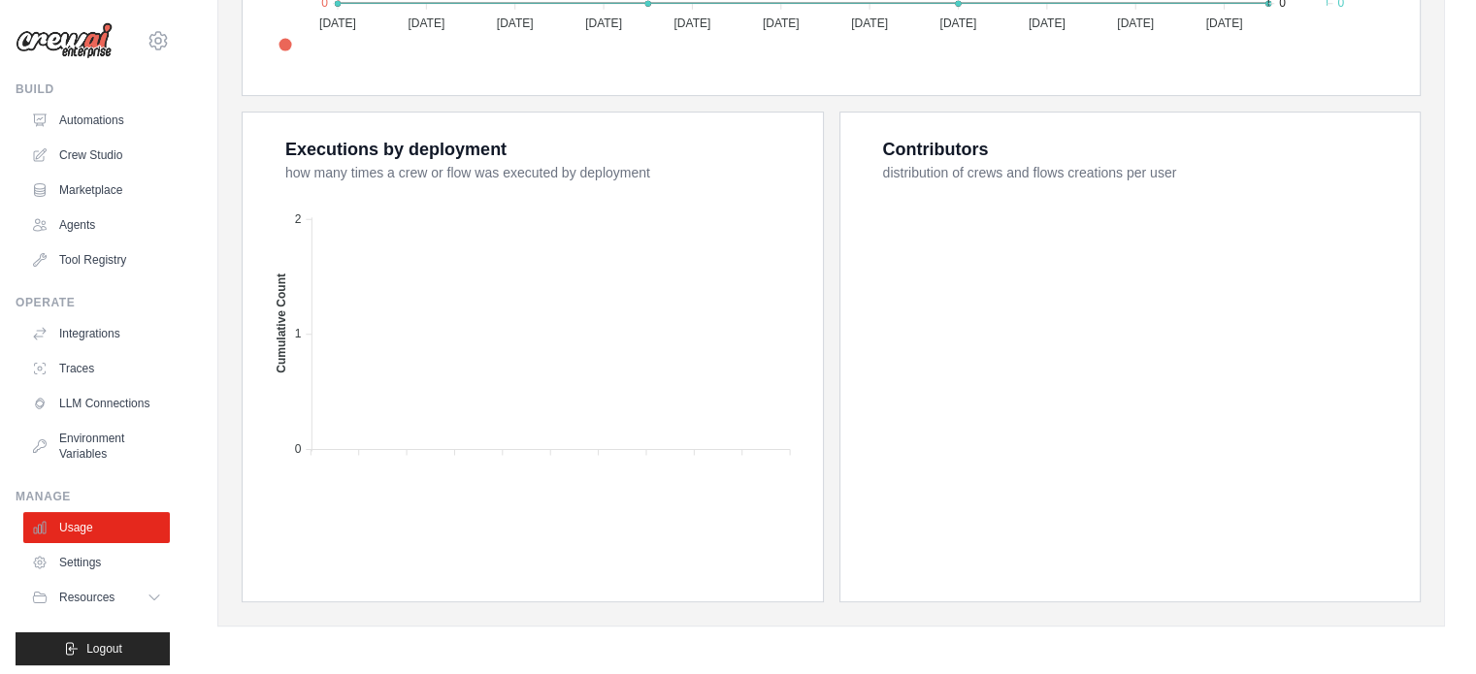
scroll to position [116, 0]
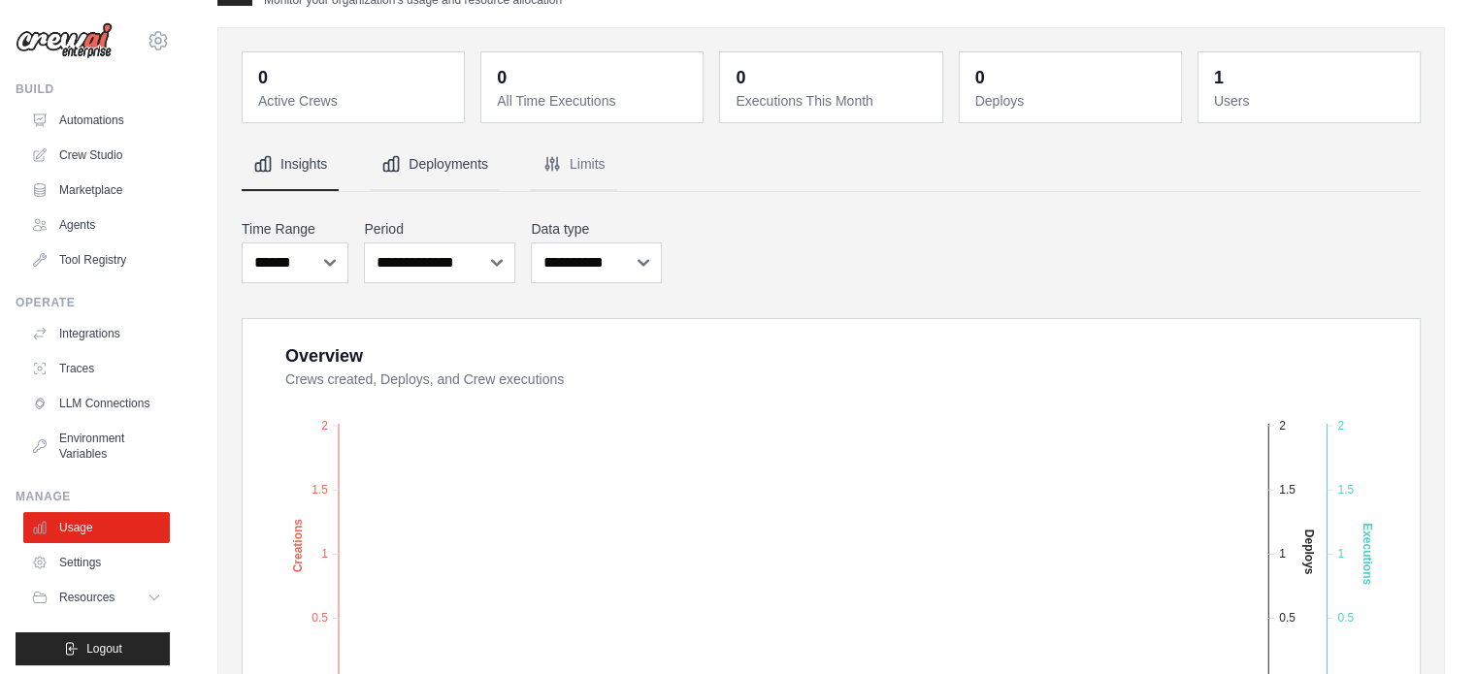
click at [427, 181] on button "Deployments" at bounding box center [435, 165] width 130 height 52
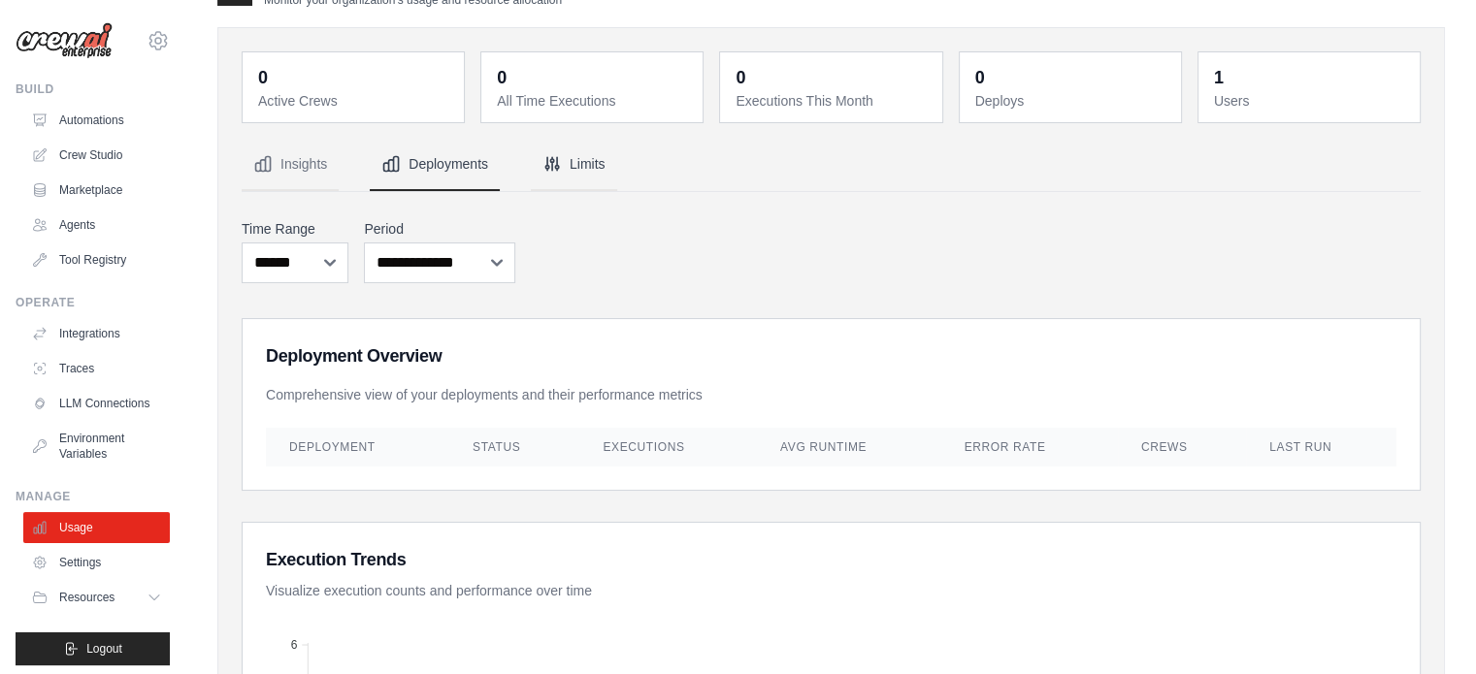
click at [570, 163] on button "Limits" at bounding box center [574, 165] width 86 height 52
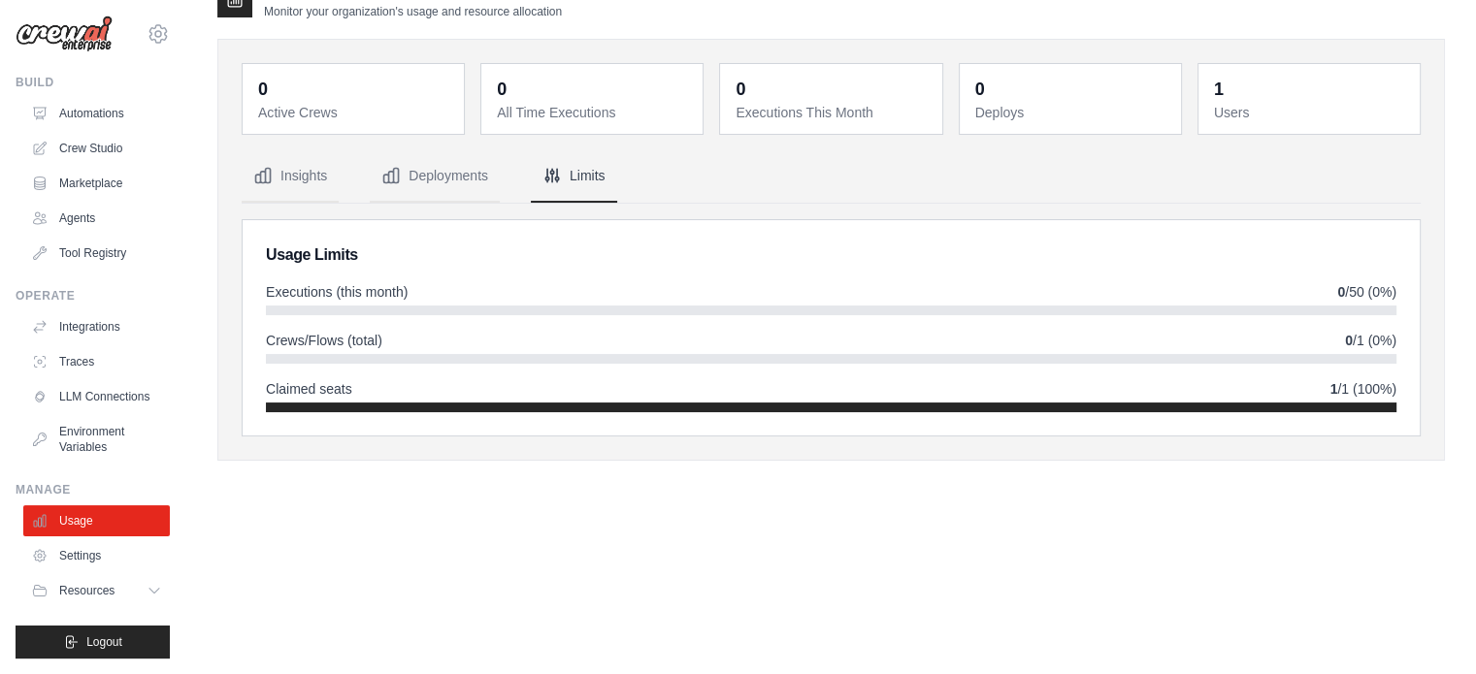
scroll to position [21, 0]
click at [107, 580] on button "Resources" at bounding box center [98, 590] width 146 height 31
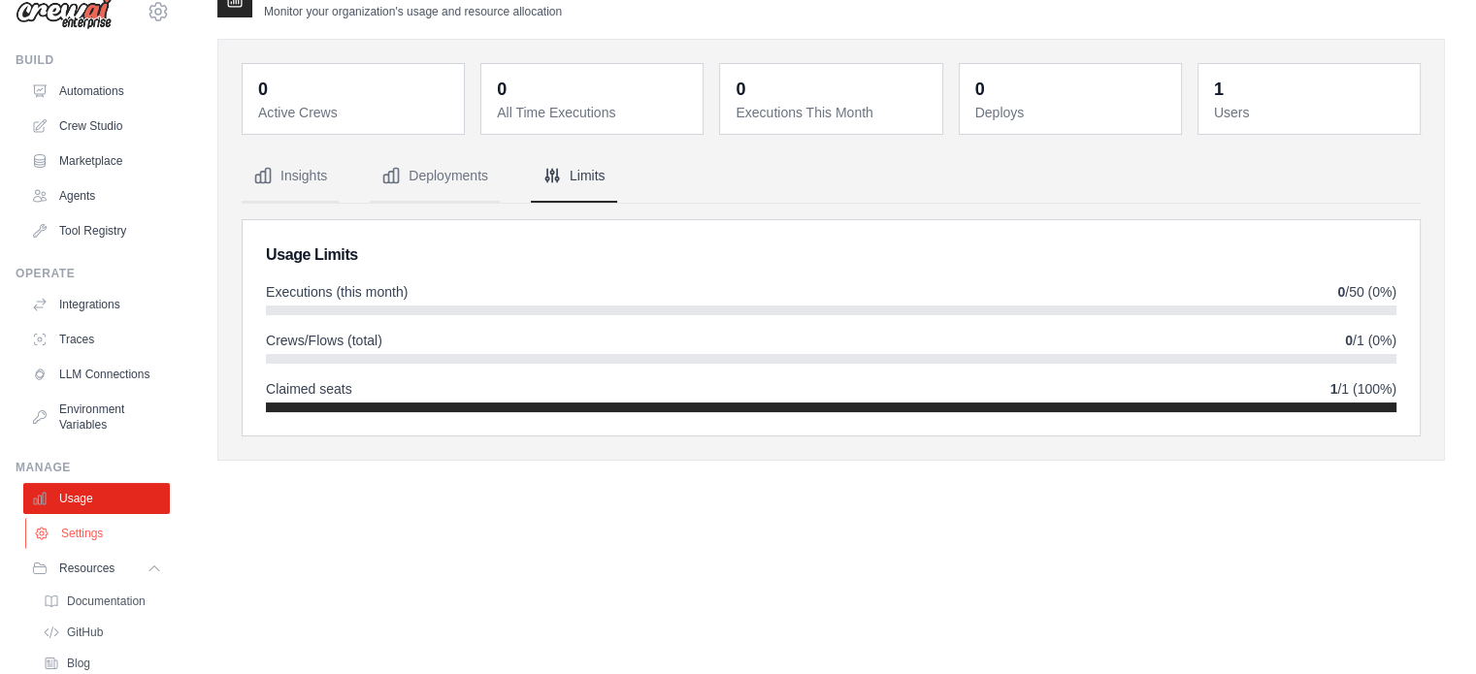
scroll to position [0, 0]
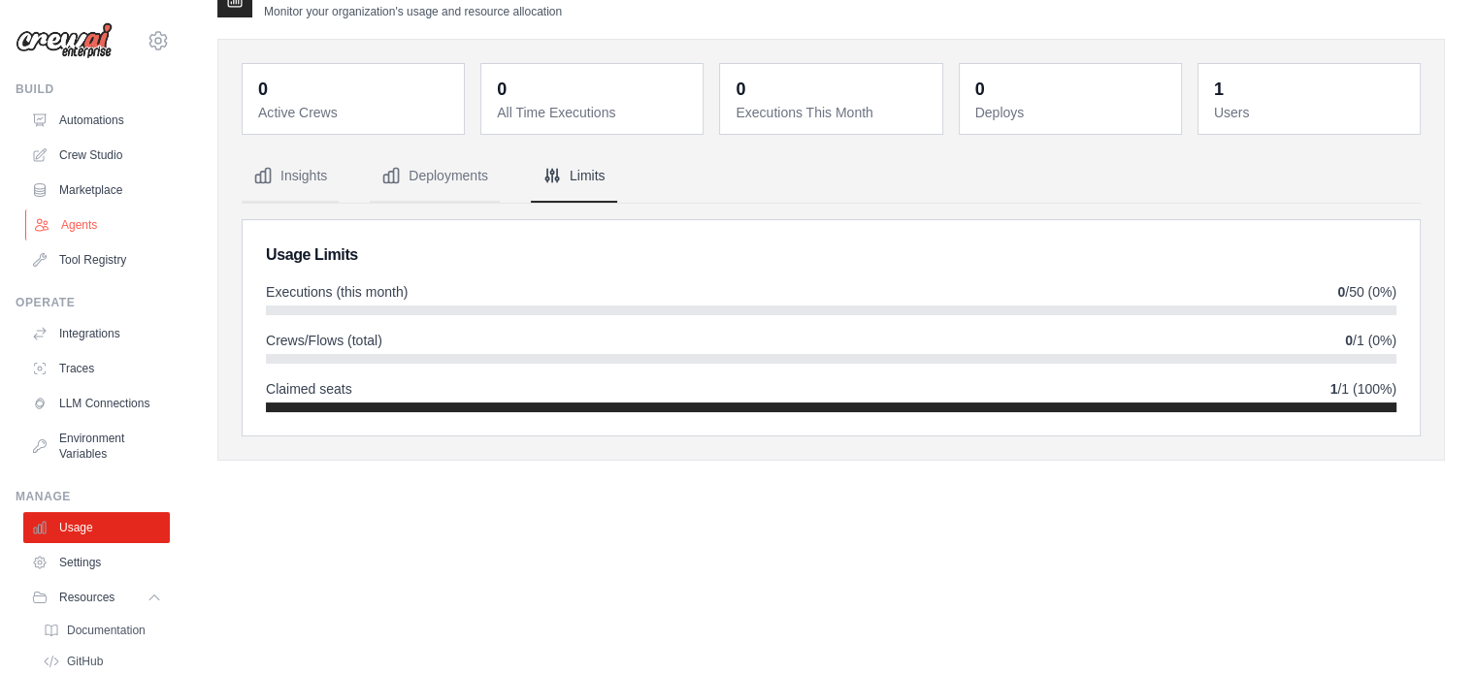
click at [97, 229] on link "Agents" at bounding box center [98, 225] width 146 height 31
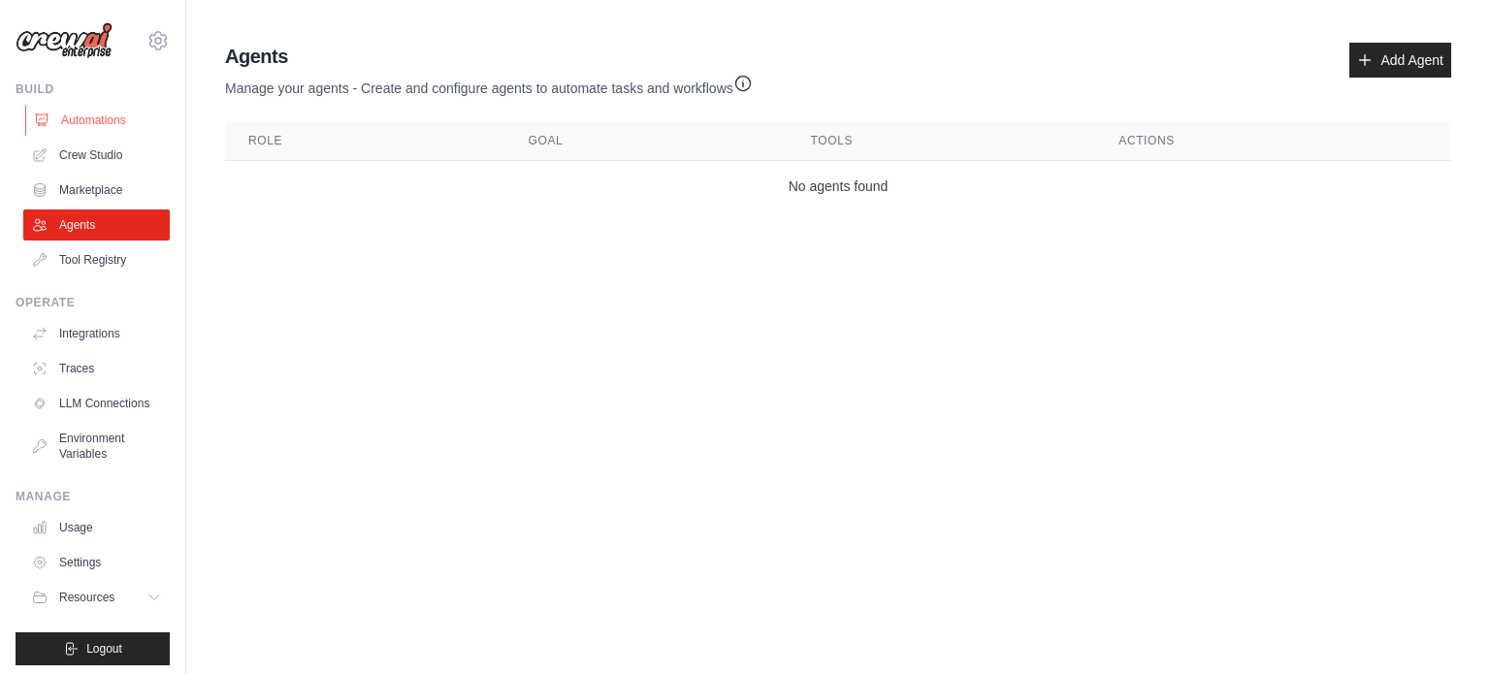
click at [131, 115] on link "Automations" at bounding box center [98, 120] width 146 height 31
